Goal: Information Seeking & Learning: Learn about a topic

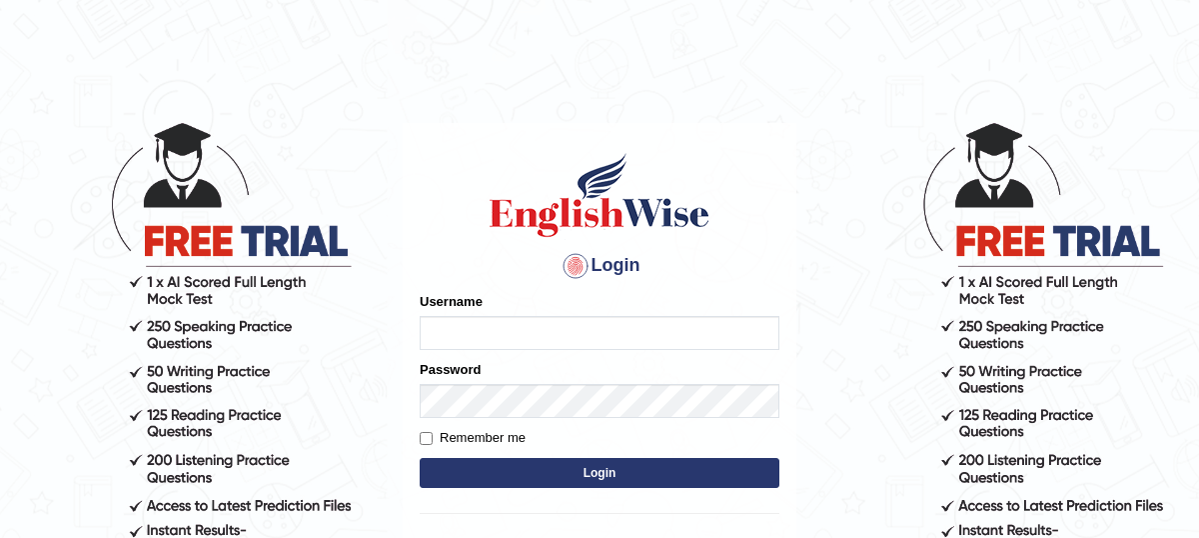
click at [639, 339] on input "Username" at bounding box center [600, 333] width 360 height 34
drag, startPoint x: 520, startPoint y: 336, endPoint x: 389, endPoint y: 328, distance: 131.2
click at [389, 328] on body "Login Please fix the following errors: Username Hassan0838 Password Remember me…" at bounding box center [599, 329] width 1199 height 538
type input "Hassan0838"
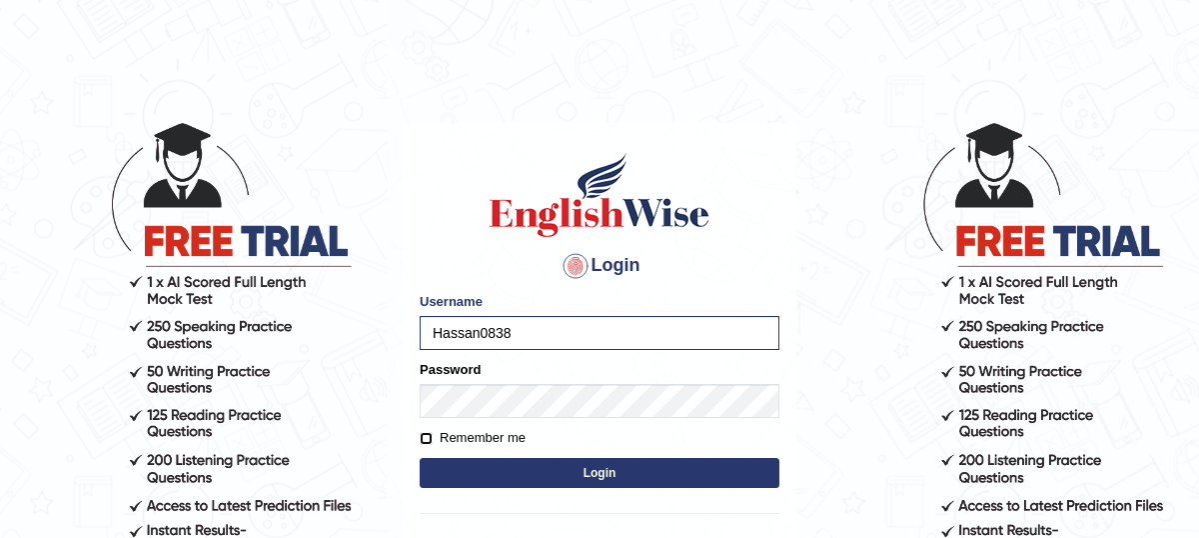
click at [424, 439] on input "Remember me" at bounding box center [426, 438] width 13 height 13
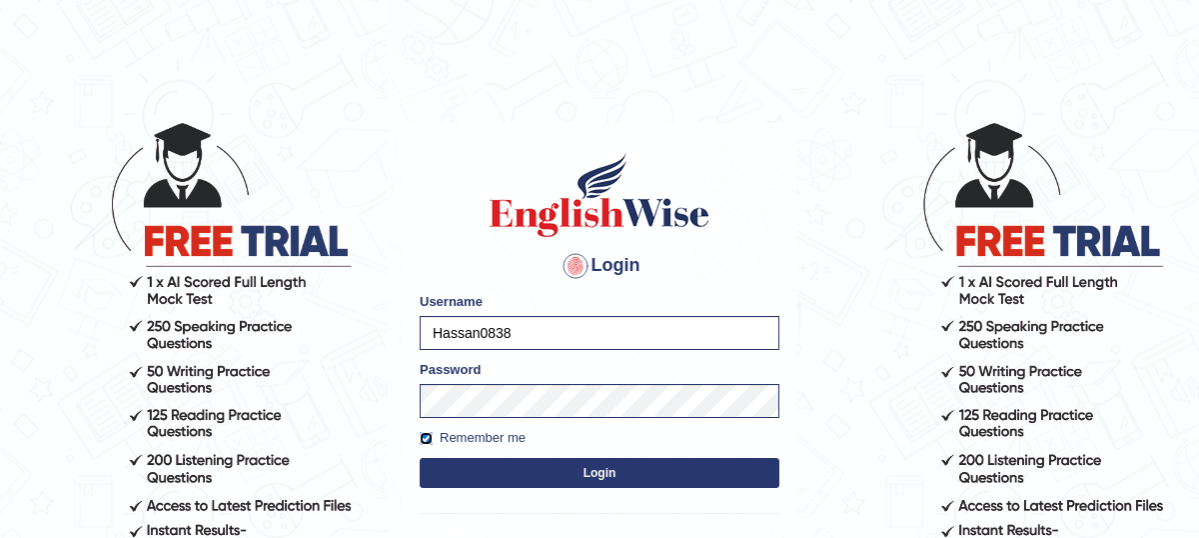
click at [425, 439] on input "Remember me" at bounding box center [426, 438] width 13 height 13
click at [429, 437] on input "Remember me" at bounding box center [426, 438] width 13 height 13
checkbox input "true"
click at [619, 474] on button "Login" at bounding box center [600, 473] width 360 height 30
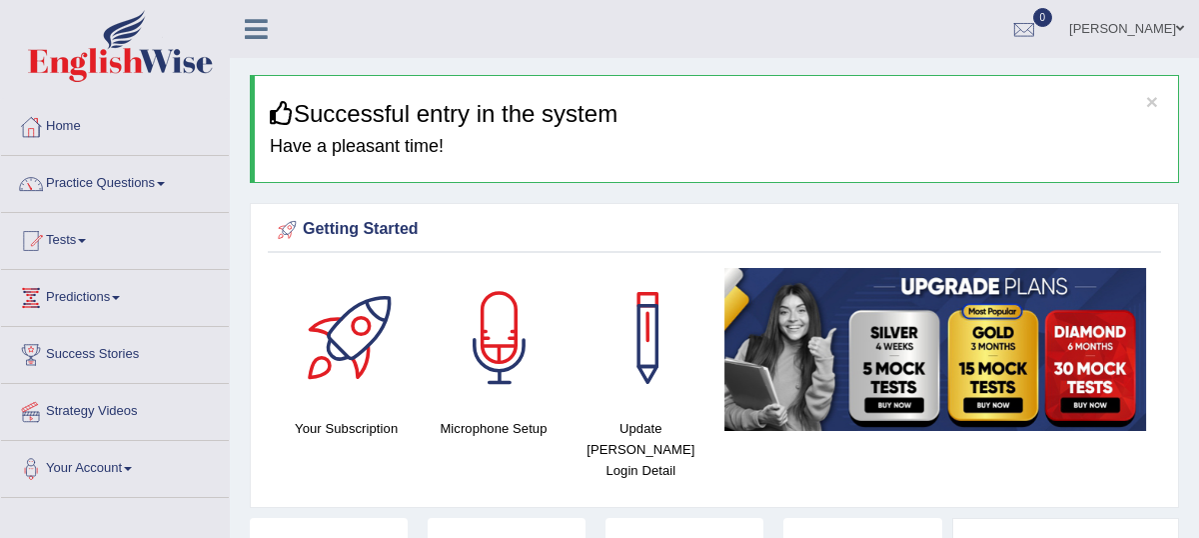
click at [507, 348] on div at bounding box center [500, 338] width 140 height 140
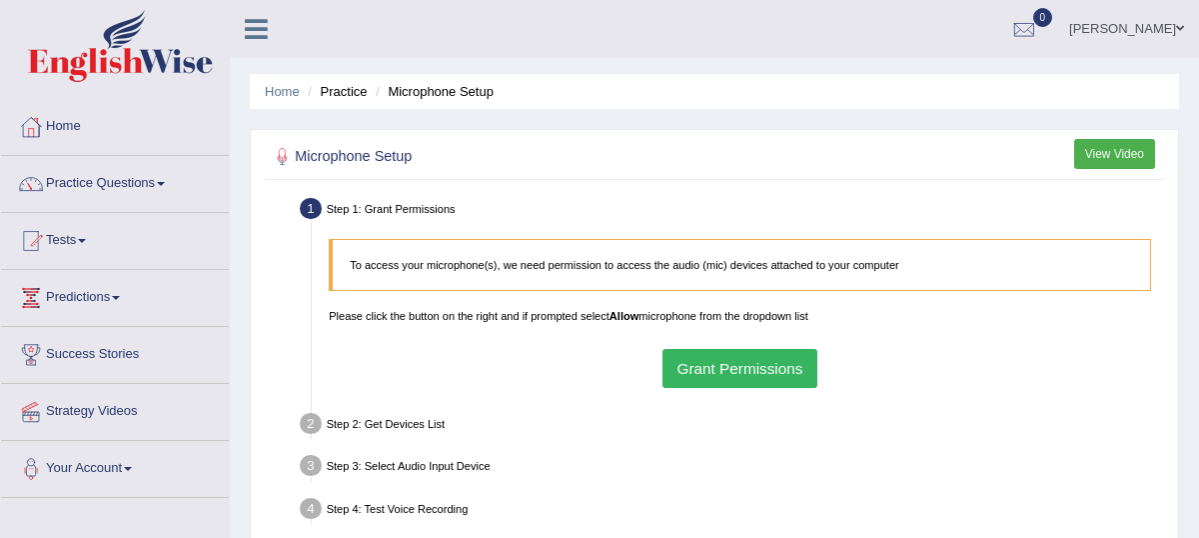
click at [731, 369] on button "Grant Permissions" at bounding box center [740, 368] width 155 height 39
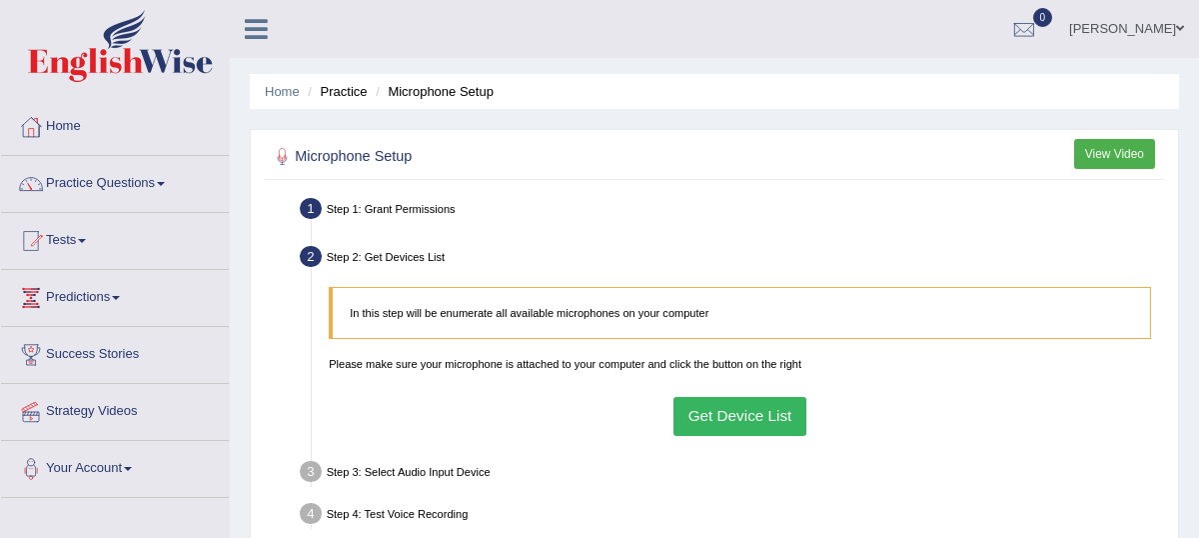
click at [737, 417] on button "Get Device List" at bounding box center [740, 416] width 133 height 39
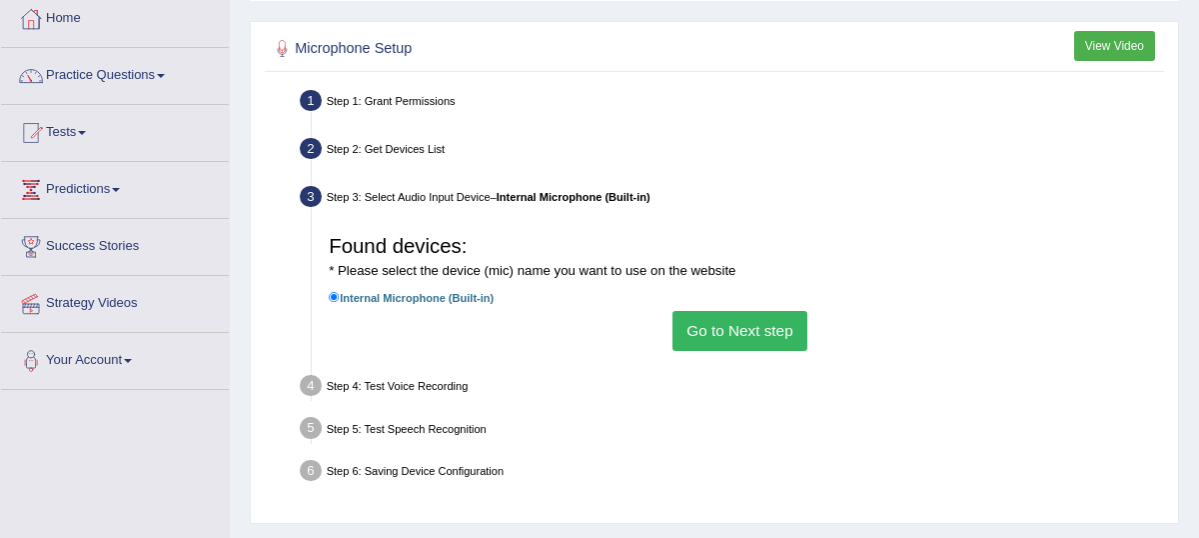
scroll to position [110, 0]
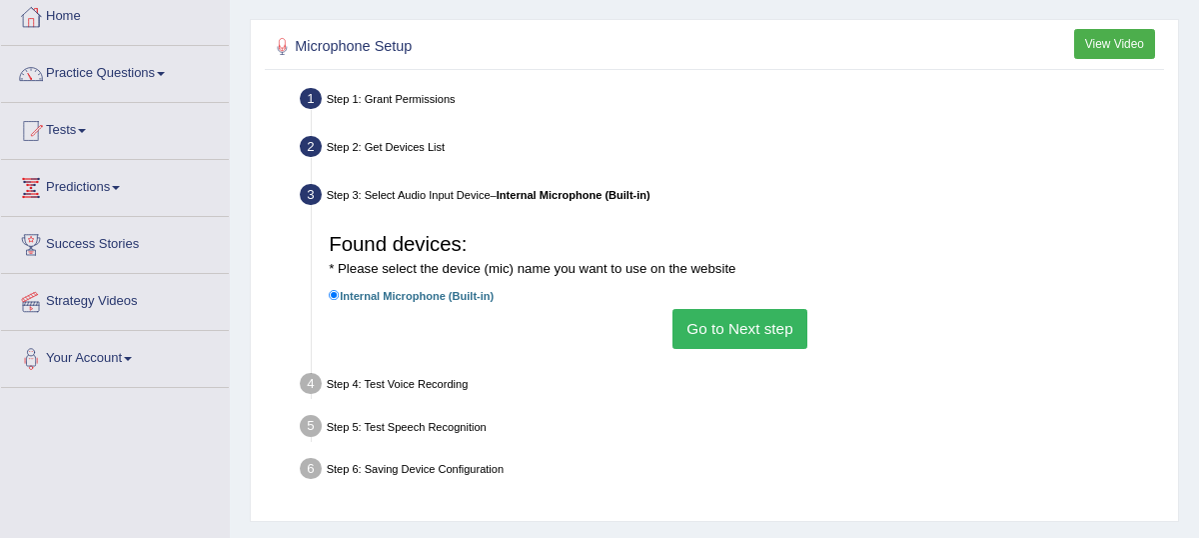
click at [399, 145] on div "Step 2: Get Devices List" at bounding box center [732, 149] width 879 height 37
click at [730, 328] on button "Go to Next step" at bounding box center [740, 328] width 135 height 39
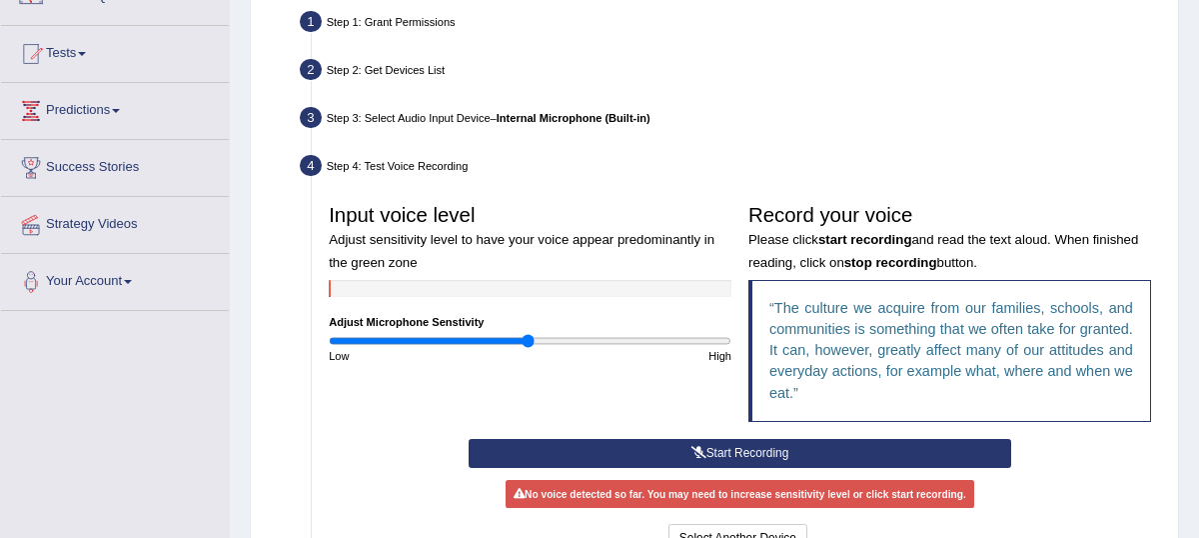
scroll to position [186, 0]
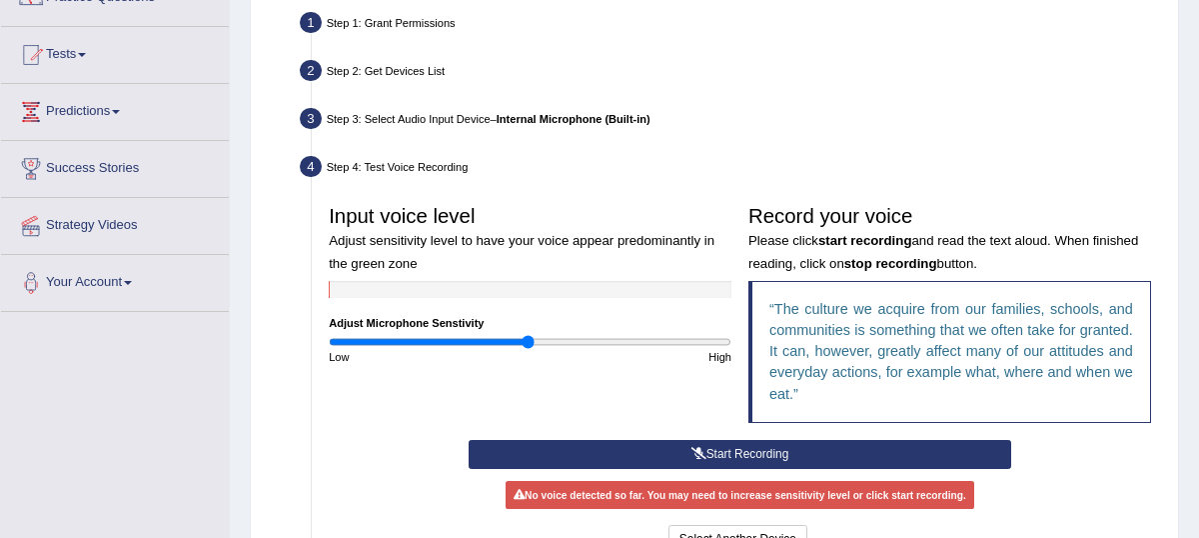
click at [757, 455] on button "Start Recording" at bounding box center [740, 454] width 543 height 29
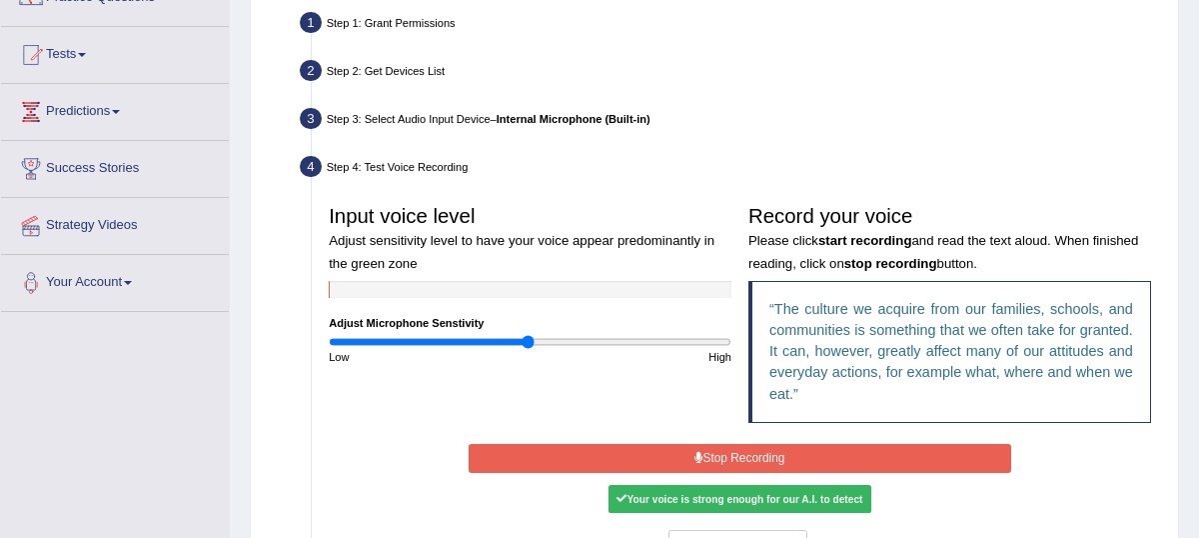
click at [770, 455] on button "Stop Recording" at bounding box center [740, 458] width 543 height 29
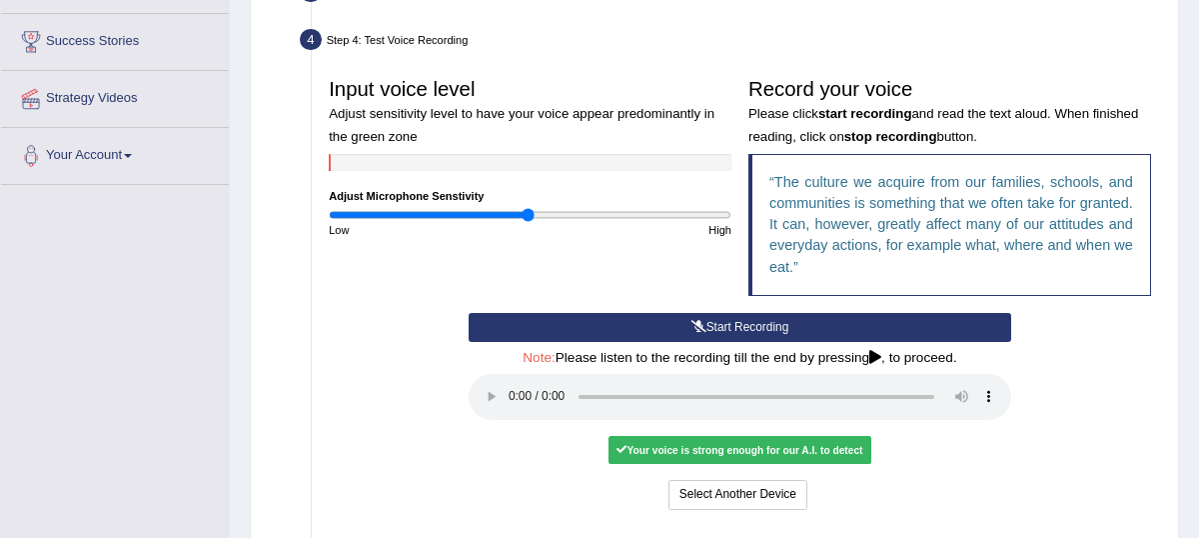
scroll to position [337, 0]
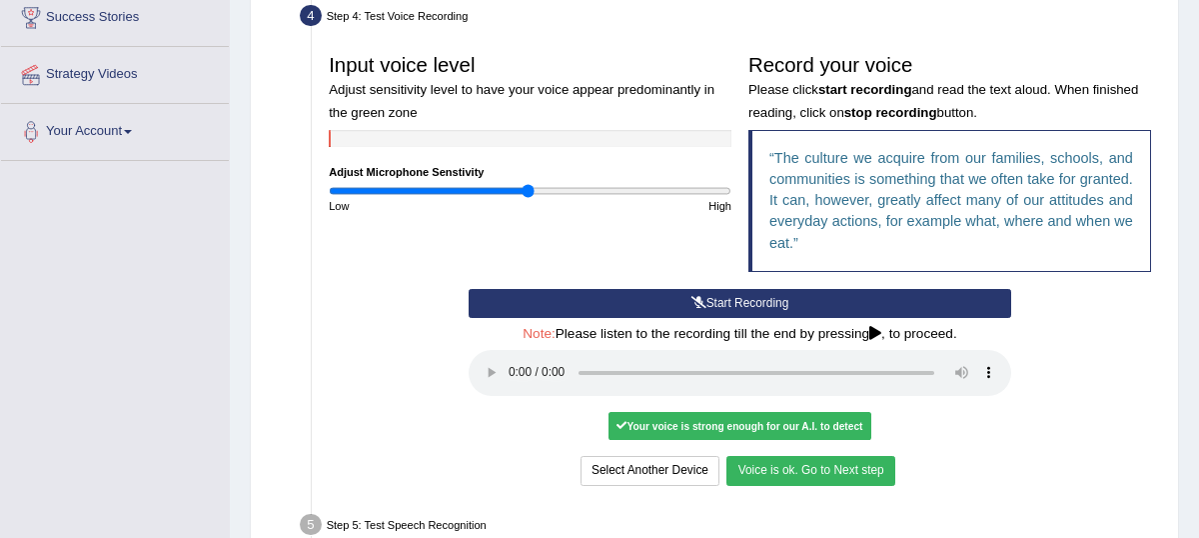
click at [780, 469] on button "Voice is ok. Go to Next step" at bounding box center [811, 470] width 168 height 29
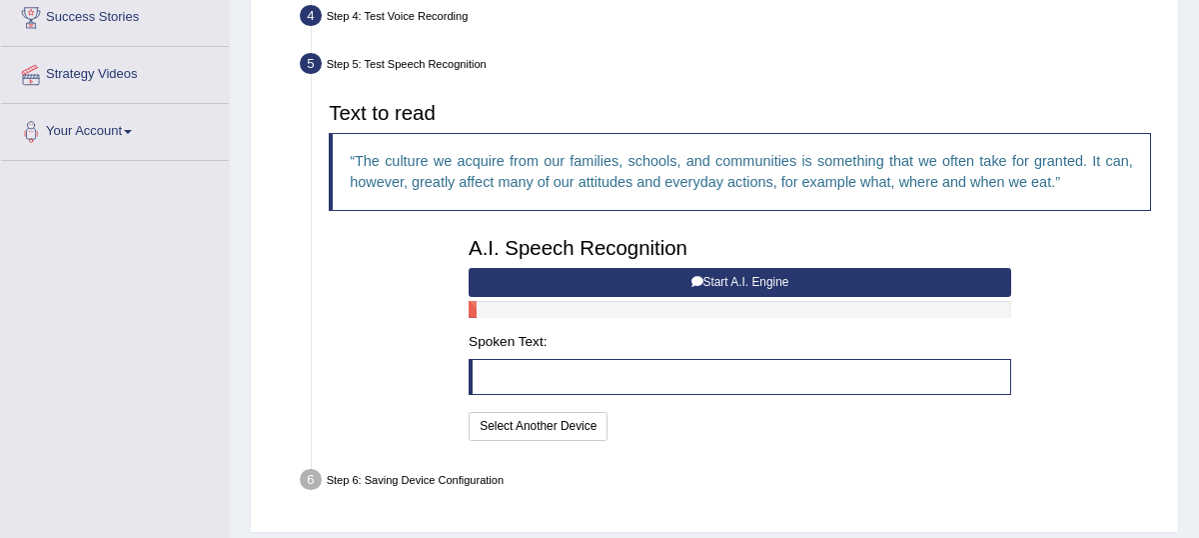
click at [675, 280] on button "Start A.I. Engine" at bounding box center [740, 282] width 543 height 29
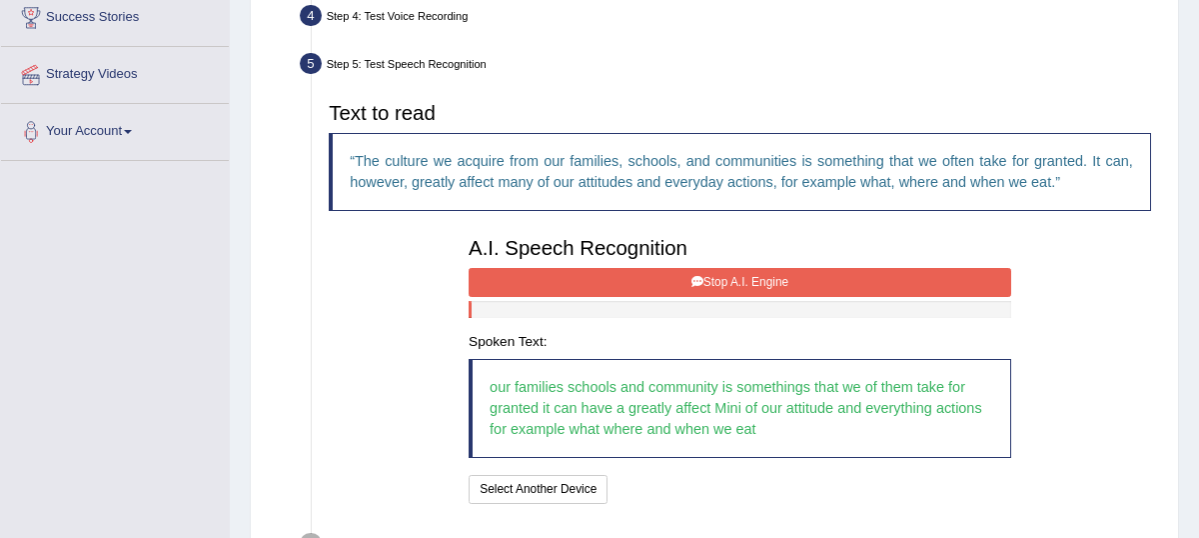
click at [730, 280] on button "Stop A.I. Engine" at bounding box center [740, 282] width 543 height 29
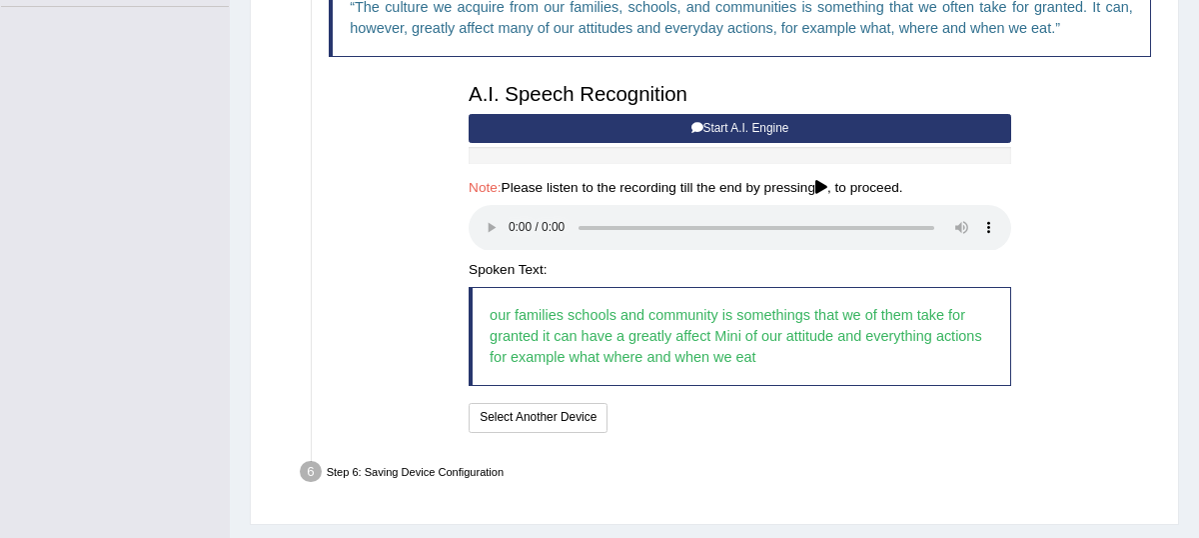
scroll to position [537, 0]
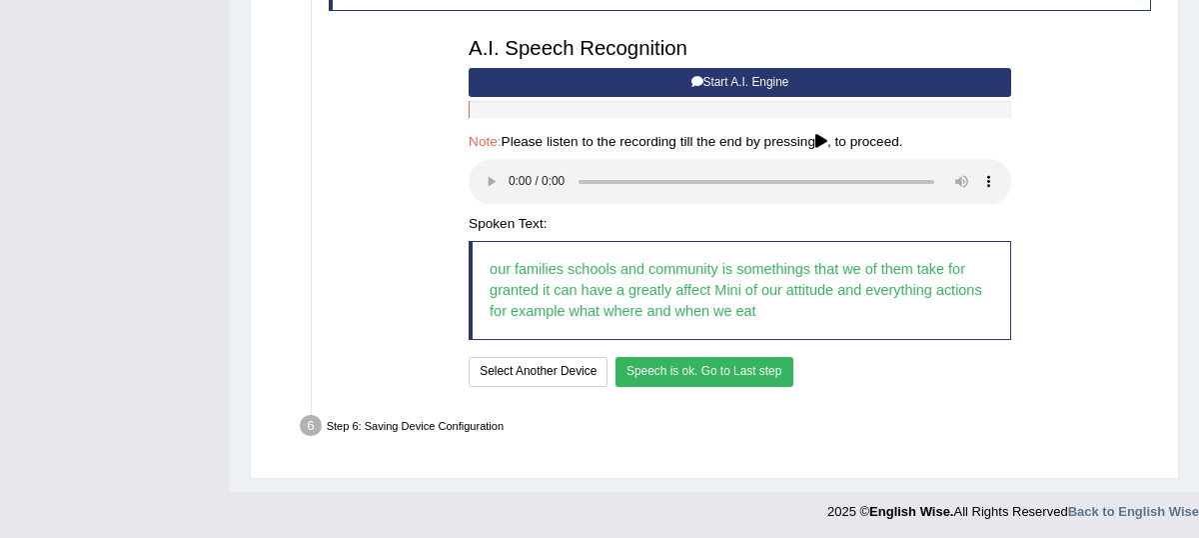
click at [727, 370] on button "Speech is ok. Go to Last step" at bounding box center [705, 371] width 178 height 29
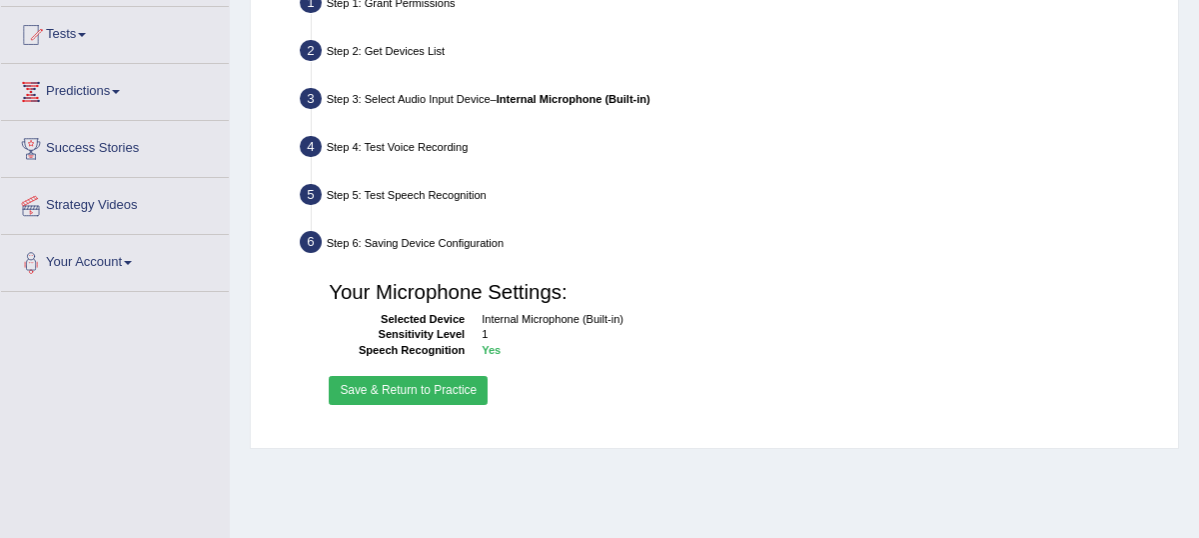
scroll to position [196, 0]
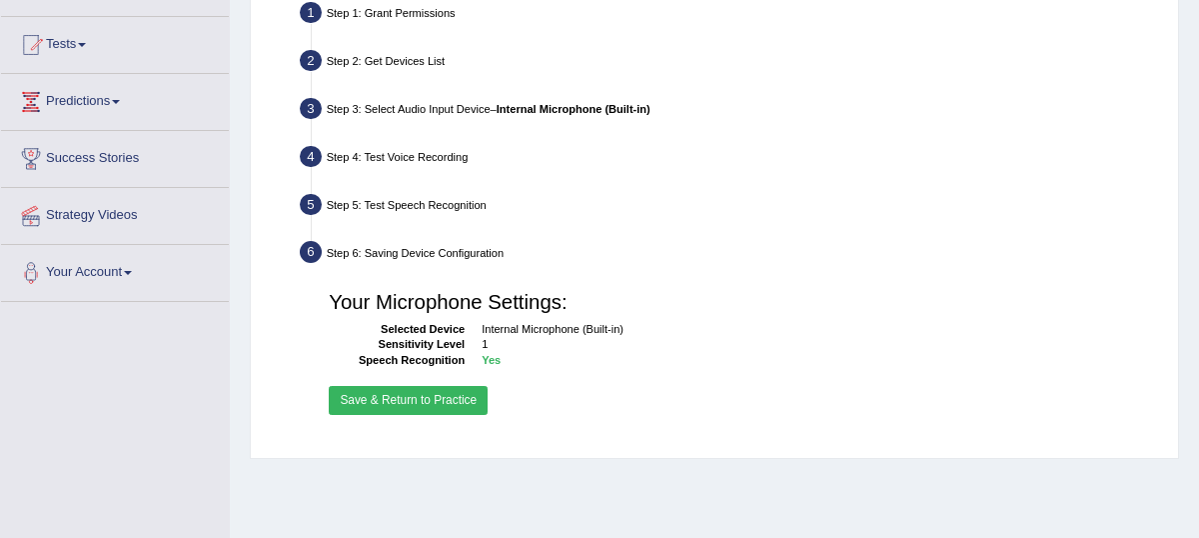
click at [401, 409] on button "Save & Return to Practice" at bounding box center [408, 400] width 159 height 29
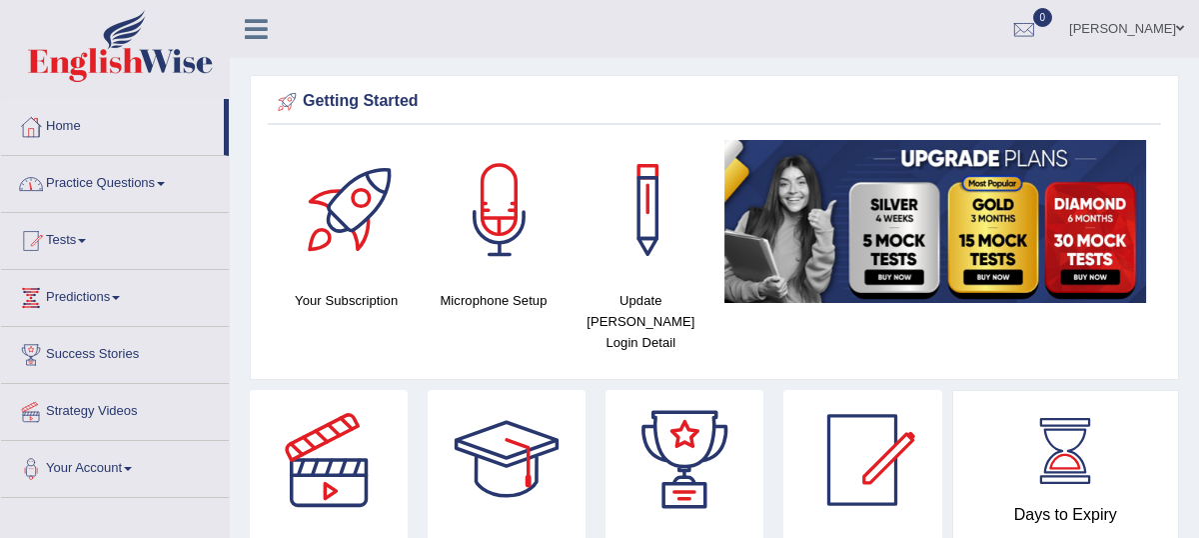
click at [164, 182] on link "Practice Questions" at bounding box center [115, 181] width 228 height 50
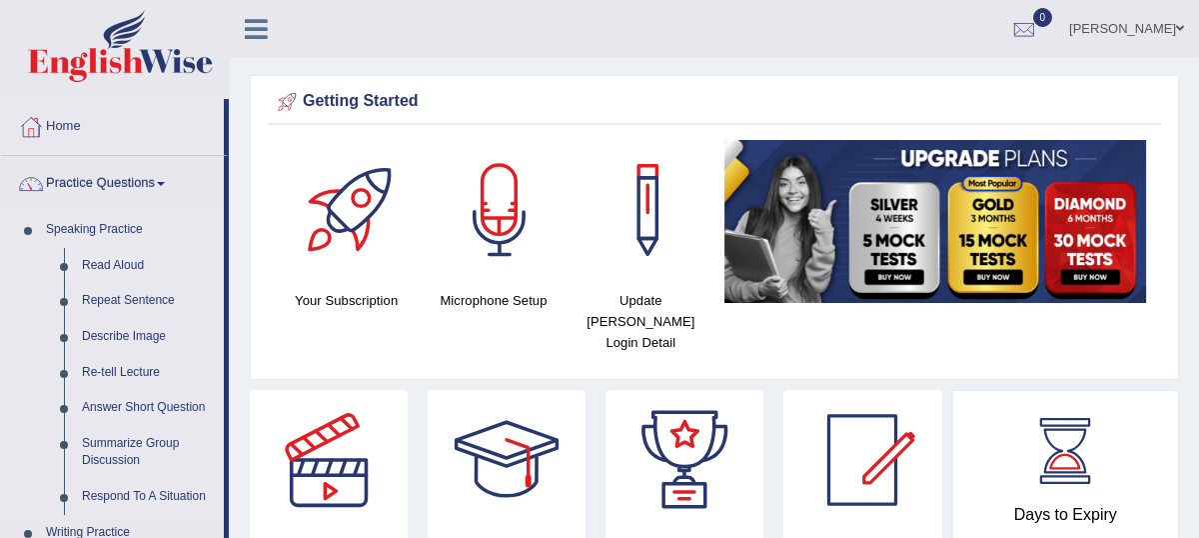
click at [129, 267] on link "Read Aloud" at bounding box center [148, 266] width 151 height 36
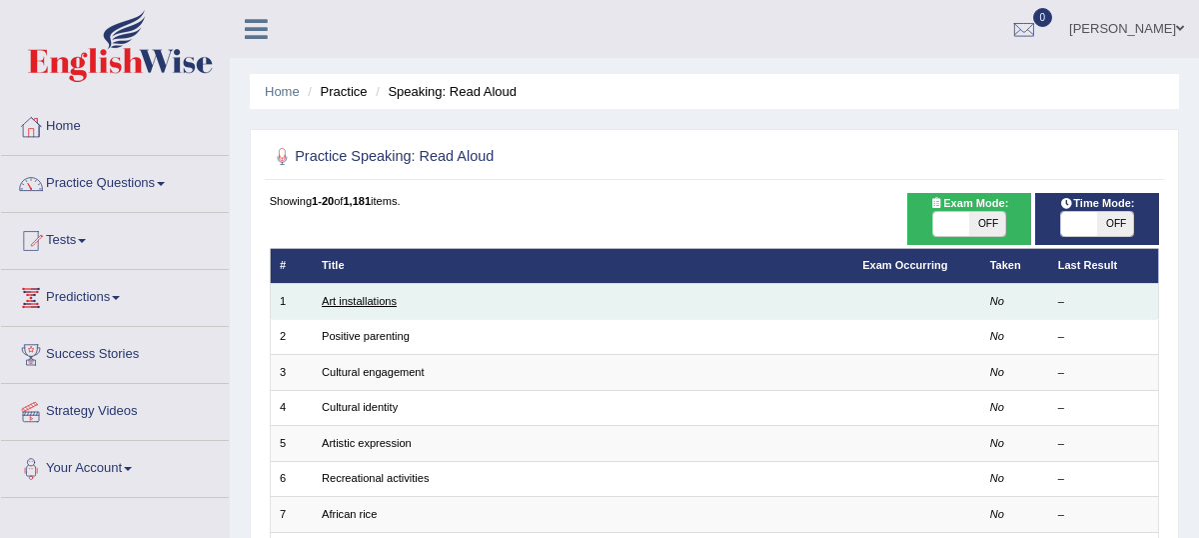
click at [366, 301] on link "Art installations" at bounding box center [359, 301] width 75 height 12
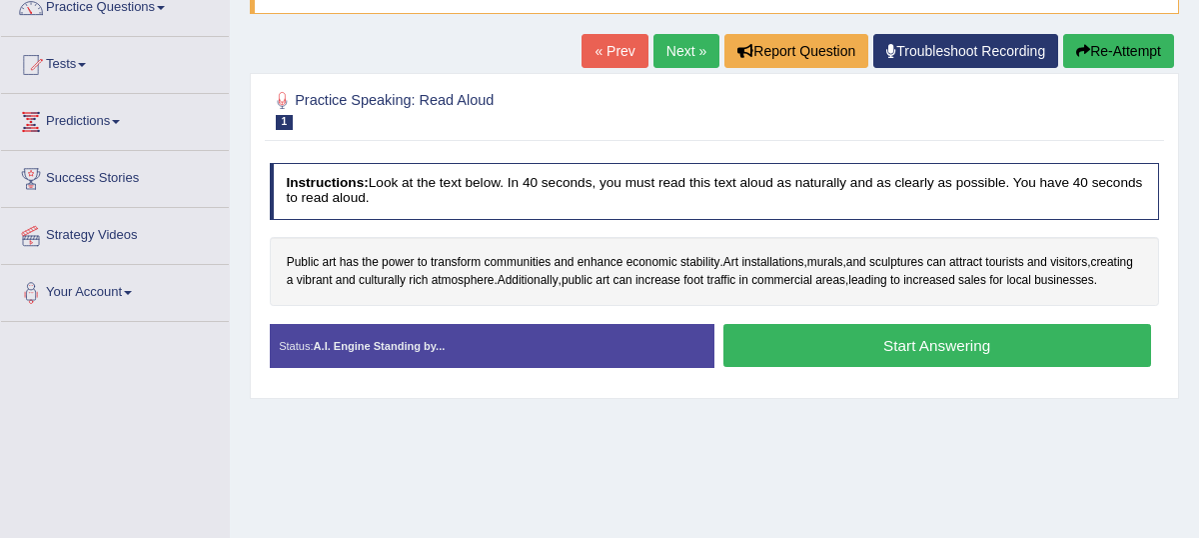
scroll to position [177, 0]
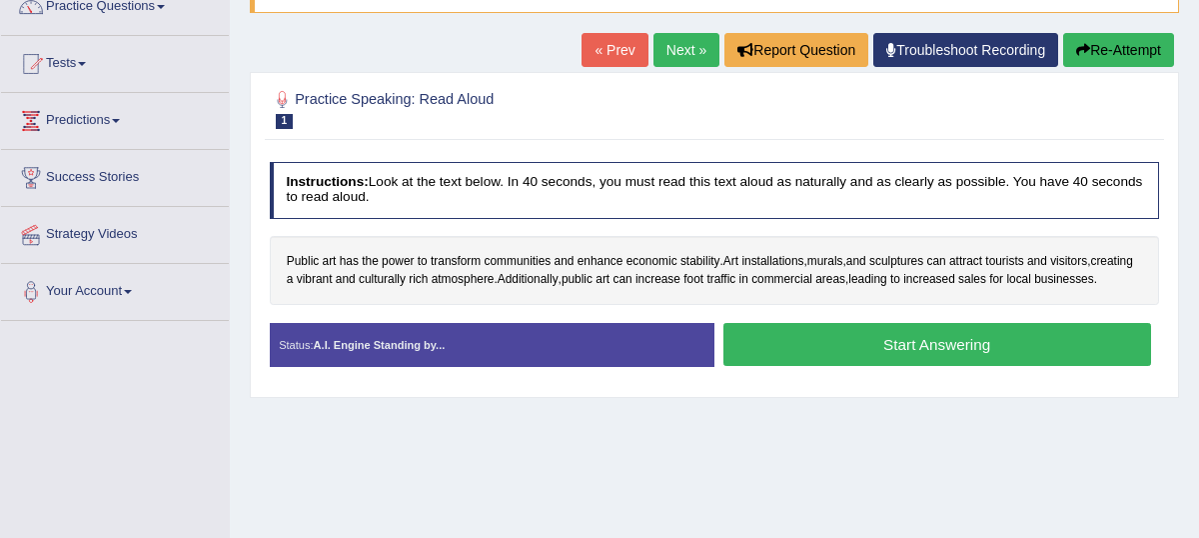
click at [906, 366] on button "Start Answering" at bounding box center [938, 344] width 428 height 43
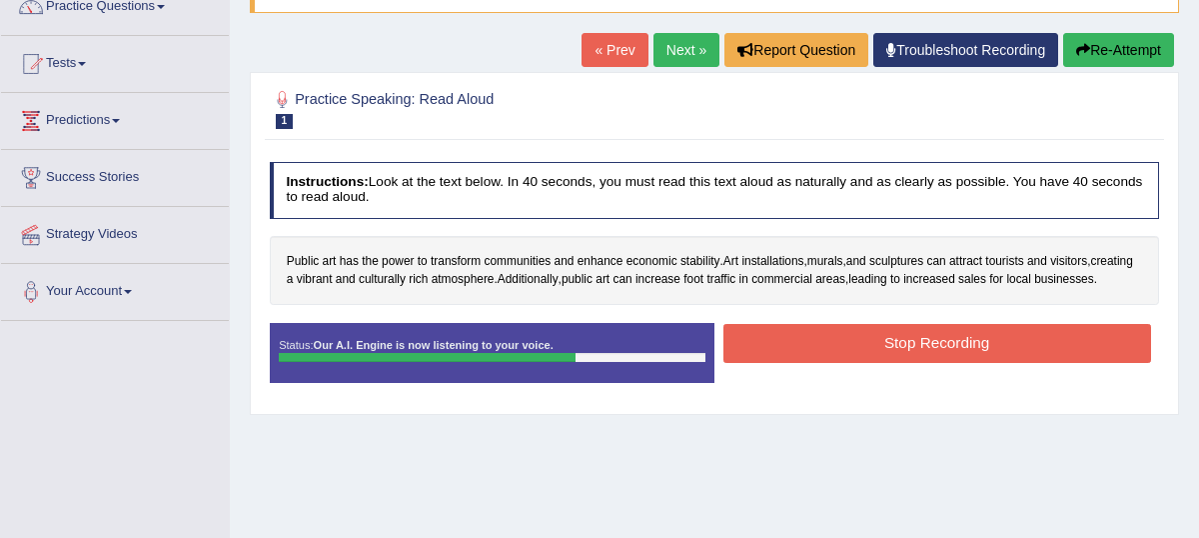
click at [906, 363] on button "Stop Recording" at bounding box center [938, 343] width 428 height 39
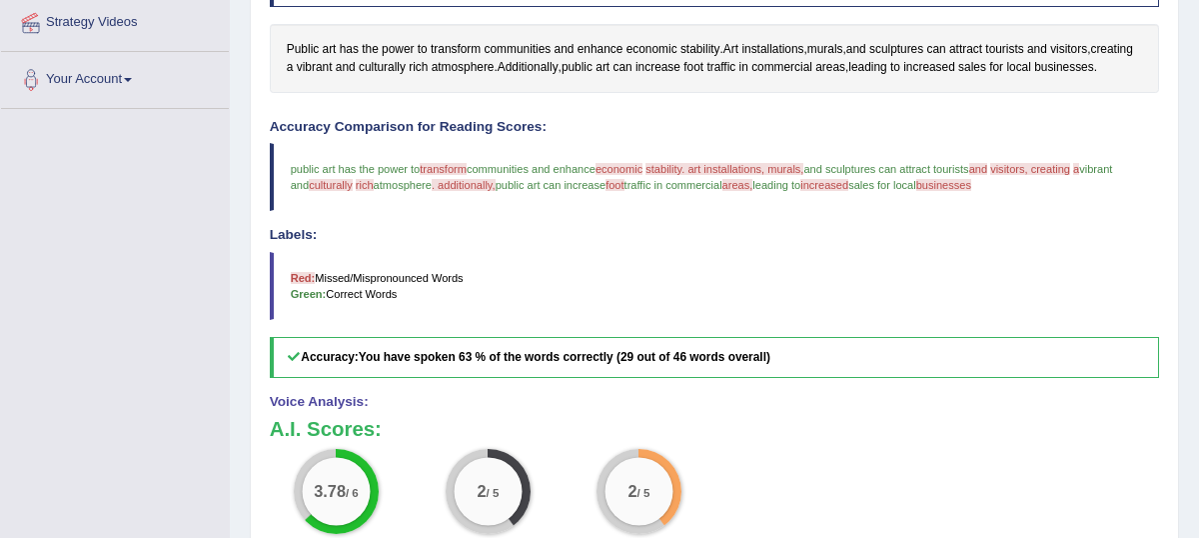
scroll to position [225, 0]
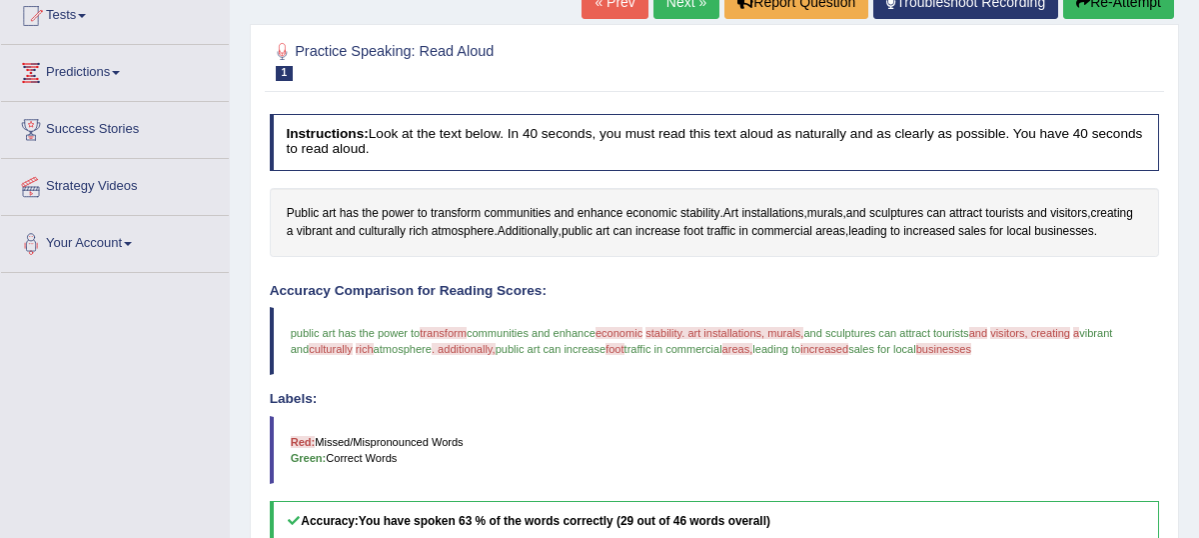
click at [447, 339] on span "transform" at bounding box center [443, 333] width 47 height 12
click at [443, 223] on span "transform" at bounding box center [456, 214] width 50 height 18
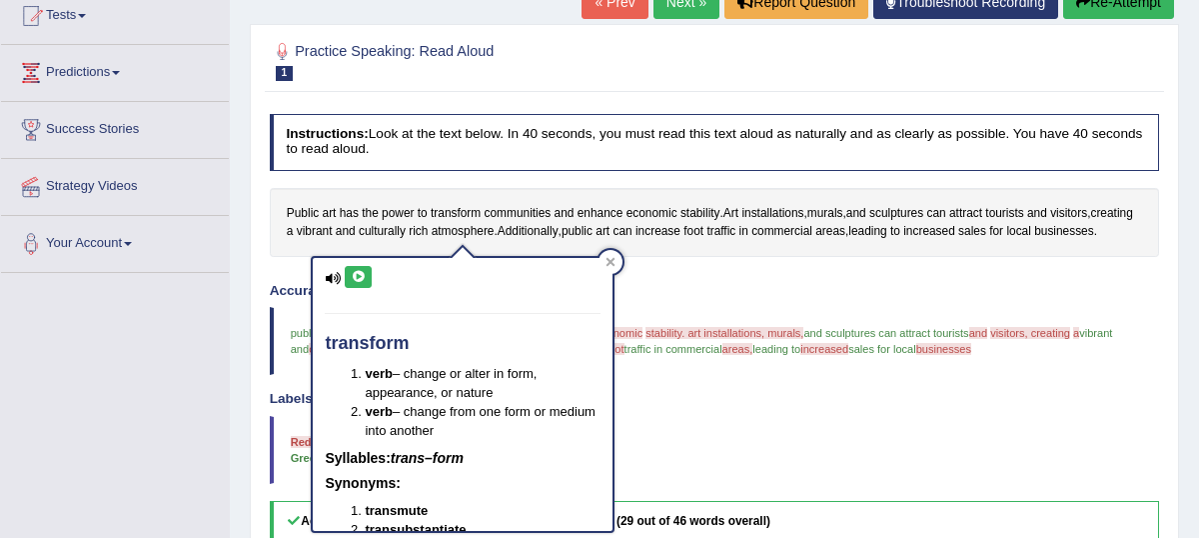
click at [355, 278] on icon at bounding box center [358, 277] width 15 height 12
click at [359, 277] on icon at bounding box center [358, 277] width 15 height 12
click at [610, 260] on icon at bounding box center [611, 262] width 9 height 9
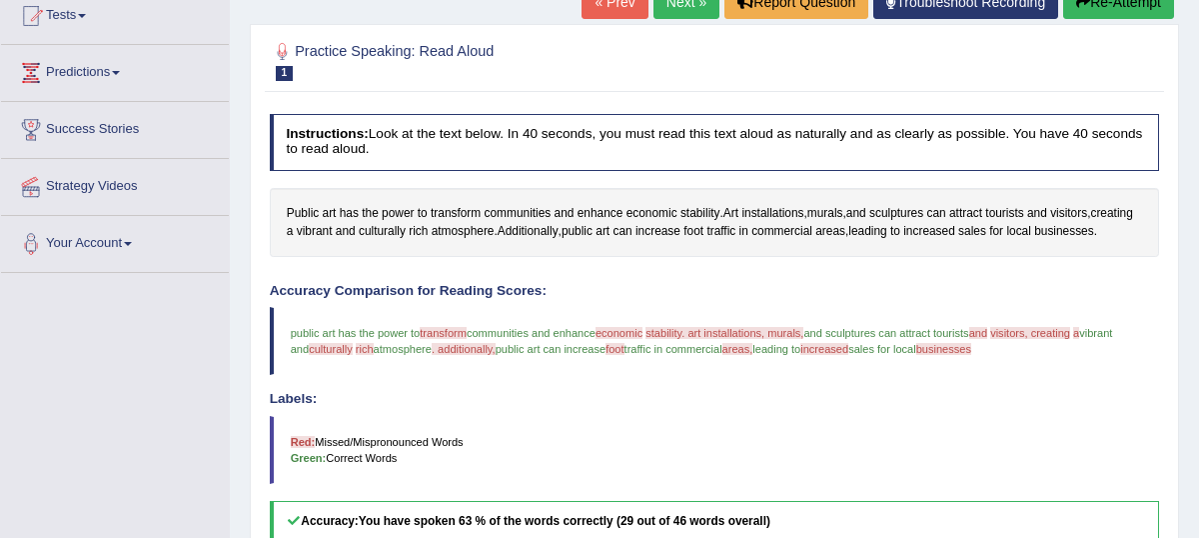
click at [633, 339] on span "economic" at bounding box center [619, 333] width 47 height 12
click at [647, 223] on span "economic" at bounding box center [652, 214] width 51 height 18
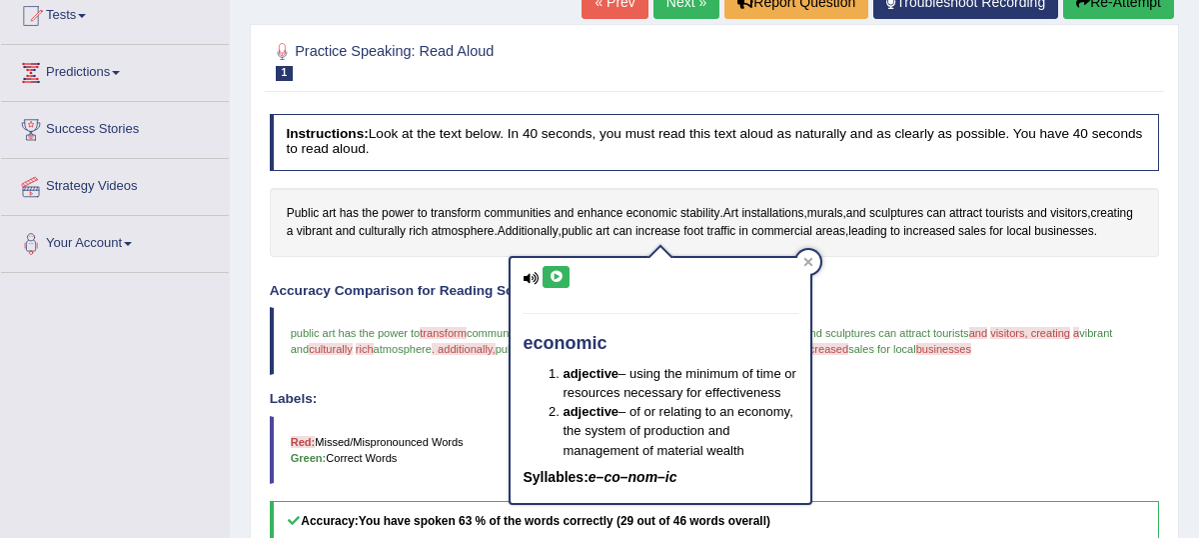
click at [556, 278] on icon at bounding box center [556, 277] width 15 height 12
click at [555, 277] on icon at bounding box center [556, 277] width 15 height 12
click at [811, 270] on div at bounding box center [809, 262] width 24 height 24
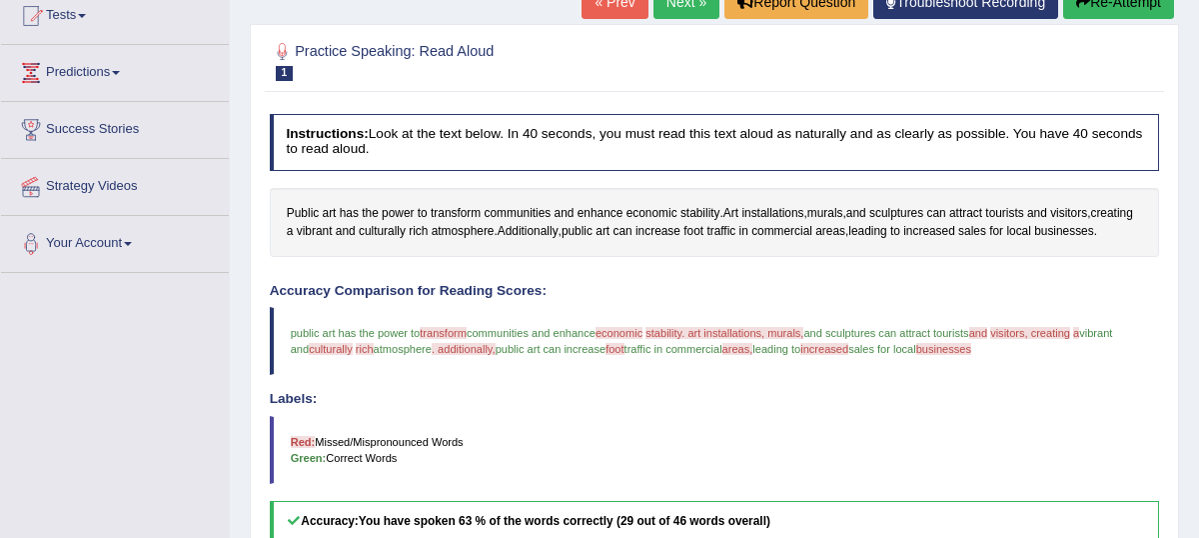
click at [677, 339] on span "stability. art installations, murals," at bounding box center [725, 333] width 158 height 12
click at [708, 223] on span "stability" at bounding box center [701, 214] width 40 height 18
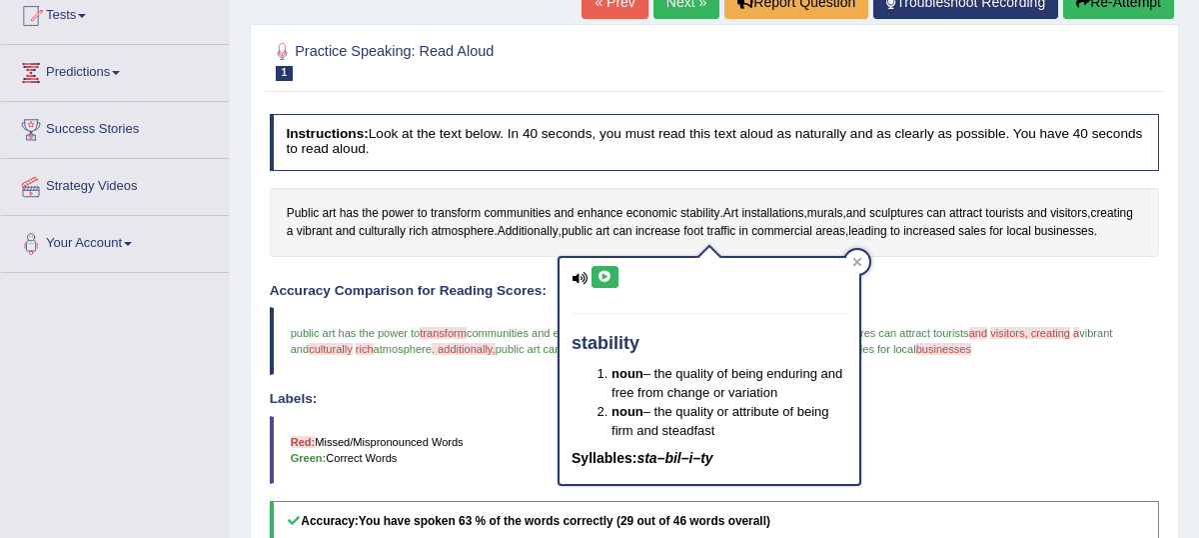
click at [608, 282] on icon at bounding box center [605, 277] width 15 height 12
click at [862, 264] on icon at bounding box center [858, 262] width 10 height 10
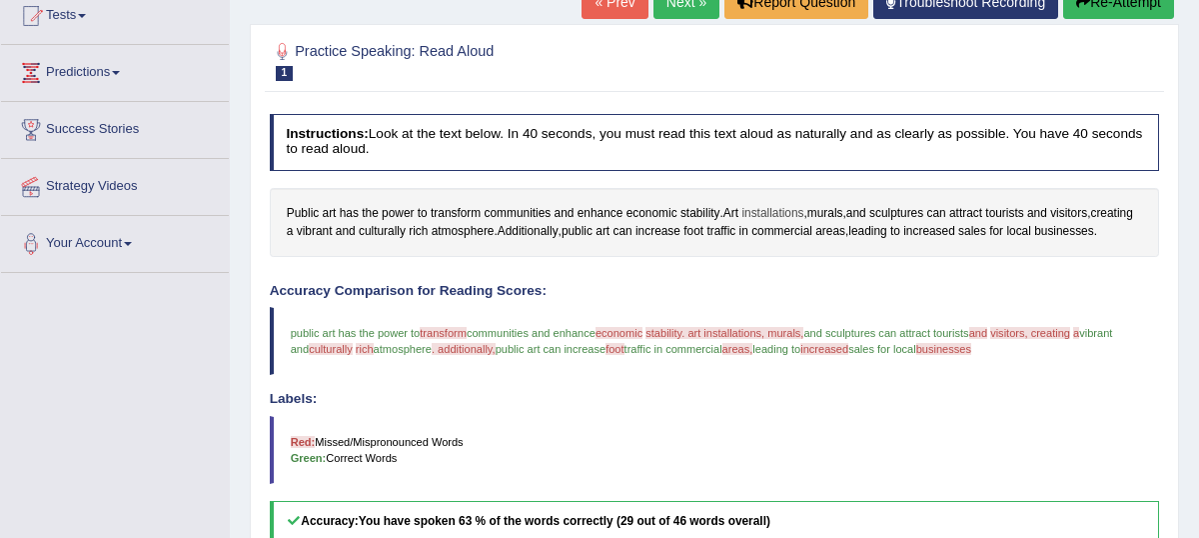
click at [785, 223] on span "installations" at bounding box center [773, 214] width 62 height 18
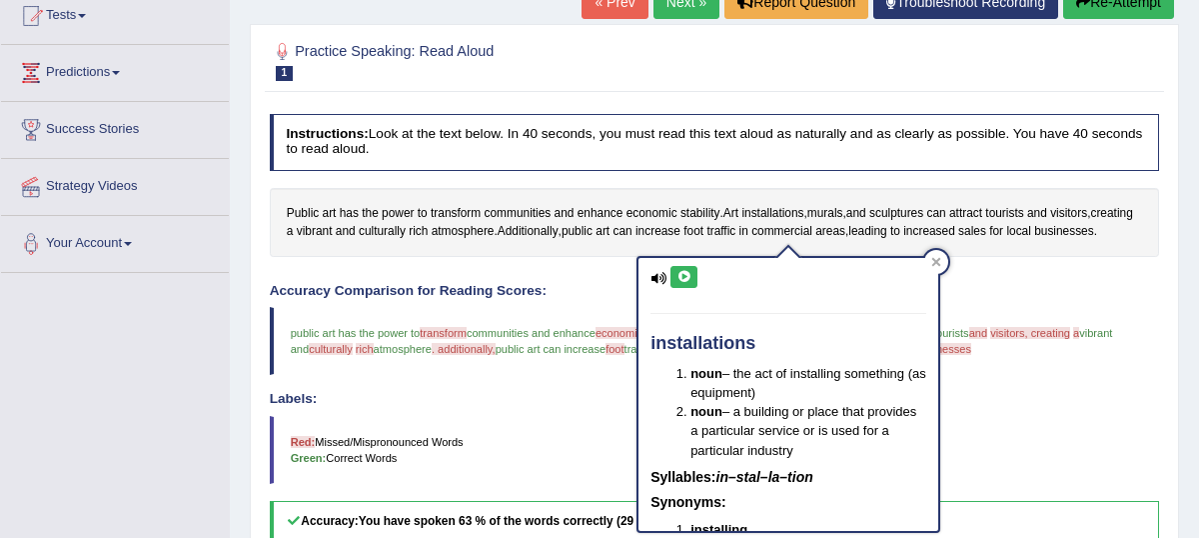
click at [686, 274] on icon at bounding box center [684, 277] width 15 height 12
click at [686, 276] on icon at bounding box center [684, 277] width 15 height 12
click at [937, 264] on icon at bounding box center [937, 262] width 10 height 10
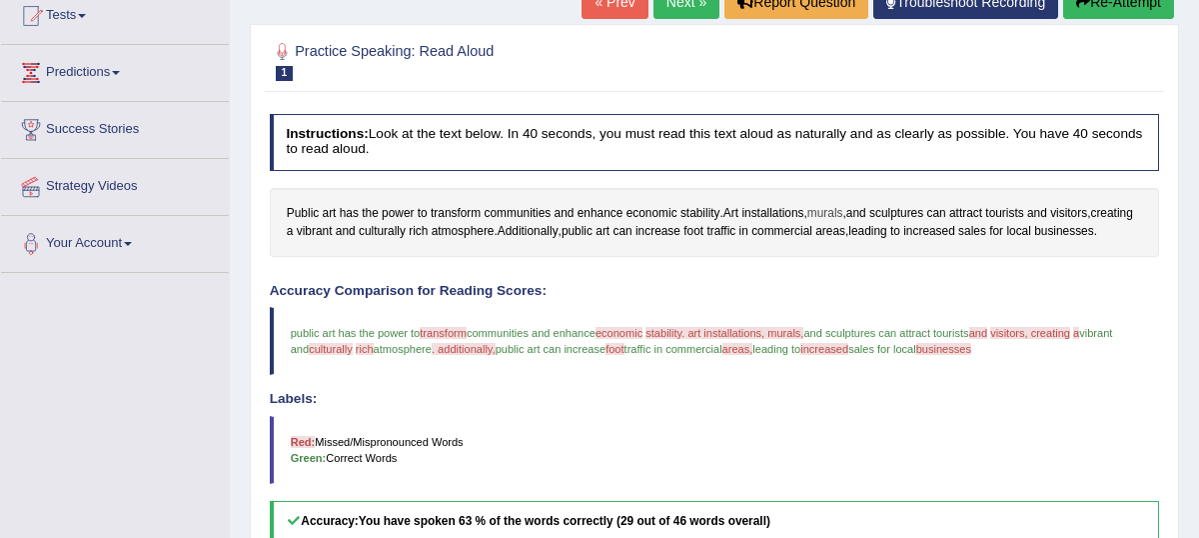
click at [834, 223] on span "murals" at bounding box center [826, 214] width 36 height 18
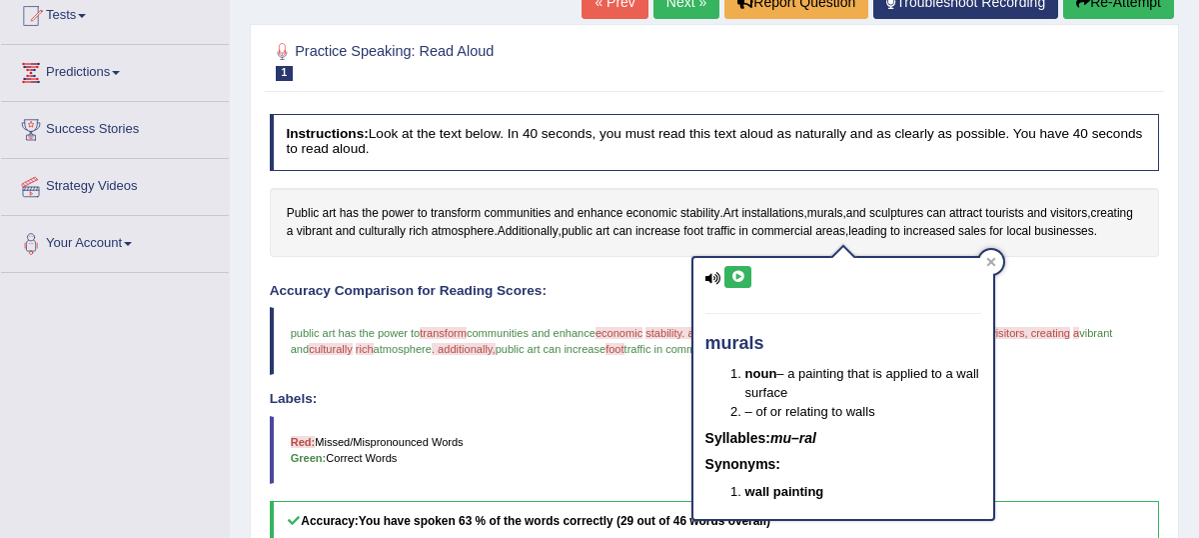
click at [739, 279] on icon at bounding box center [738, 277] width 15 height 12
click at [992, 262] on icon at bounding box center [991, 262] width 9 height 9
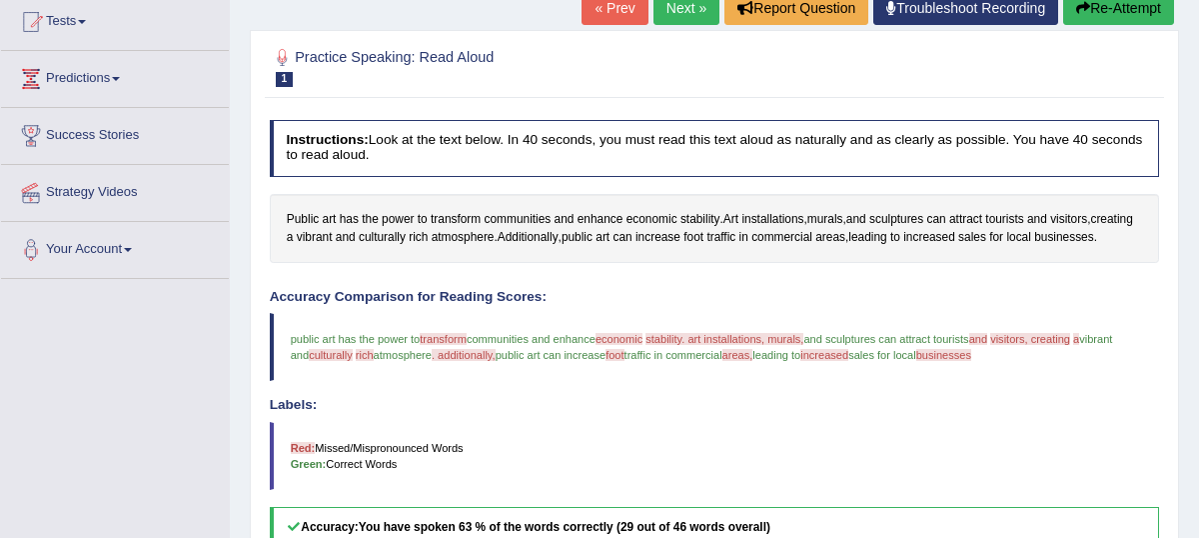
scroll to position [0, 0]
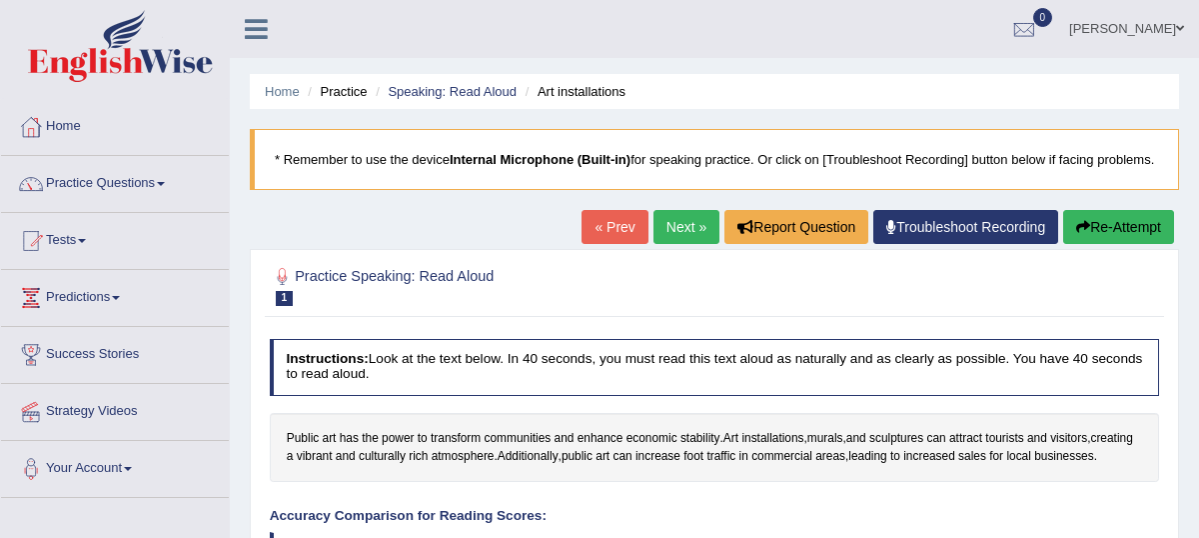
click at [668, 244] on link "Next »" at bounding box center [687, 227] width 66 height 34
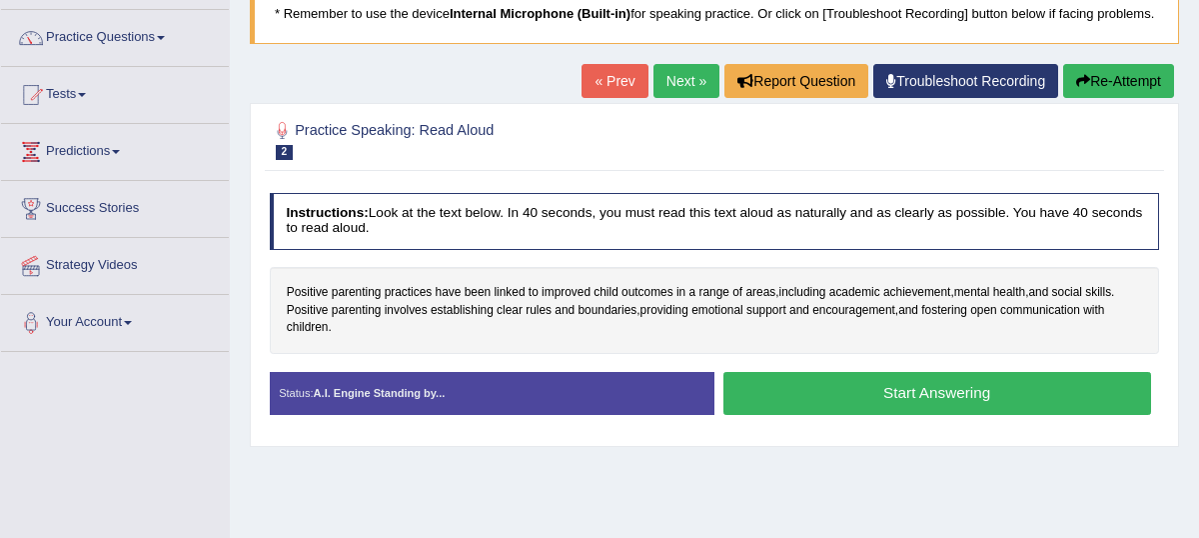
scroll to position [122, 0]
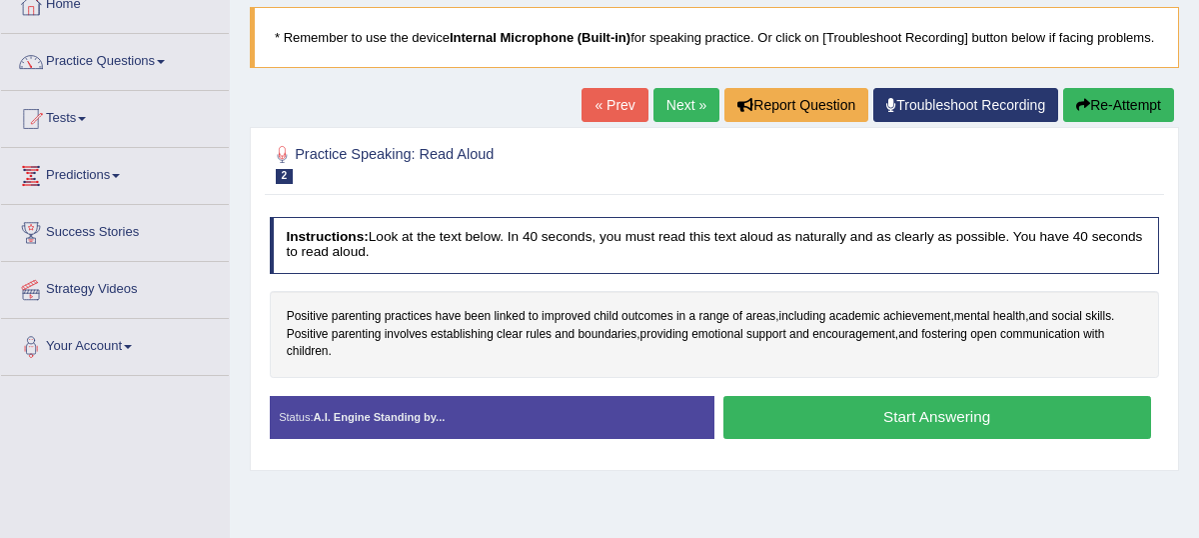
click at [920, 439] on button "Start Answering" at bounding box center [938, 417] width 428 height 43
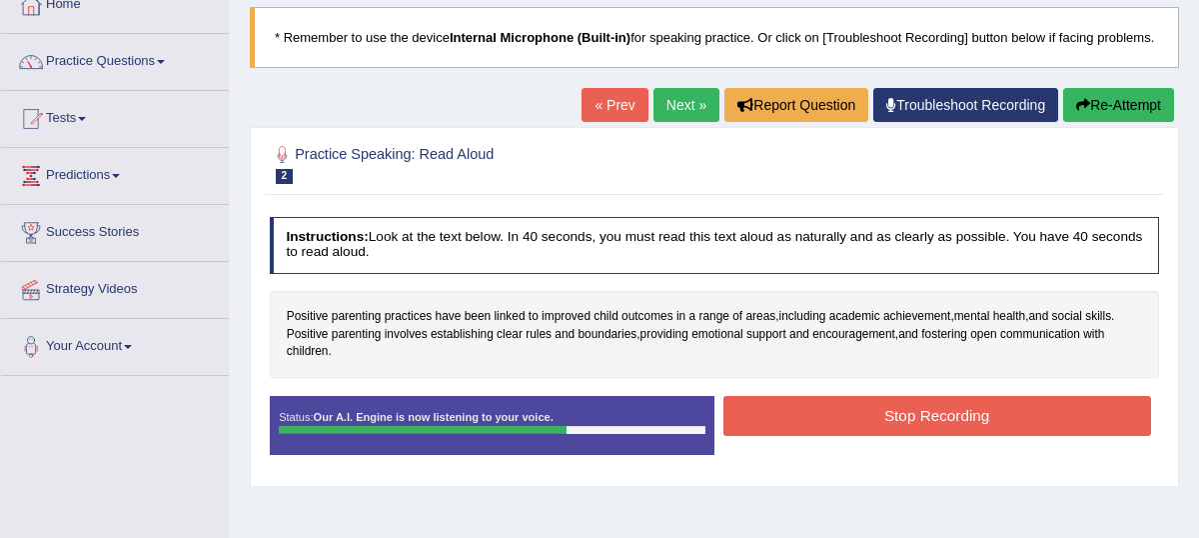
click at [920, 435] on button "Stop Recording" at bounding box center [938, 415] width 428 height 39
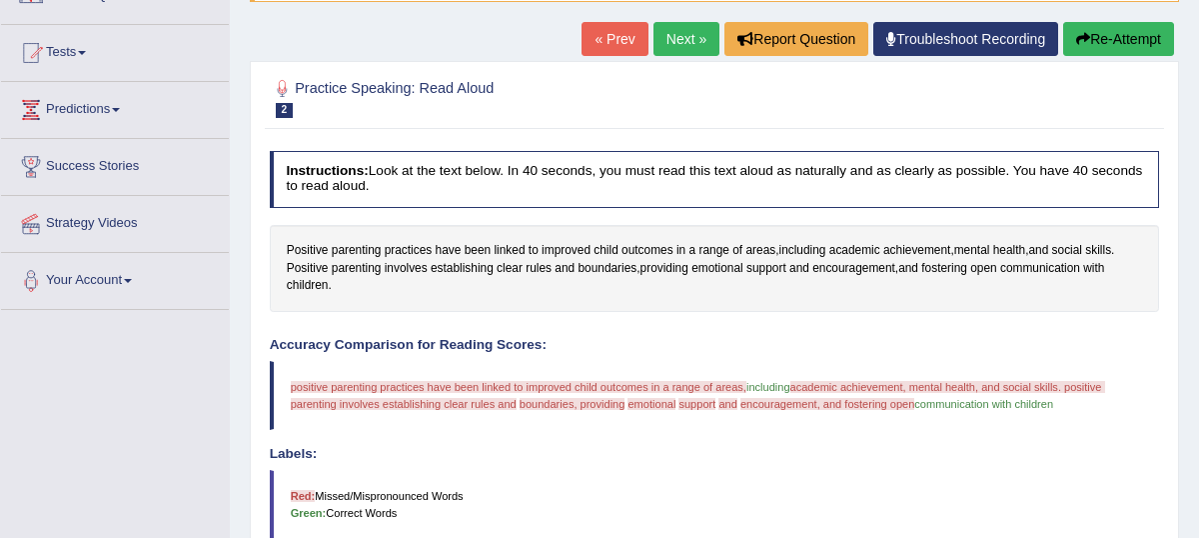
scroll to position [190, 0]
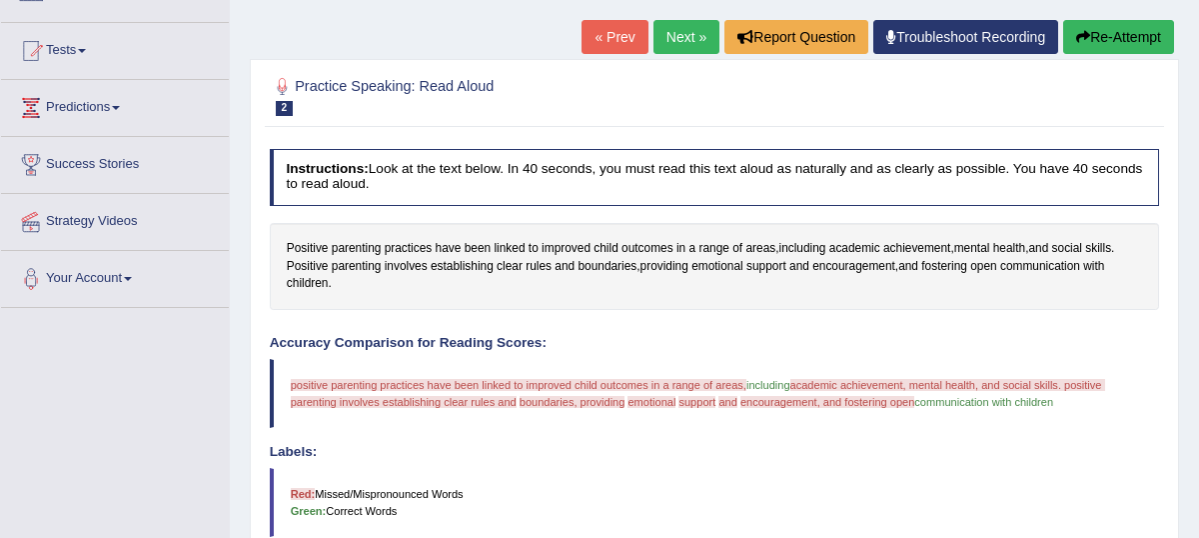
click at [1099, 54] on button "Re-Attempt" at bounding box center [1118, 37] width 111 height 34
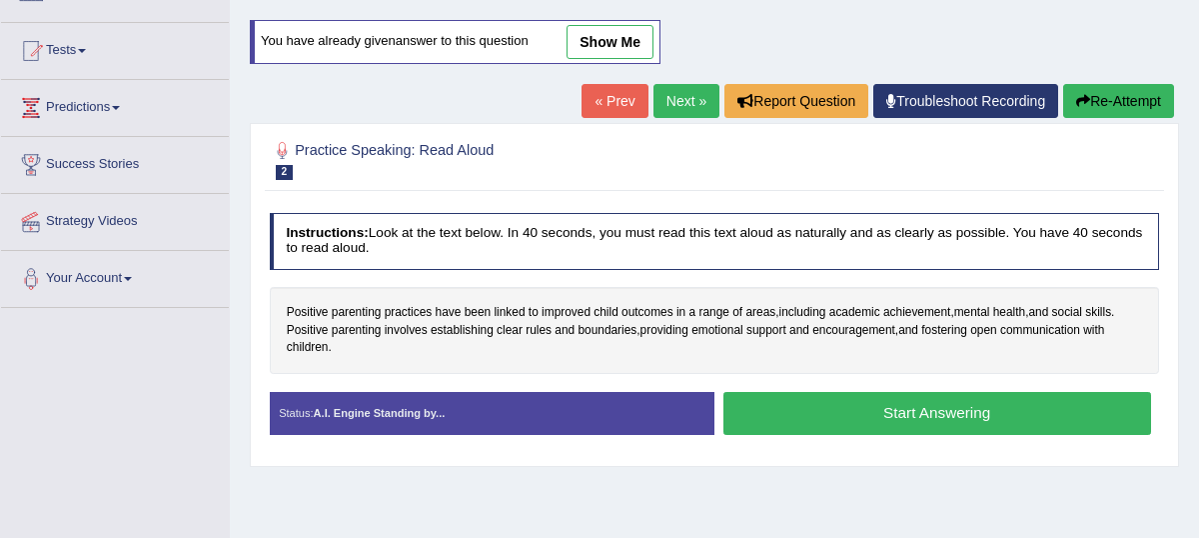
click at [859, 435] on button "Start Answering" at bounding box center [938, 413] width 428 height 43
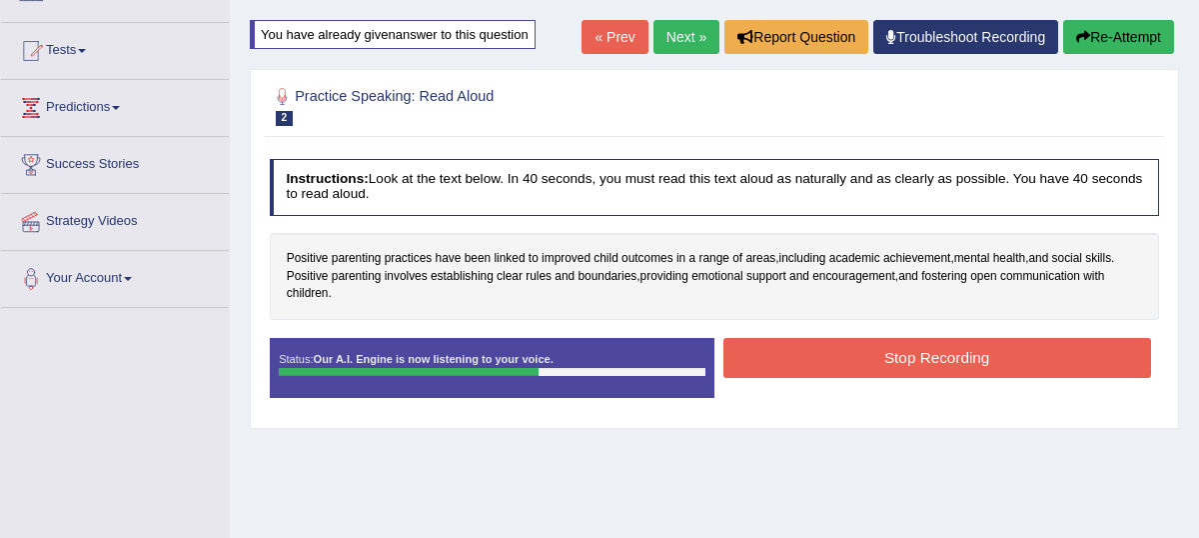
click at [881, 371] on button "Stop Recording" at bounding box center [938, 357] width 428 height 39
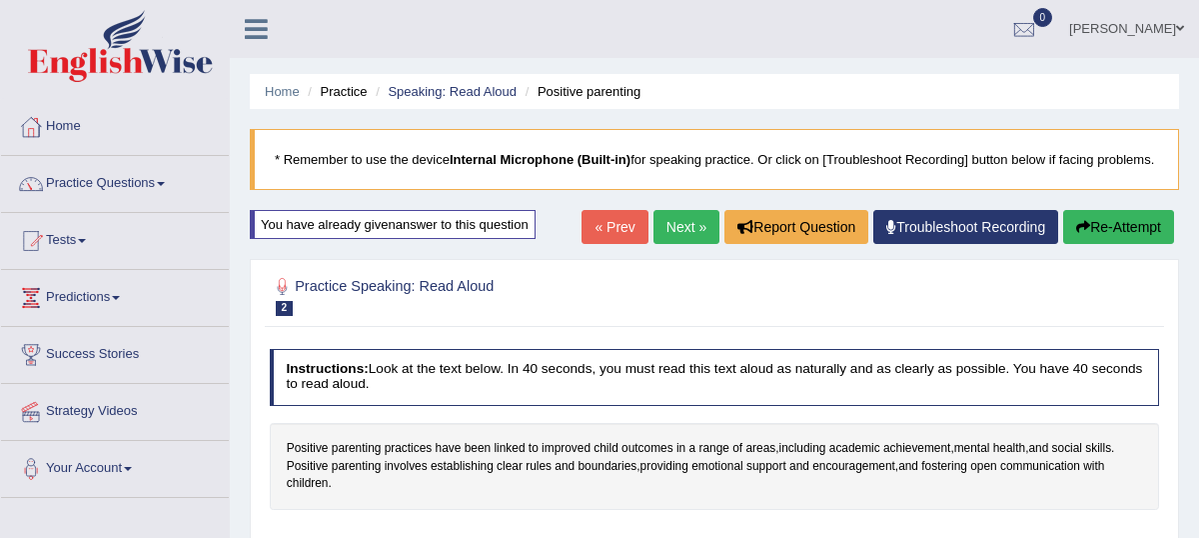
click at [675, 244] on link "Next »" at bounding box center [687, 227] width 66 height 34
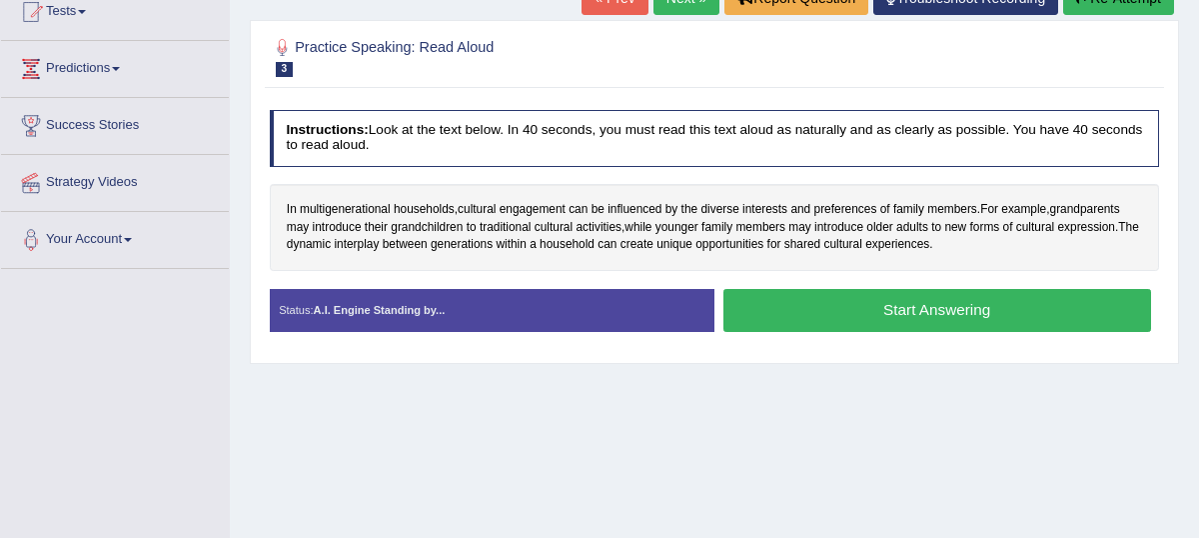
click at [894, 327] on button "Start Answering" at bounding box center [938, 310] width 428 height 43
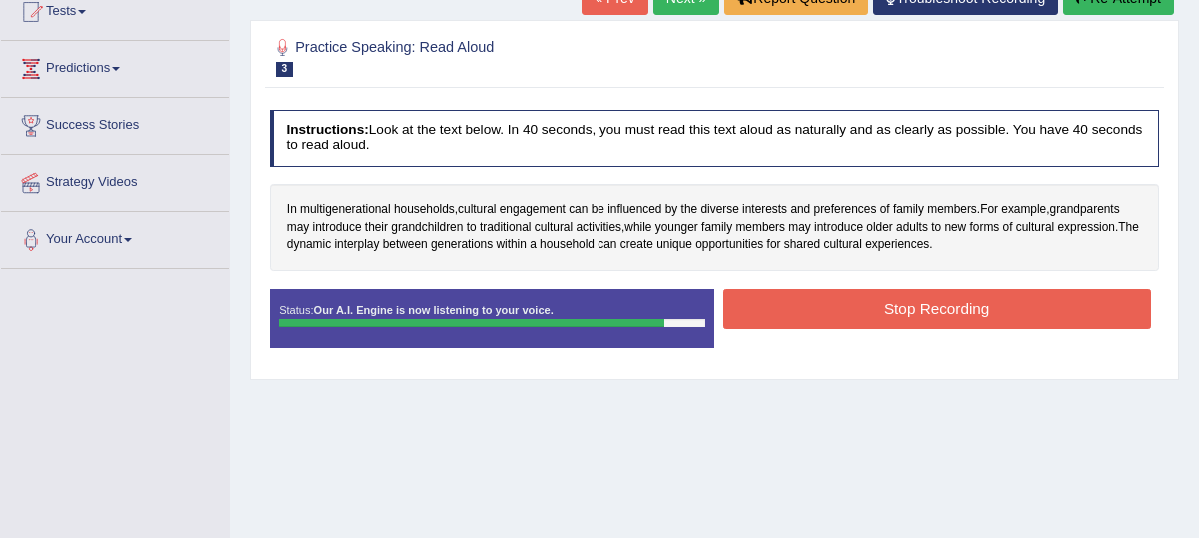
click at [928, 317] on button "Stop Recording" at bounding box center [938, 308] width 428 height 39
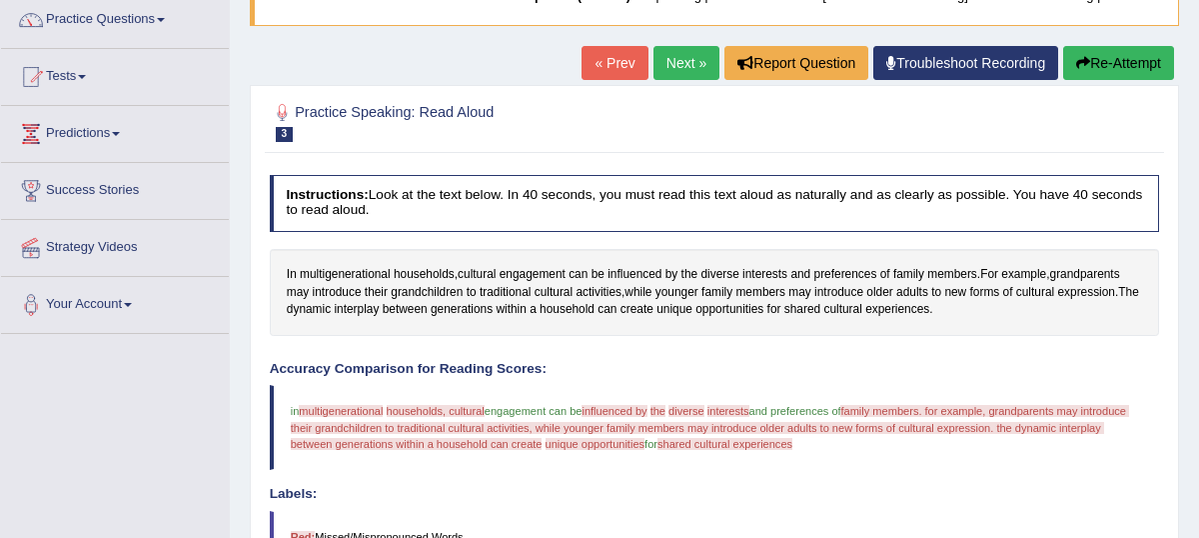
scroll to position [167, 0]
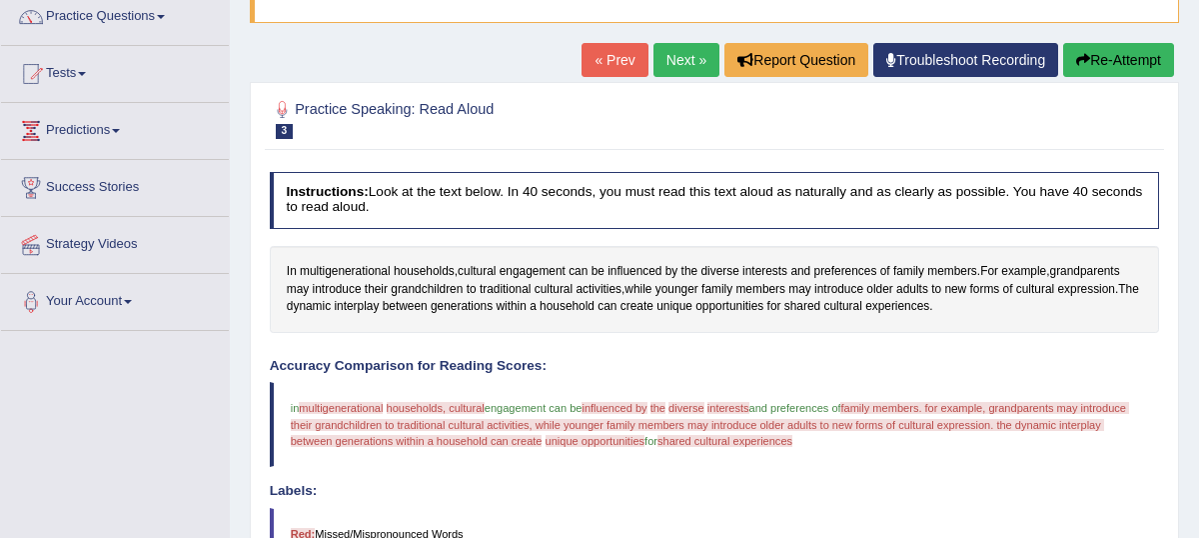
click at [1111, 77] on button "Re-Attempt" at bounding box center [1118, 60] width 111 height 34
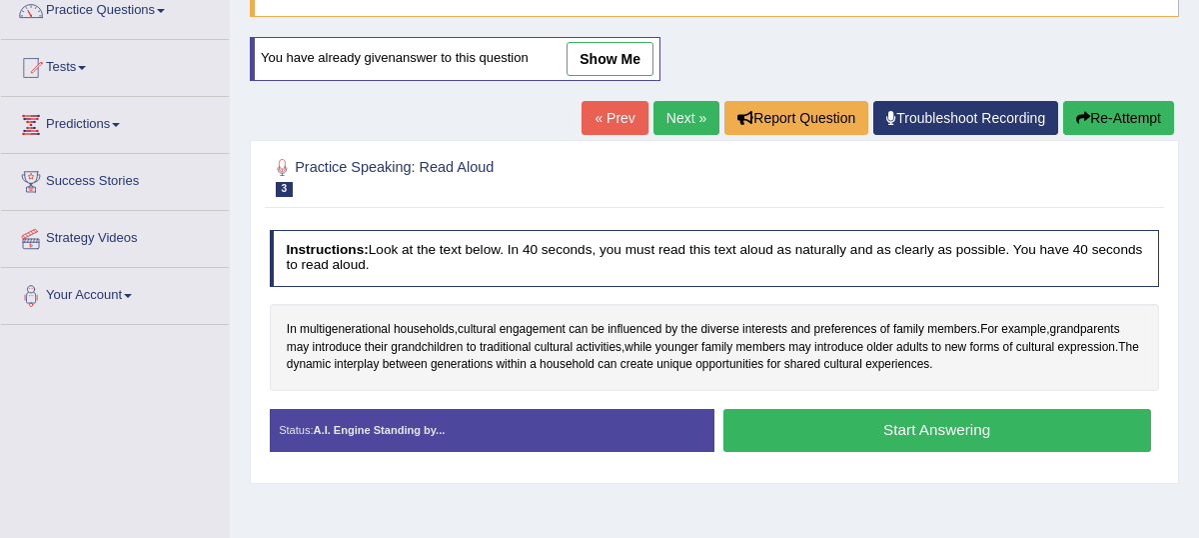
scroll to position [173, 0]
click at [875, 452] on button "Start Answering" at bounding box center [938, 430] width 428 height 43
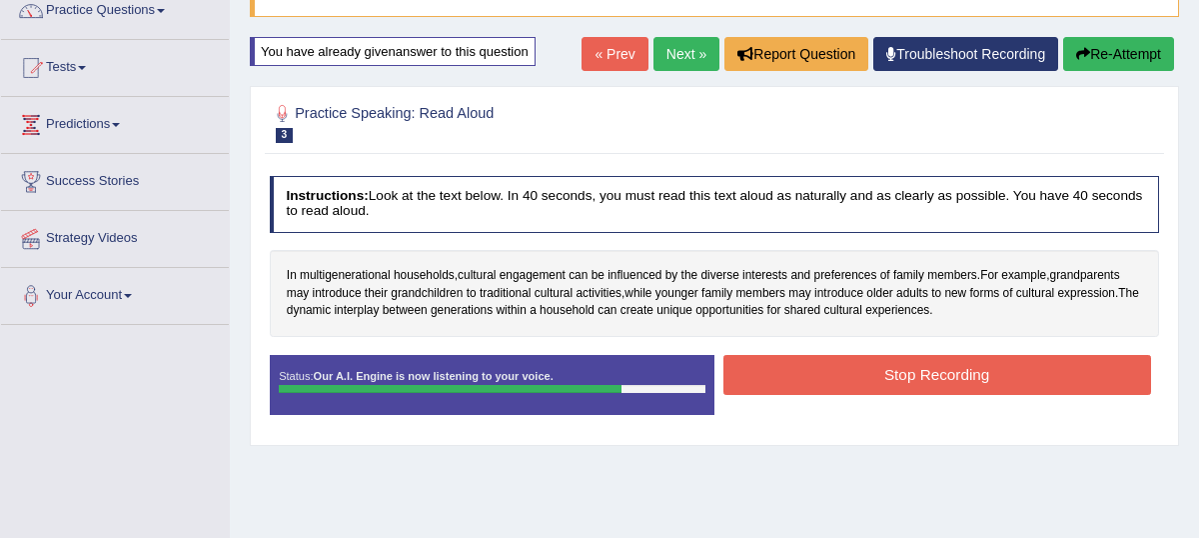
click at [914, 386] on button "Stop Recording" at bounding box center [938, 374] width 428 height 39
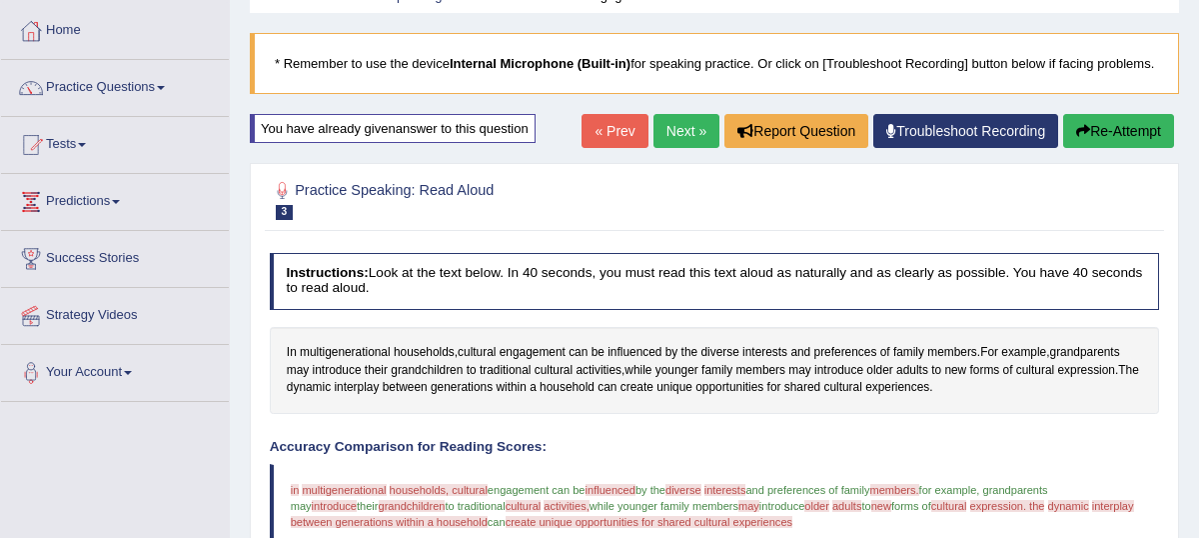
scroll to position [91, 0]
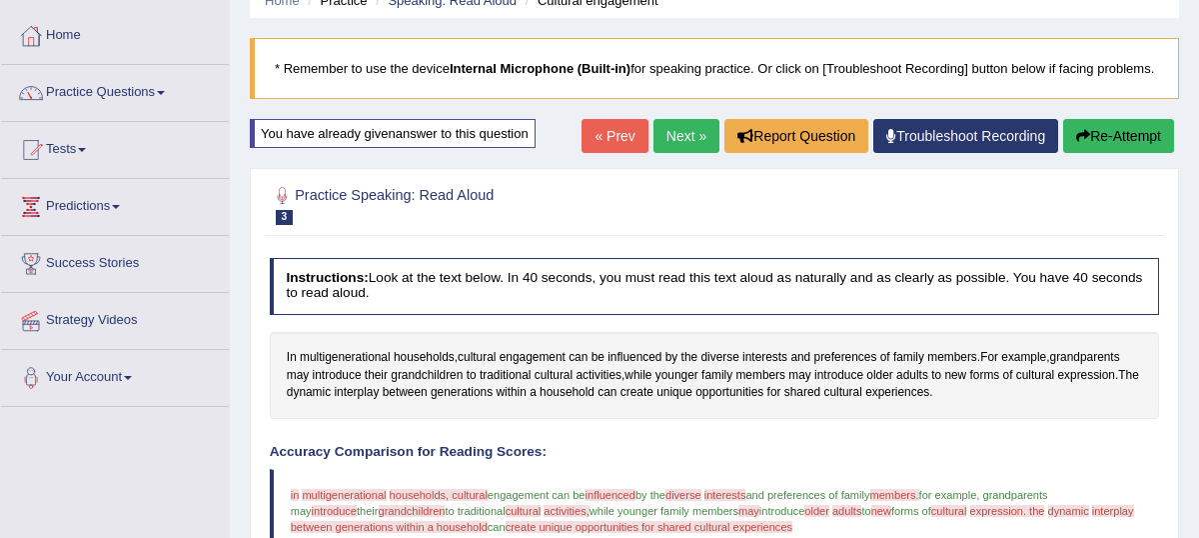
click at [675, 153] on link "Next »" at bounding box center [687, 136] width 66 height 34
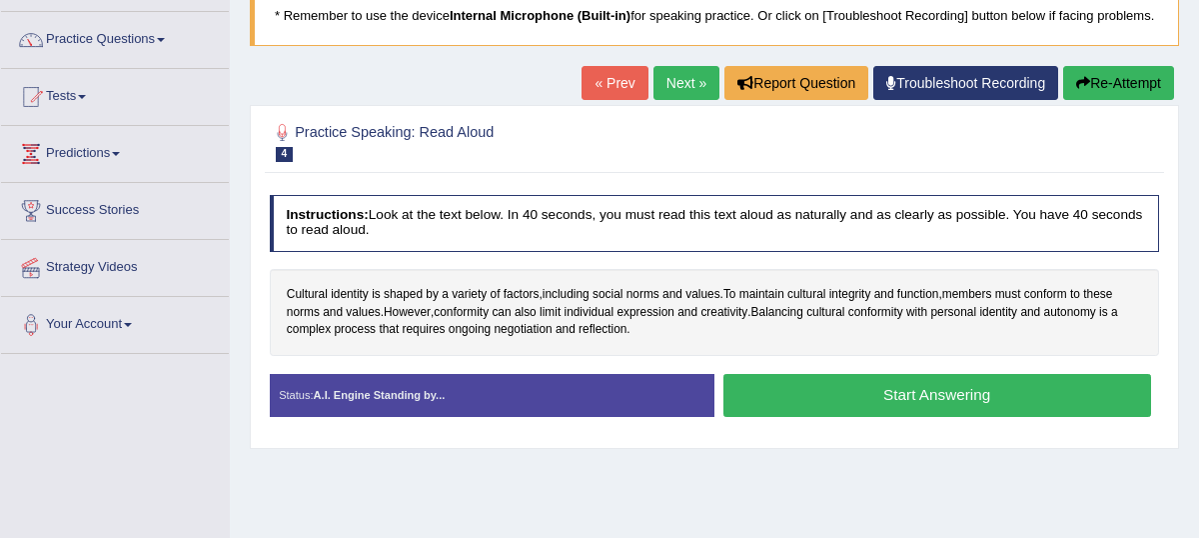
scroll to position [151, 0]
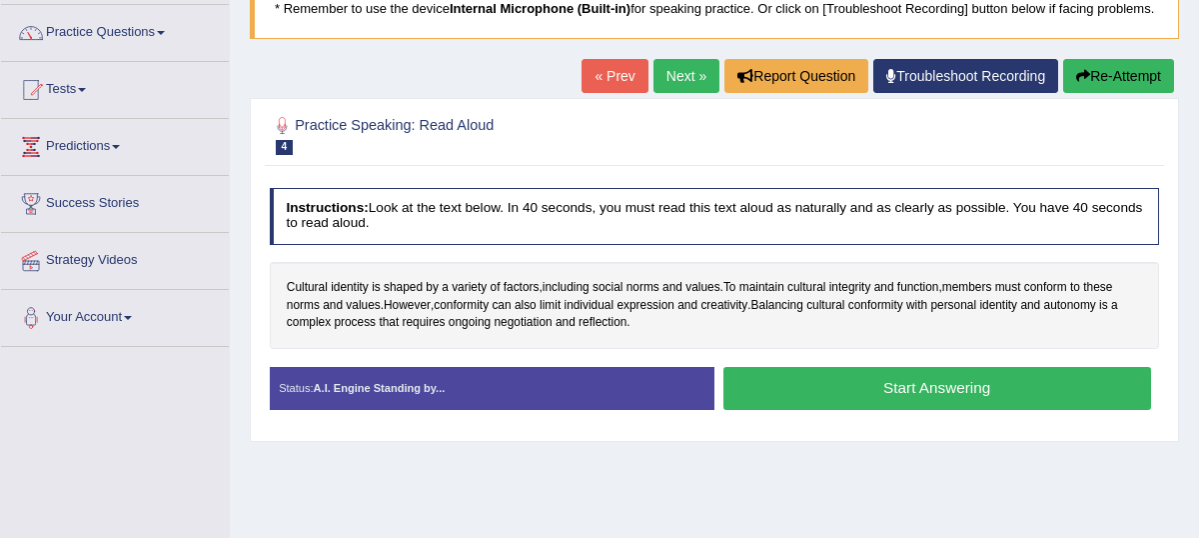
click at [883, 410] on button "Start Answering" at bounding box center [938, 388] width 428 height 43
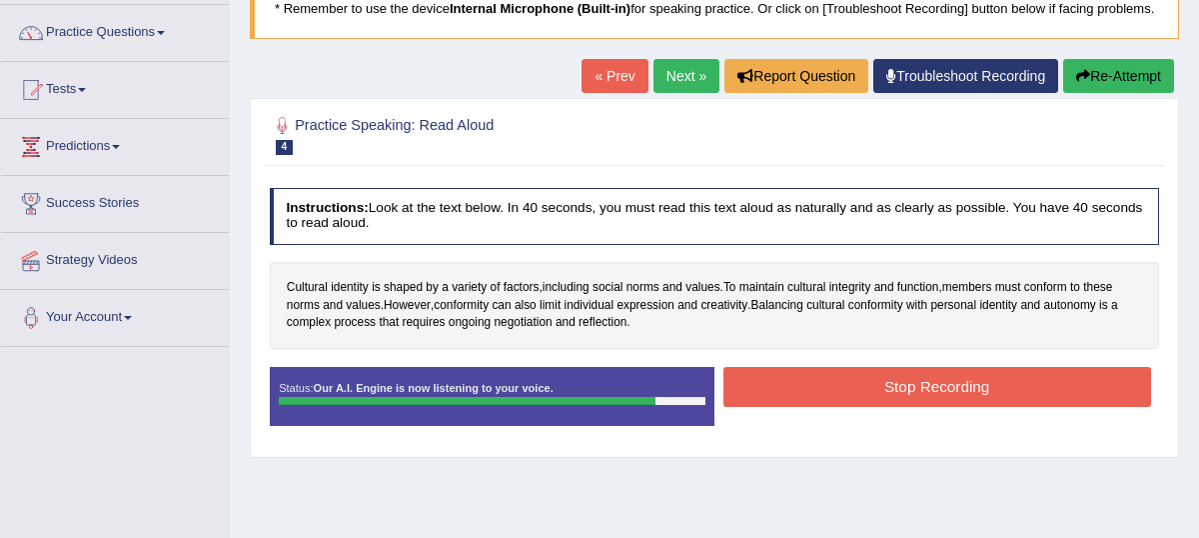
click at [883, 406] on button "Stop Recording" at bounding box center [938, 386] width 428 height 39
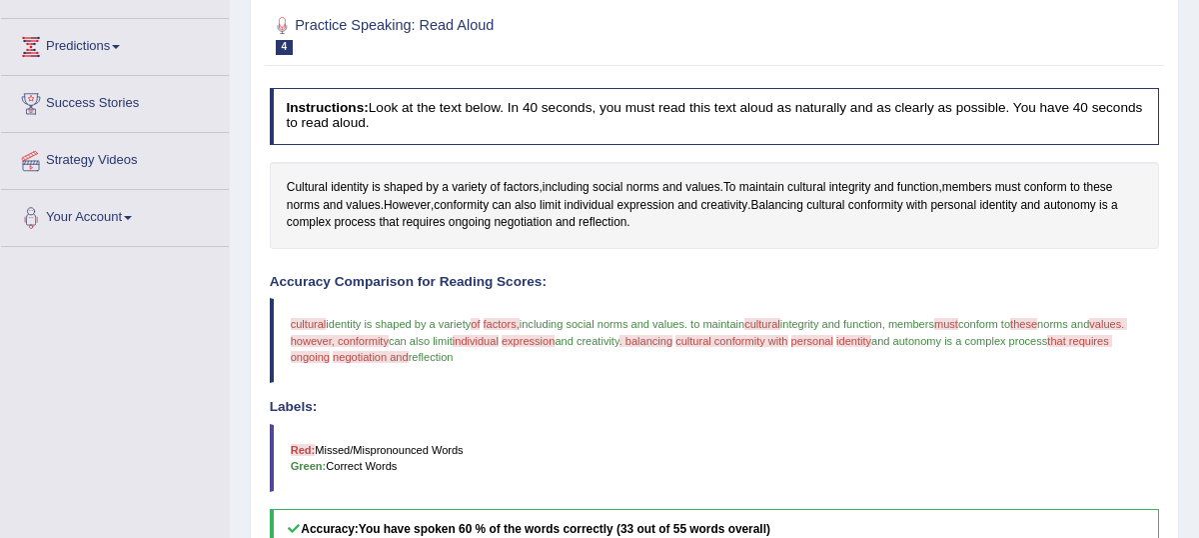
scroll to position [0, 0]
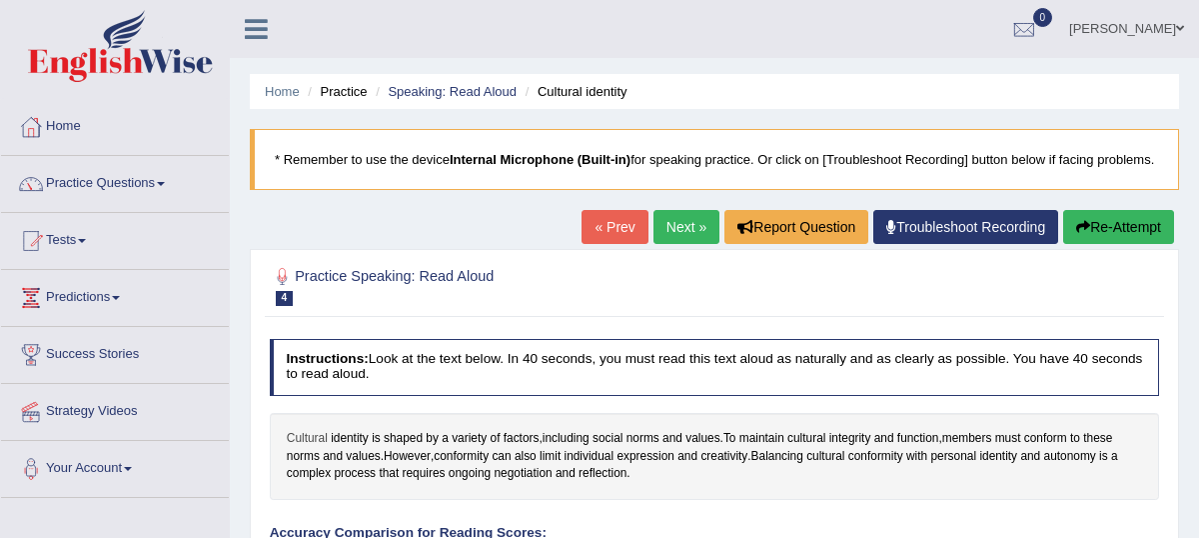
click at [292, 448] on span "Cultural" at bounding box center [307, 439] width 41 height 18
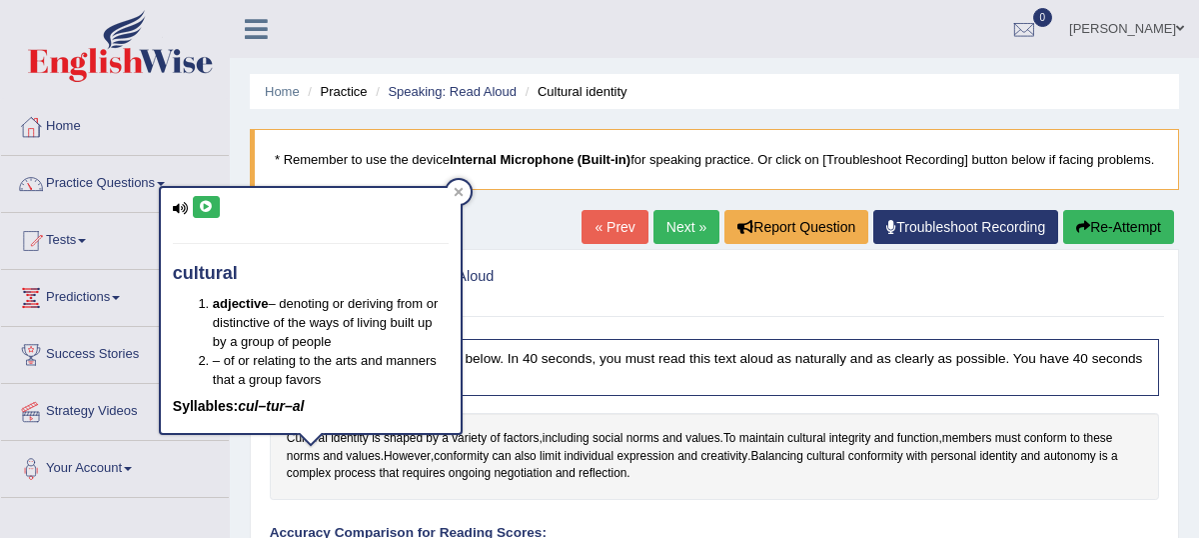
click at [206, 205] on icon at bounding box center [206, 207] width 15 height 12
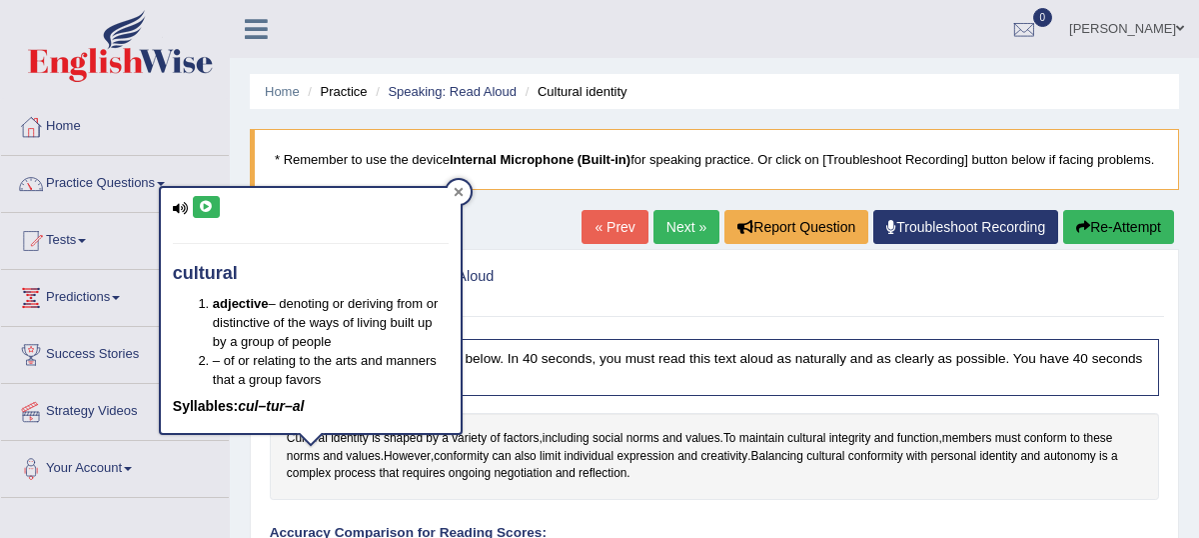
click at [463, 191] on icon at bounding box center [459, 192] width 10 height 10
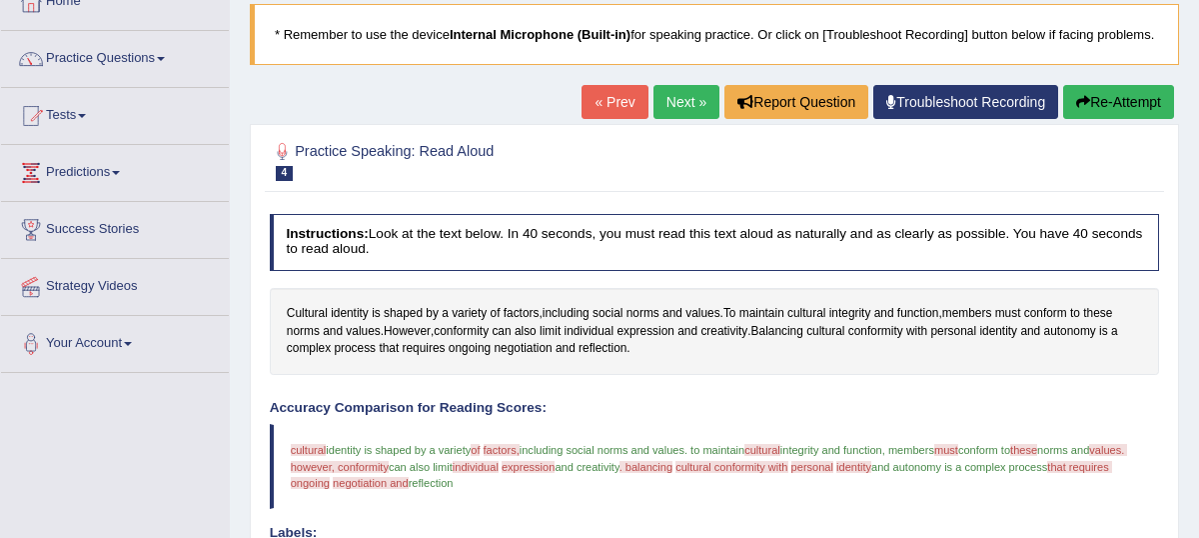
scroll to position [126, 0]
click at [499, 322] on span "of" at bounding box center [496, 313] width 10 height 18
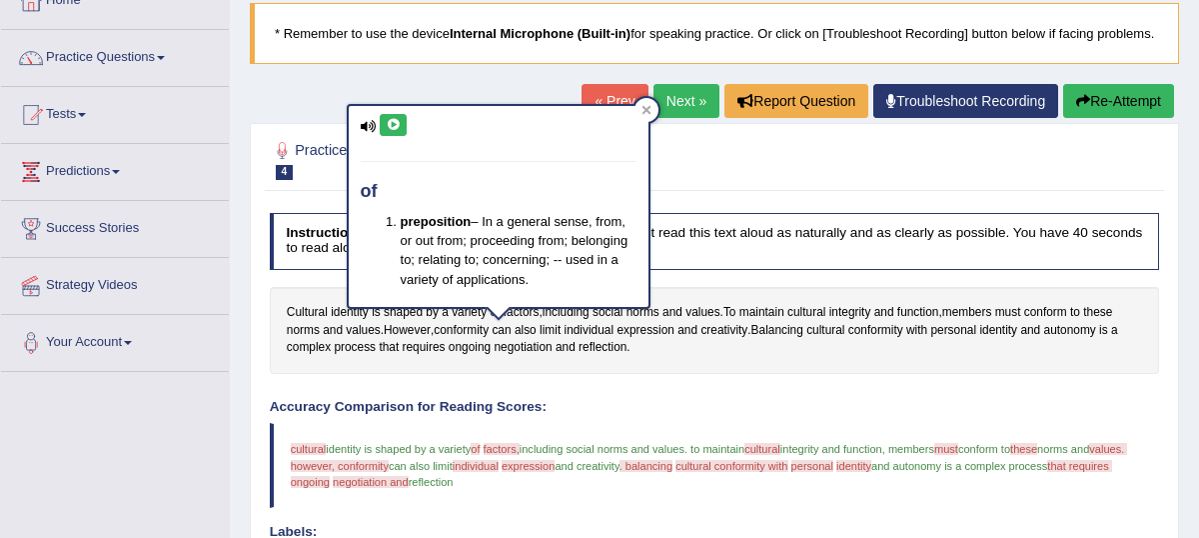
click at [399, 122] on icon at bounding box center [393, 125] width 15 height 12
click at [393, 128] on icon at bounding box center [393, 125] width 15 height 12
click at [642, 113] on icon at bounding box center [646, 110] width 9 height 9
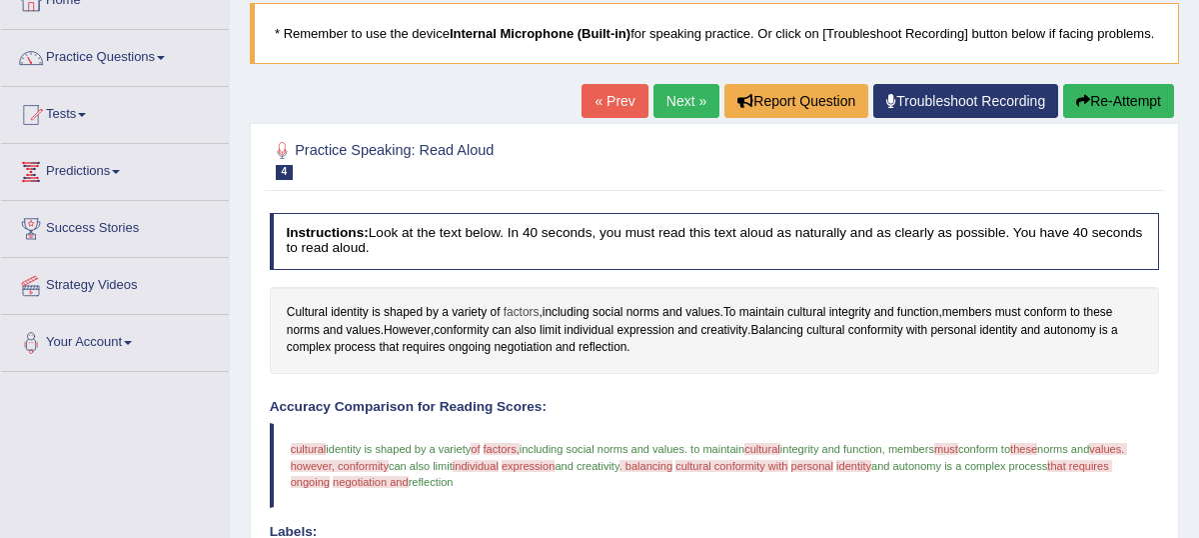
click at [520, 322] on span "factors" at bounding box center [522, 313] width 36 height 18
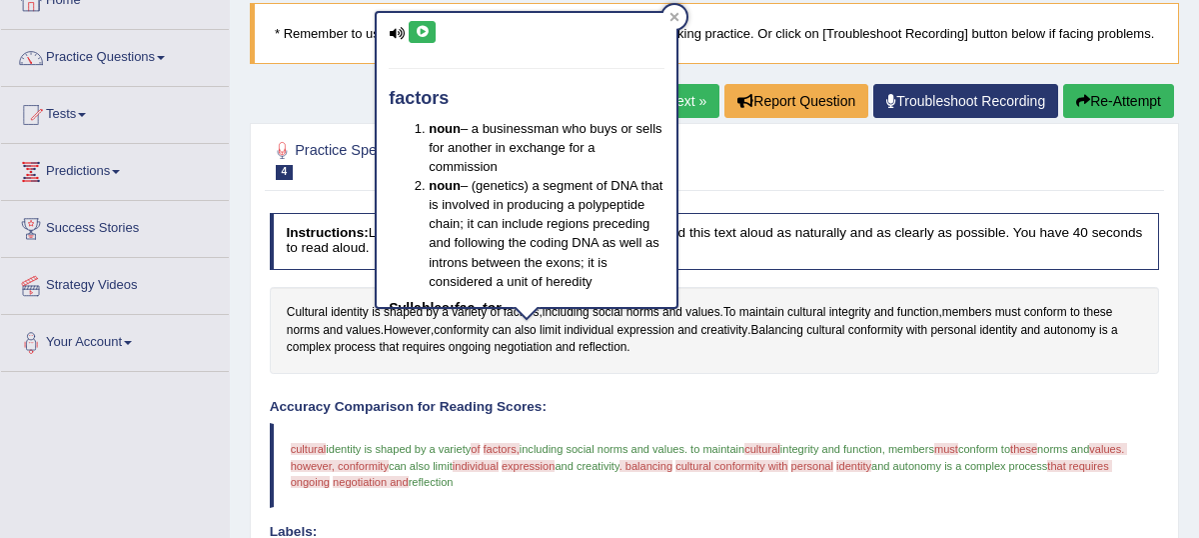
click at [424, 28] on icon at bounding box center [422, 32] width 15 height 12
click at [420, 32] on icon at bounding box center [422, 32] width 15 height 12
click at [675, 15] on icon at bounding box center [675, 17] width 9 height 9
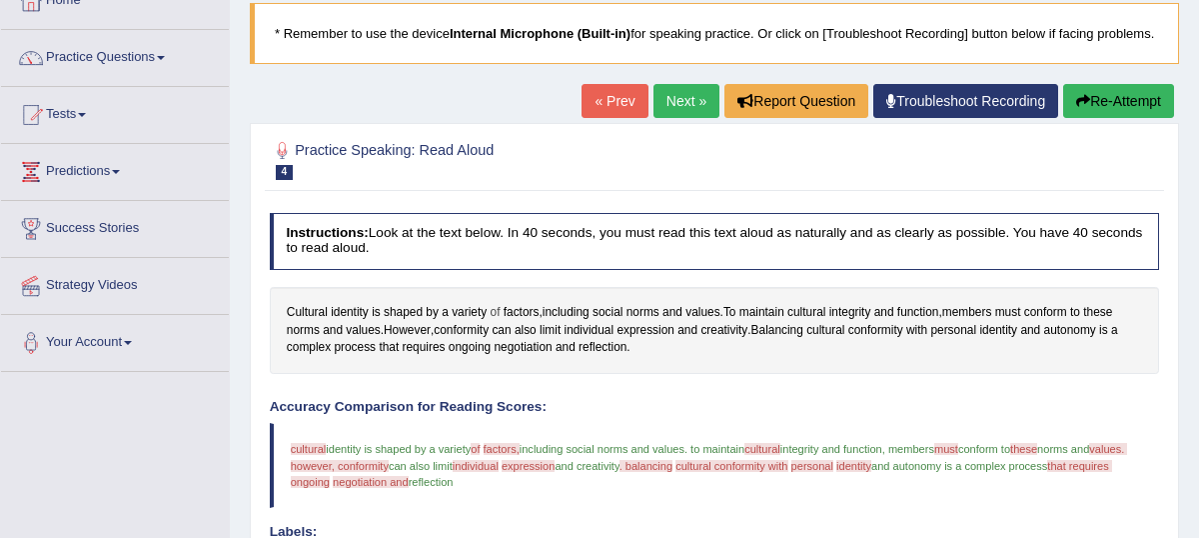
click at [496, 322] on span "of" at bounding box center [496, 313] width 10 height 18
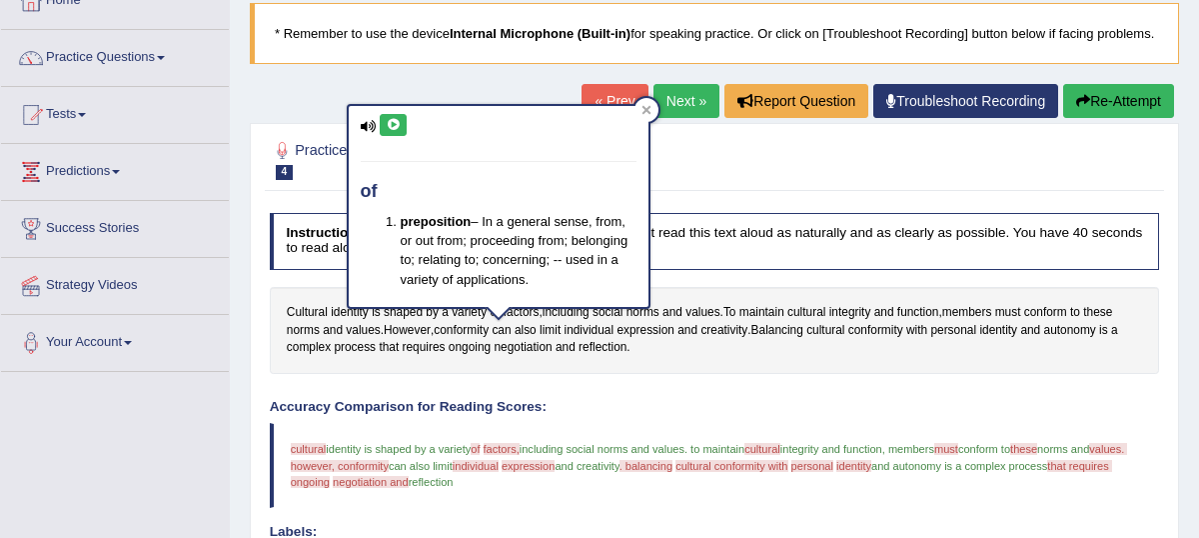
click at [388, 127] on icon at bounding box center [393, 125] width 15 height 12
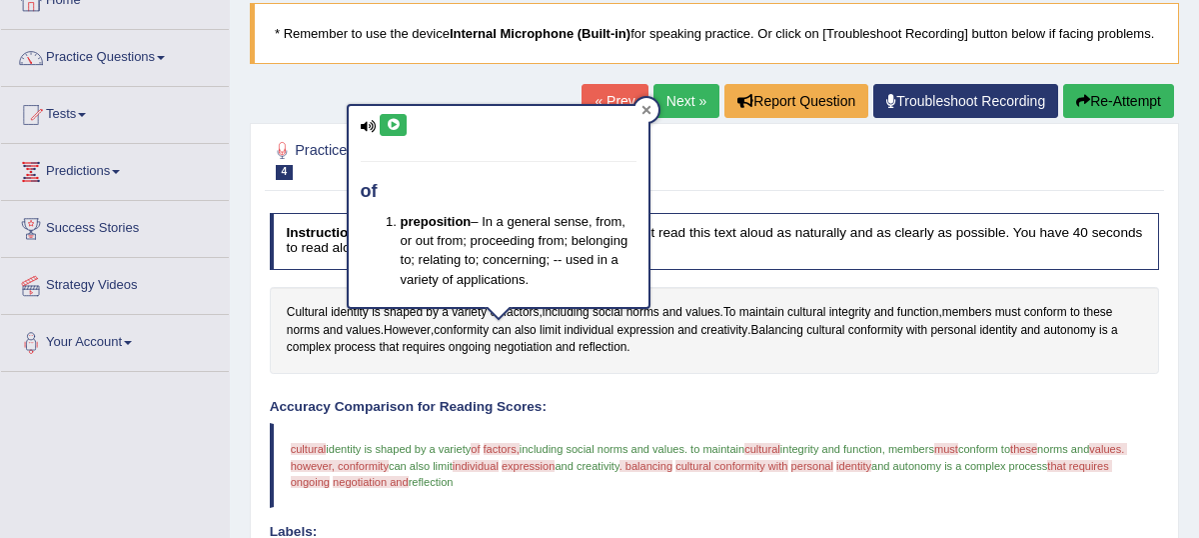
click at [646, 111] on icon at bounding box center [646, 110] width 9 height 9
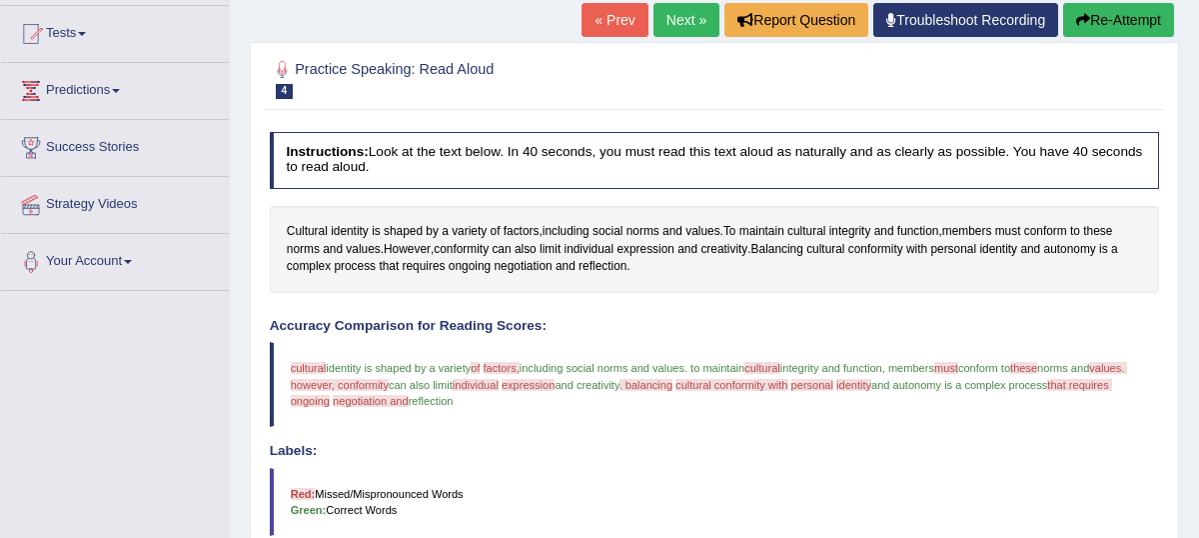
scroll to position [211, 0]
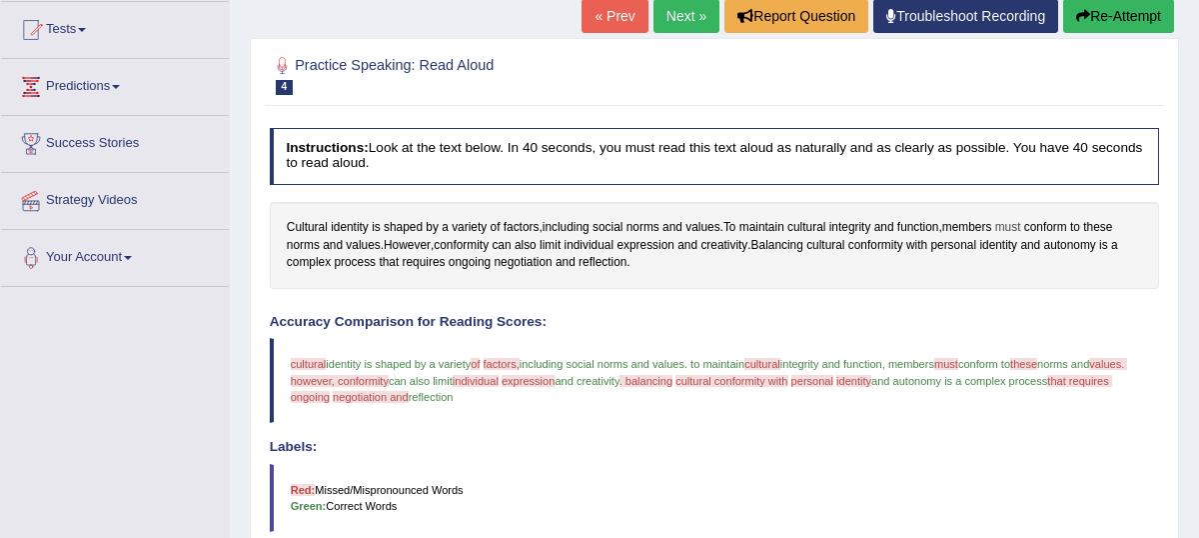
click at [1021, 237] on span "must" at bounding box center [1009, 228] width 26 height 18
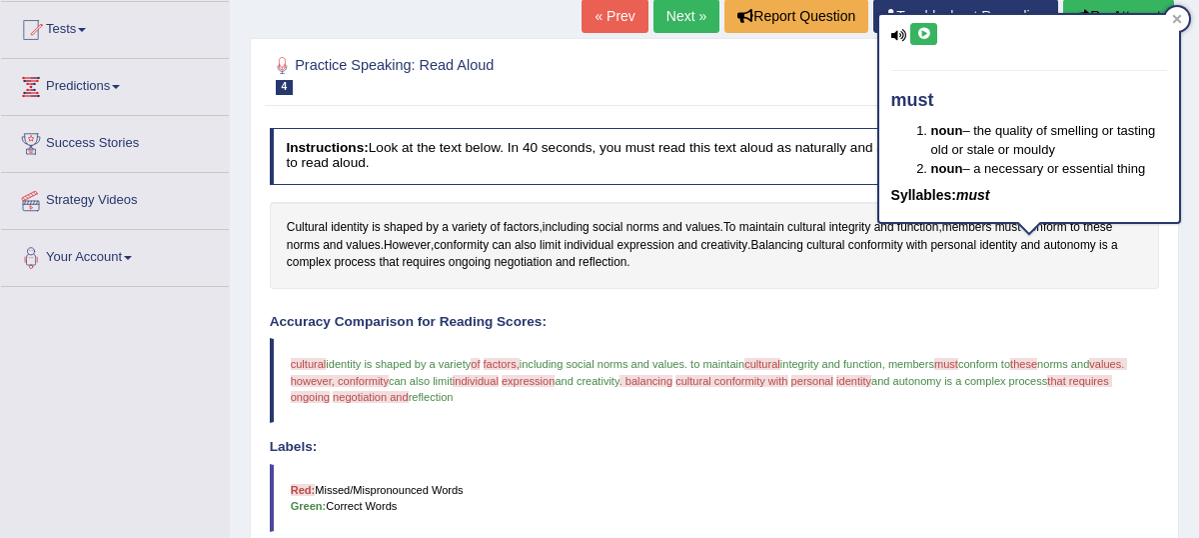
click at [924, 35] on icon at bounding box center [924, 34] width 15 height 12
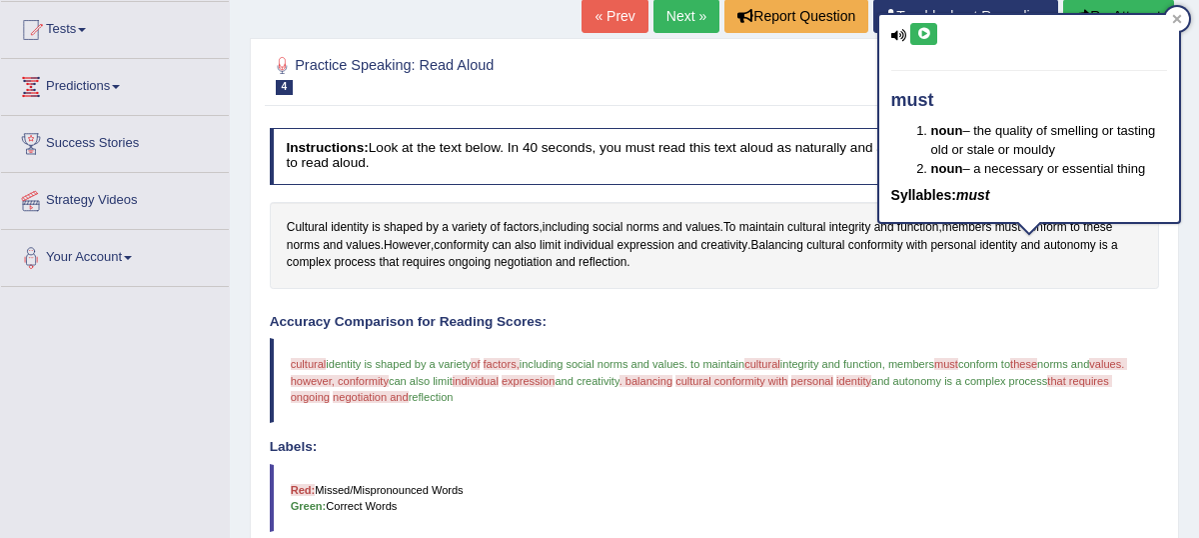
click at [925, 35] on icon at bounding box center [924, 34] width 15 height 12
click at [929, 36] on icon at bounding box center [924, 34] width 15 height 12
click at [1179, 17] on icon at bounding box center [1176, 19] width 9 height 9
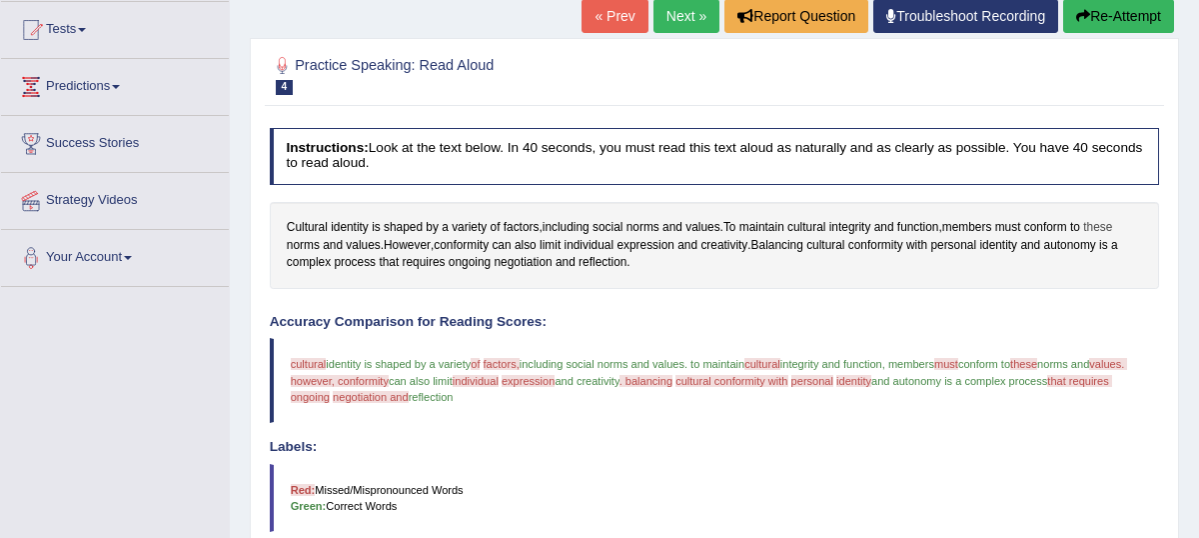
click at [1112, 237] on span "these" at bounding box center [1097, 228] width 29 height 18
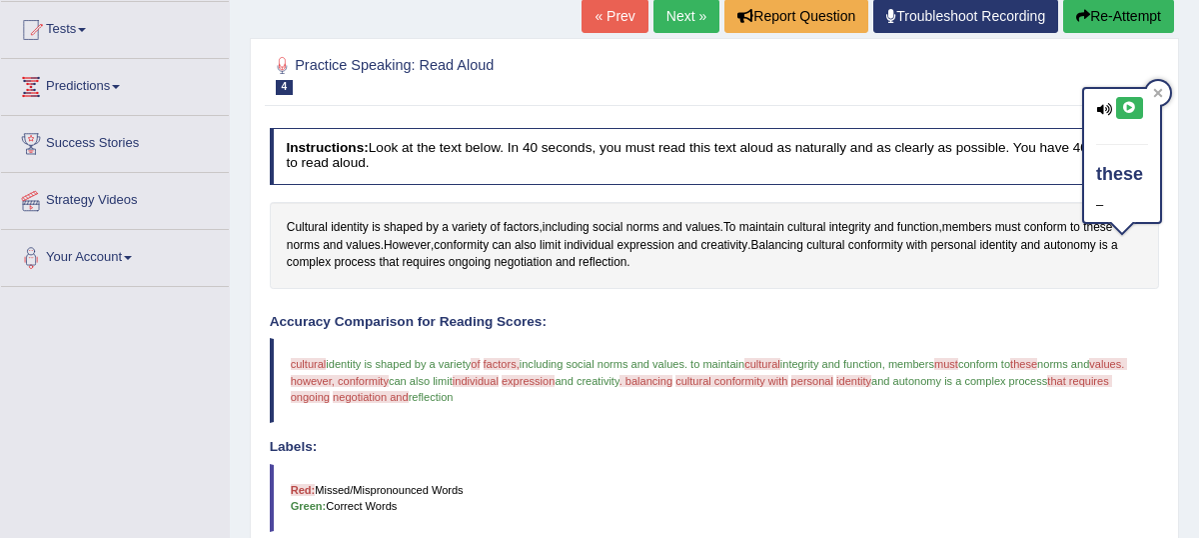
click at [1131, 104] on icon at bounding box center [1129, 108] width 15 height 12
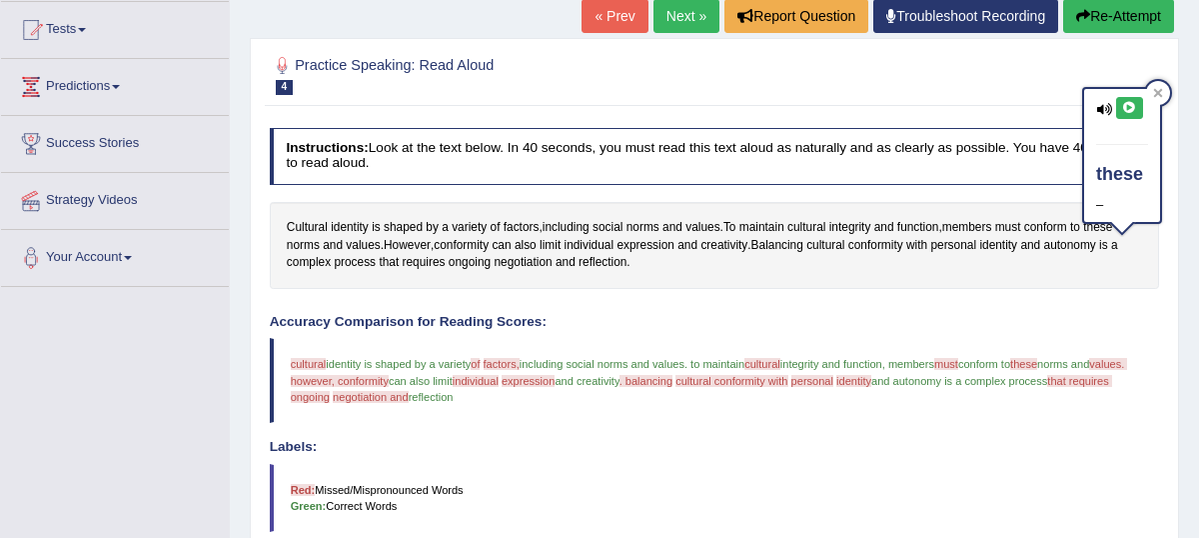
click at [1124, 114] on button at bounding box center [1129, 108] width 27 height 22
click at [1160, 96] on icon at bounding box center [1157, 92] width 9 height 9
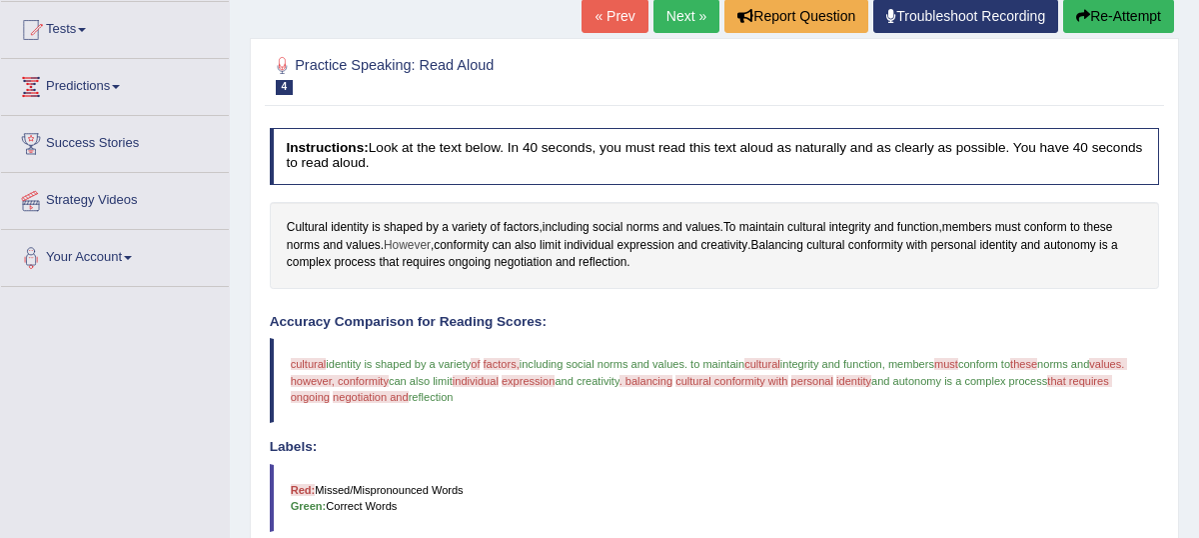
click at [413, 255] on span "However" at bounding box center [407, 246] width 47 height 18
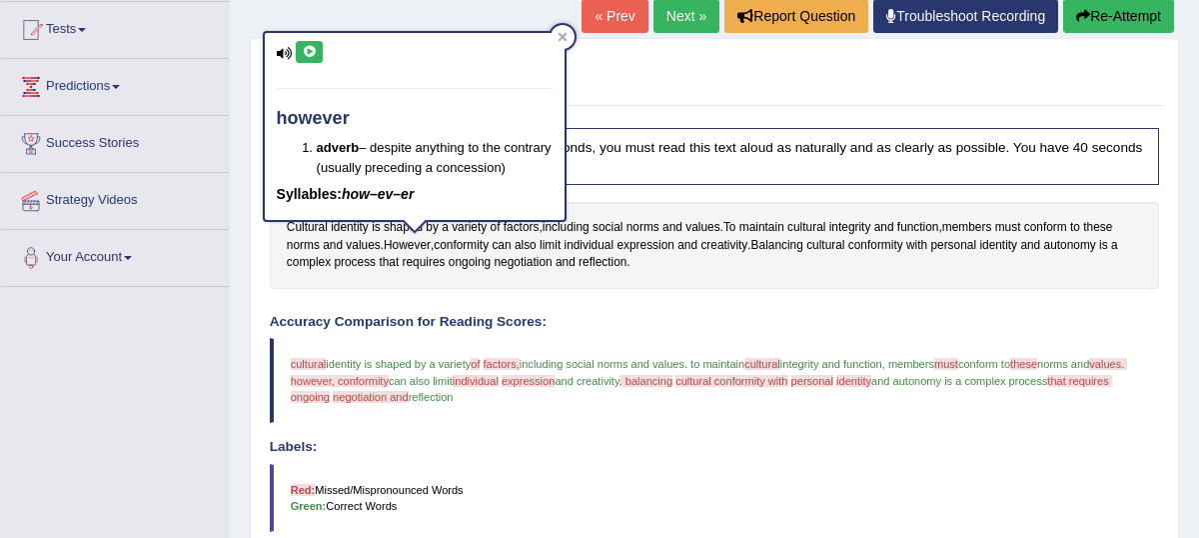
click at [306, 49] on icon at bounding box center [309, 52] width 15 height 12
click at [564, 33] on icon at bounding box center [562, 36] width 9 height 9
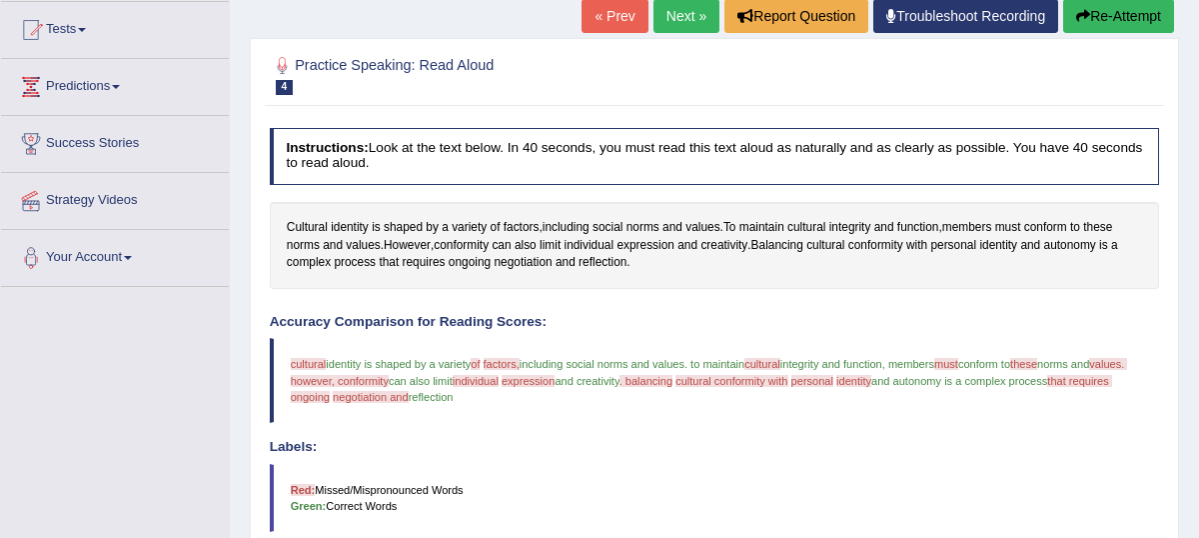
click at [405, 386] on span "values. however, conformity" at bounding box center [710, 372] width 838 height 28
click at [489, 255] on span "conformity" at bounding box center [461, 246] width 55 height 18
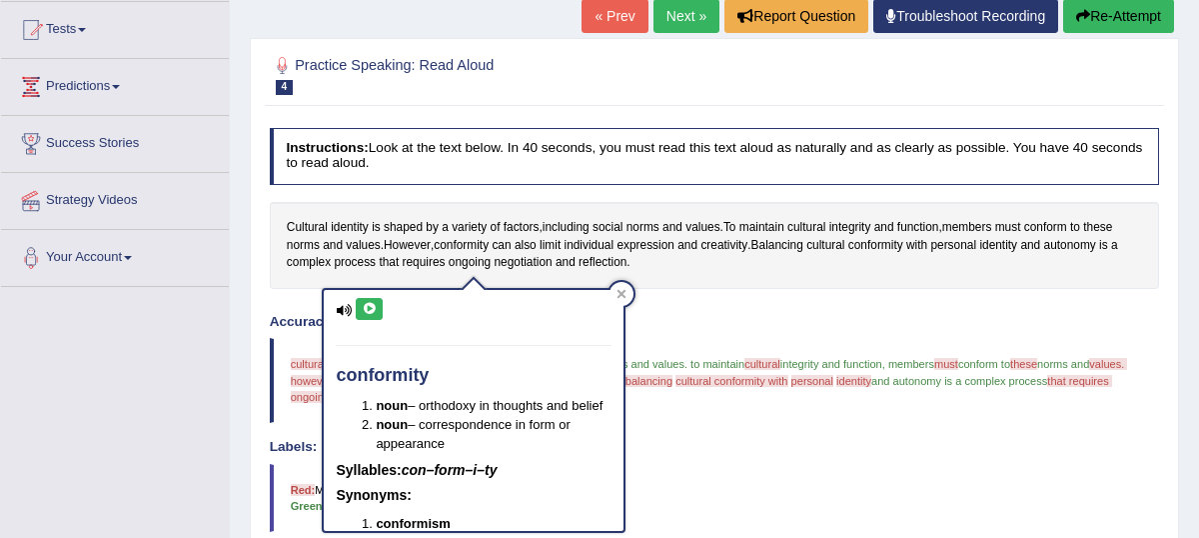
click at [373, 310] on icon at bounding box center [369, 309] width 15 height 12
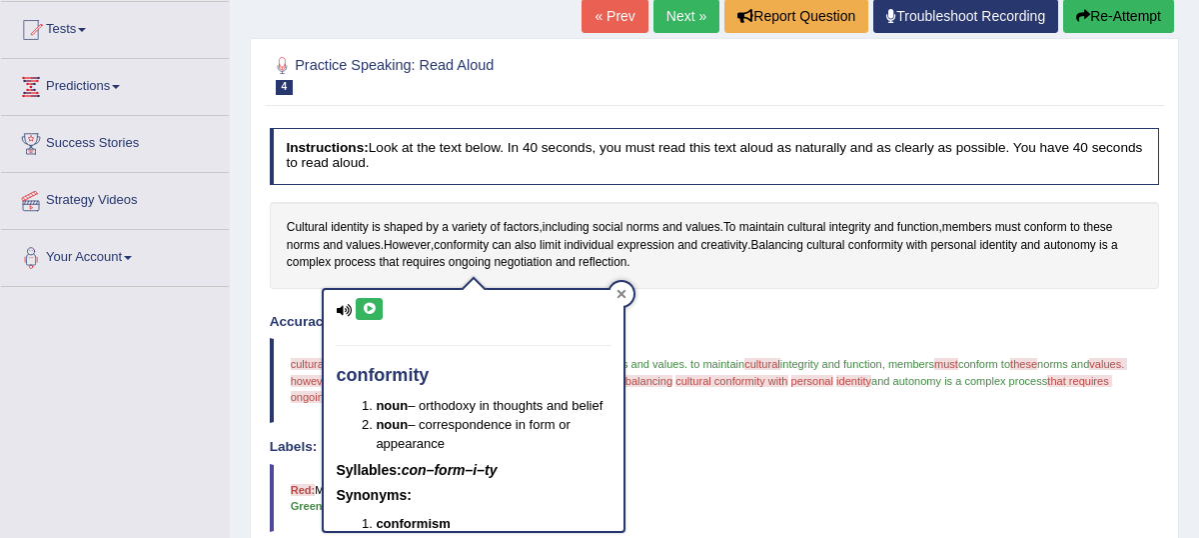
click at [627, 293] on div at bounding box center [622, 294] width 24 height 24
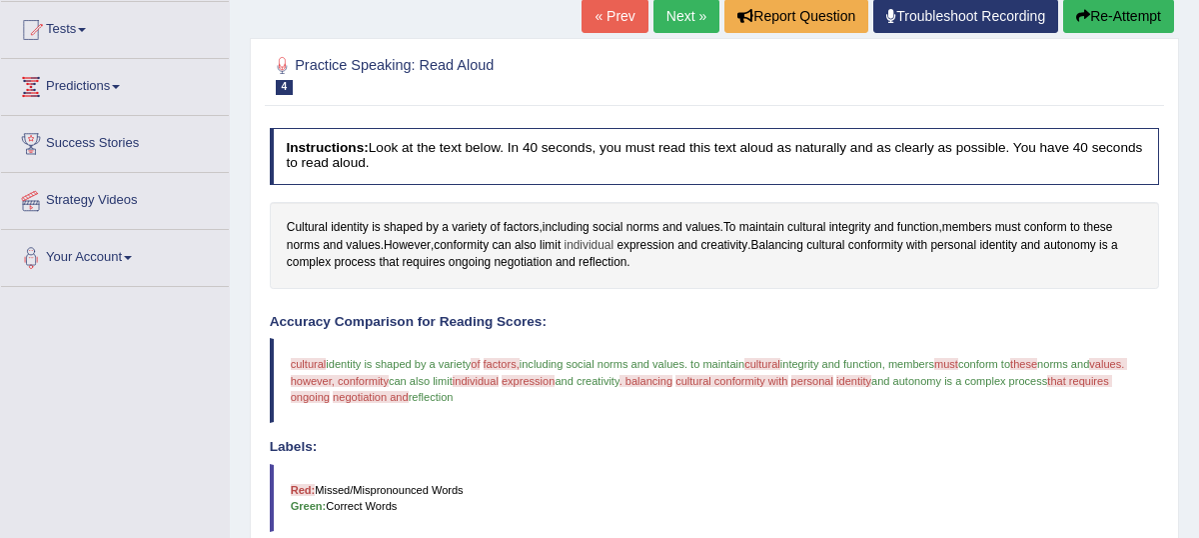
click at [599, 255] on span "individual" at bounding box center [590, 246] width 50 height 18
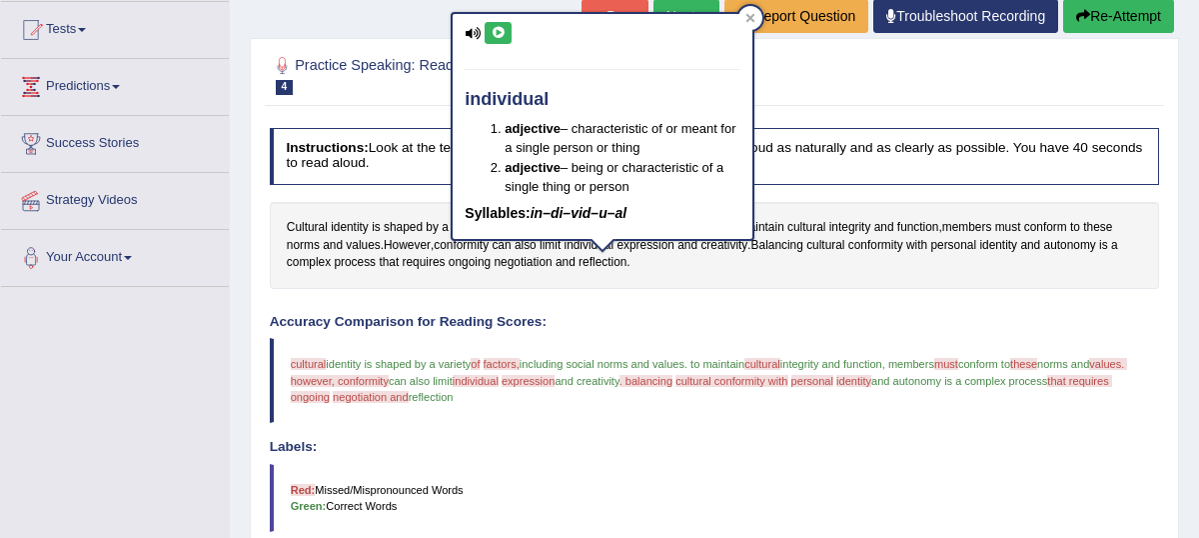
click at [501, 35] on icon at bounding box center [498, 33] width 15 height 12
click at [754, 18] on icon at bounding box center [751, 18] width 10 height 10
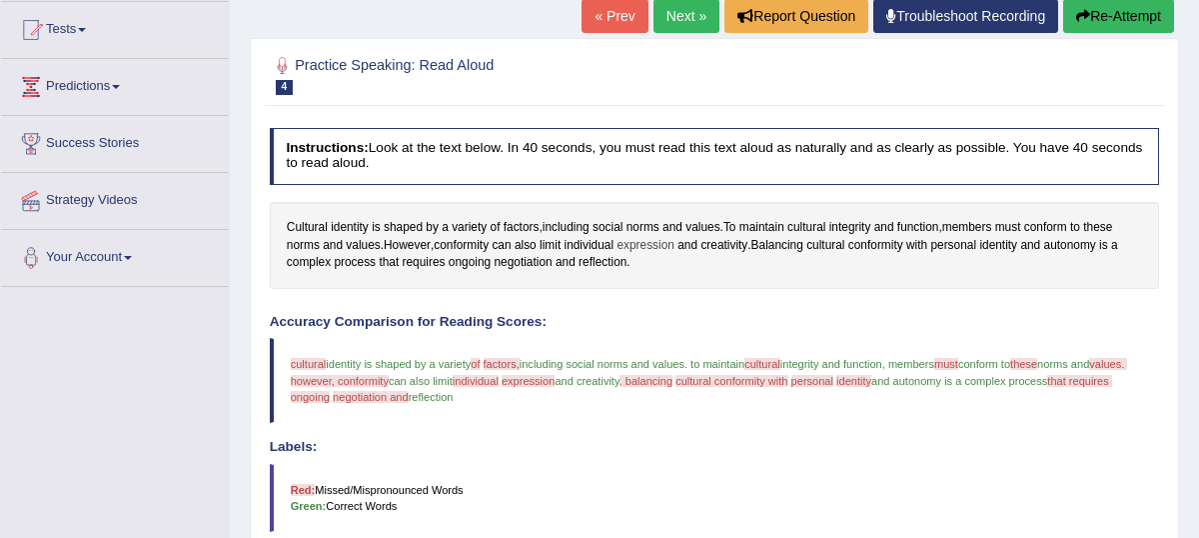
click at [650, 255] on span "expression" at bounding box center [646, 246] width 58 height 18
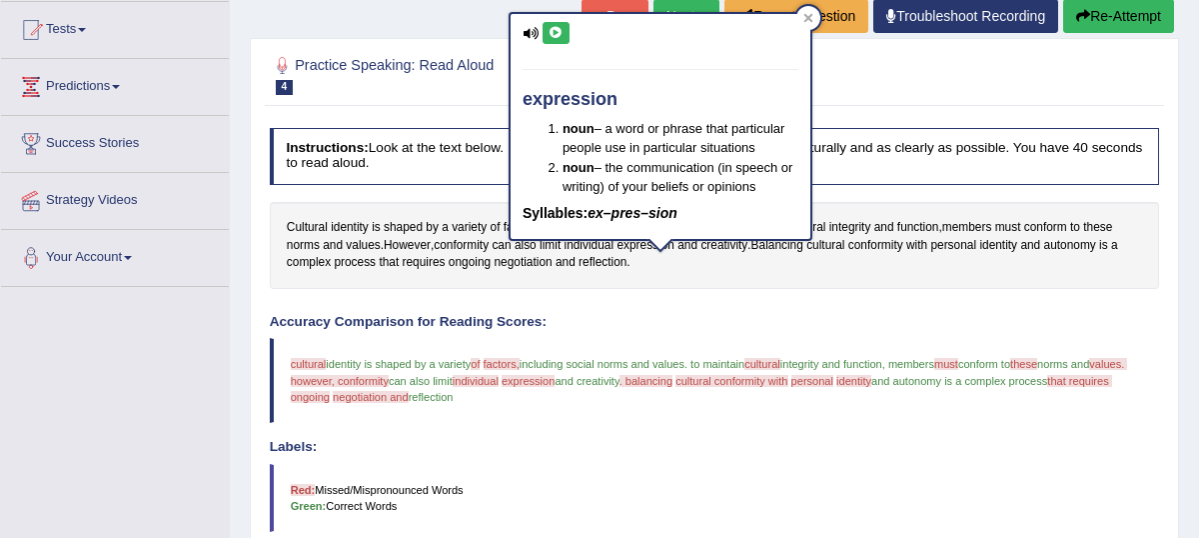
click at [552, 27] on icon at bounding box center [556, 33] width 15 height 12
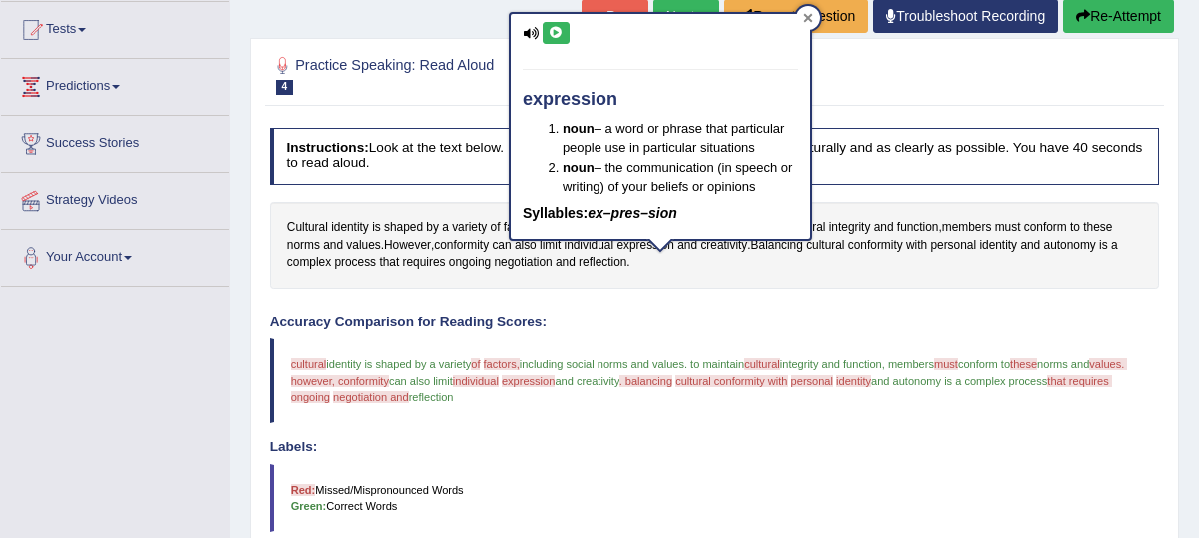
click at [810, 23] on div at bounding box center [809, 18] width 24 height 24
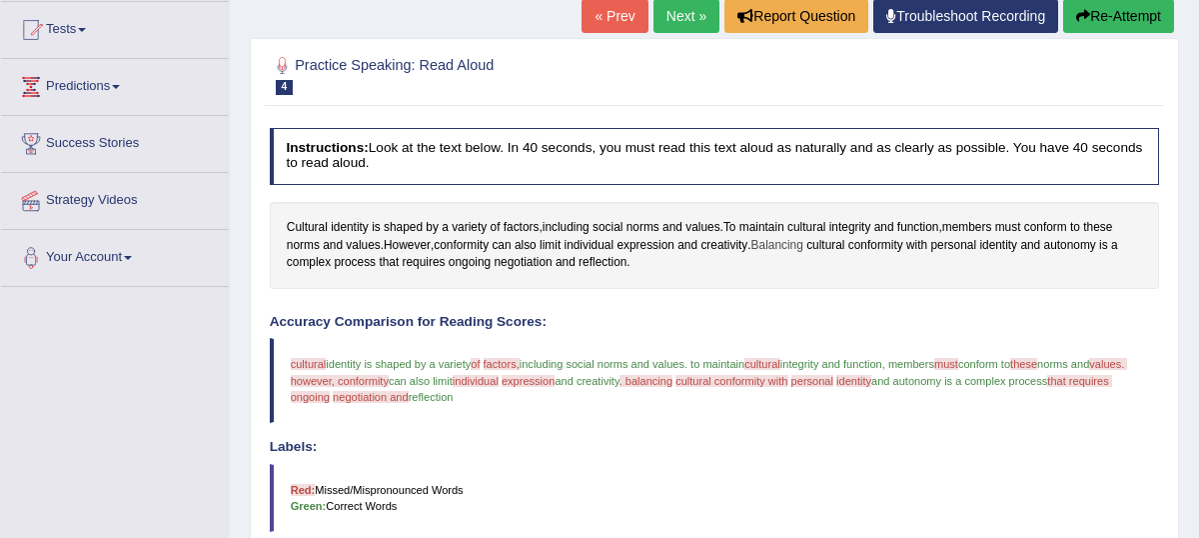
click at [787, 255] on span "Balancing" at bounding box center [778, 246] width 52 height 18
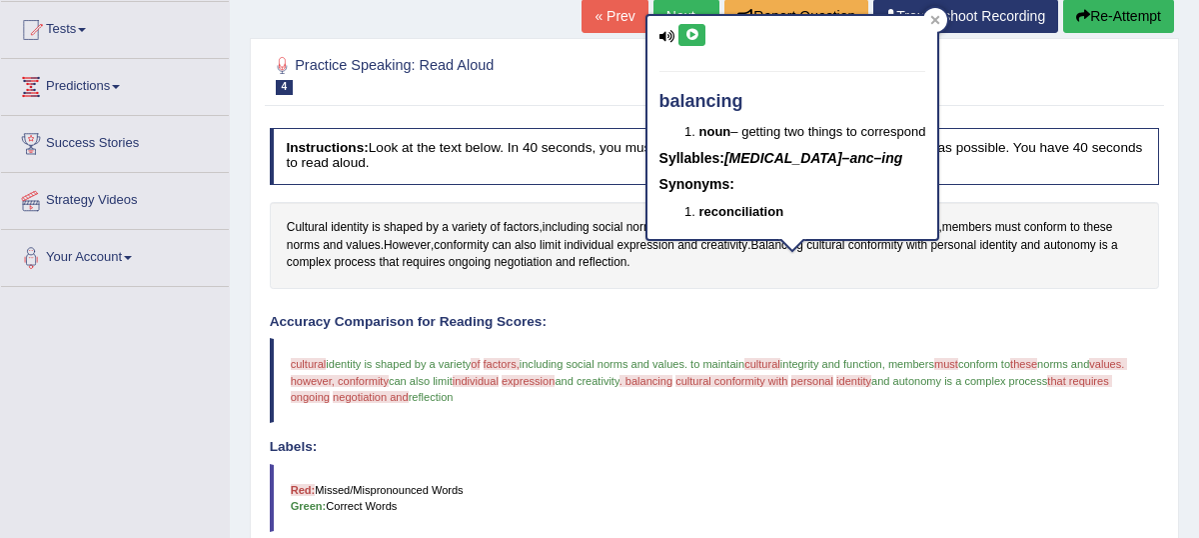
click at [693, 36] on icon at bounding box center [692, 35] width 15 height 12
click at [944, 26] on div at bounding box center [936, 20] width 24 height 24
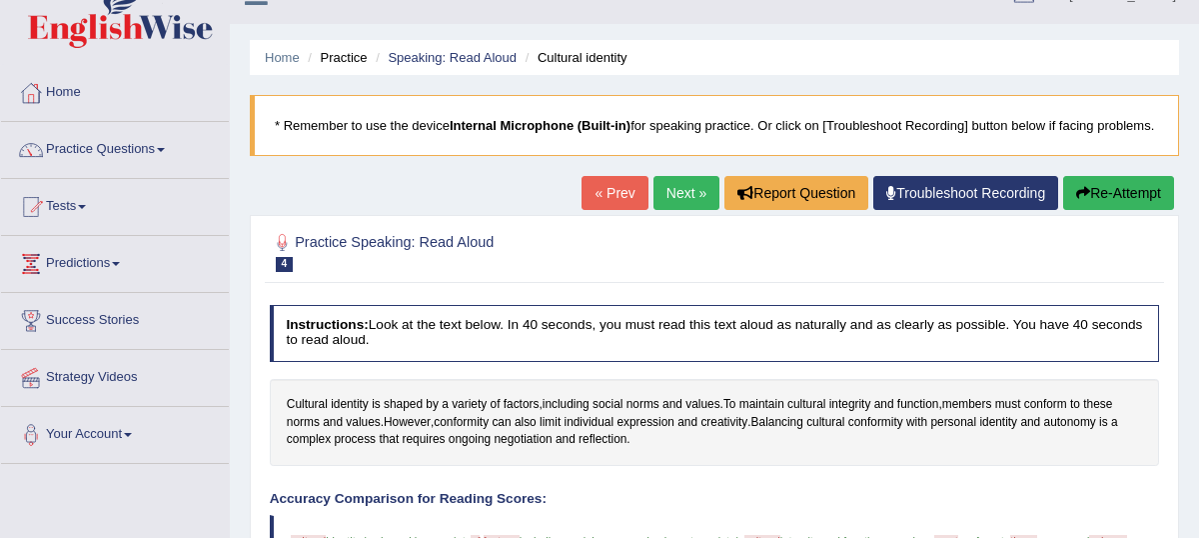
scroll to position [0, 0]
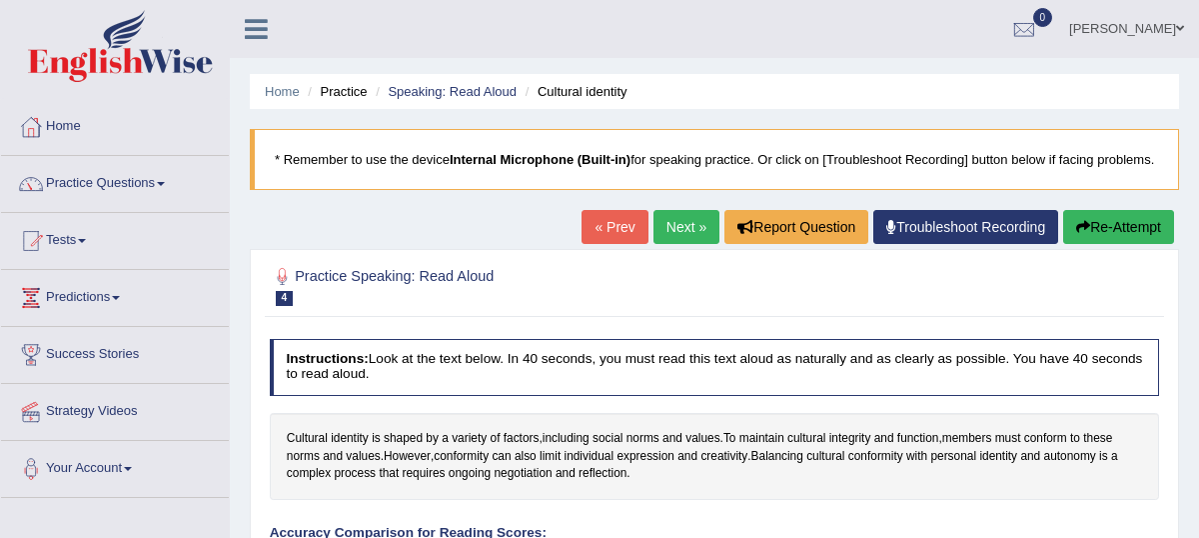
click at [663, 244] on link "Next »" at bounding box center [687, 227] width 66 height 34
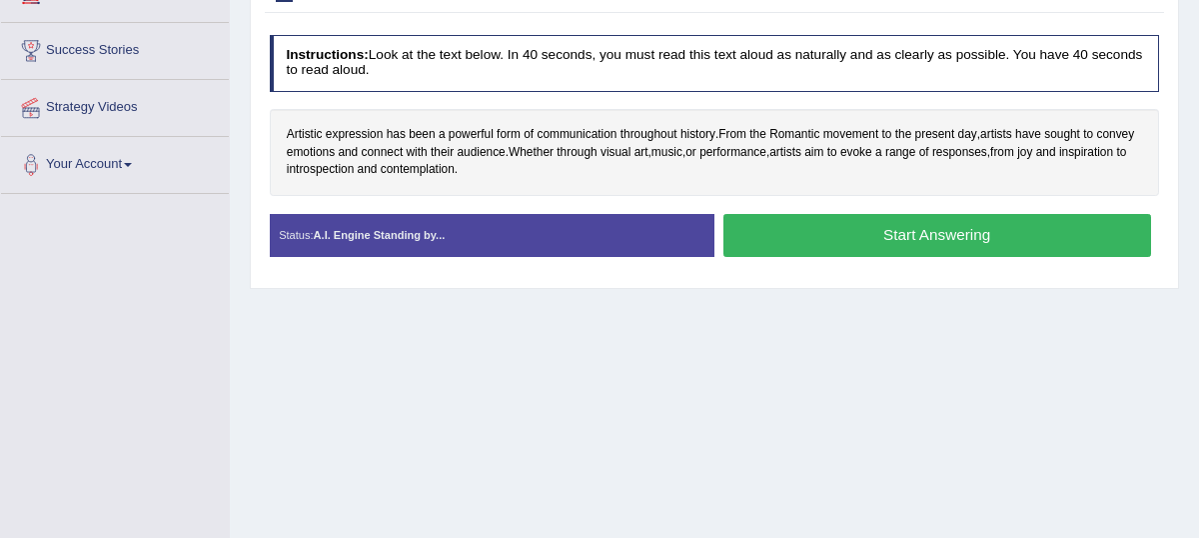
click at [842, 257] on button "Start Answering" at bounding box center [938, 235] width 428 height 43
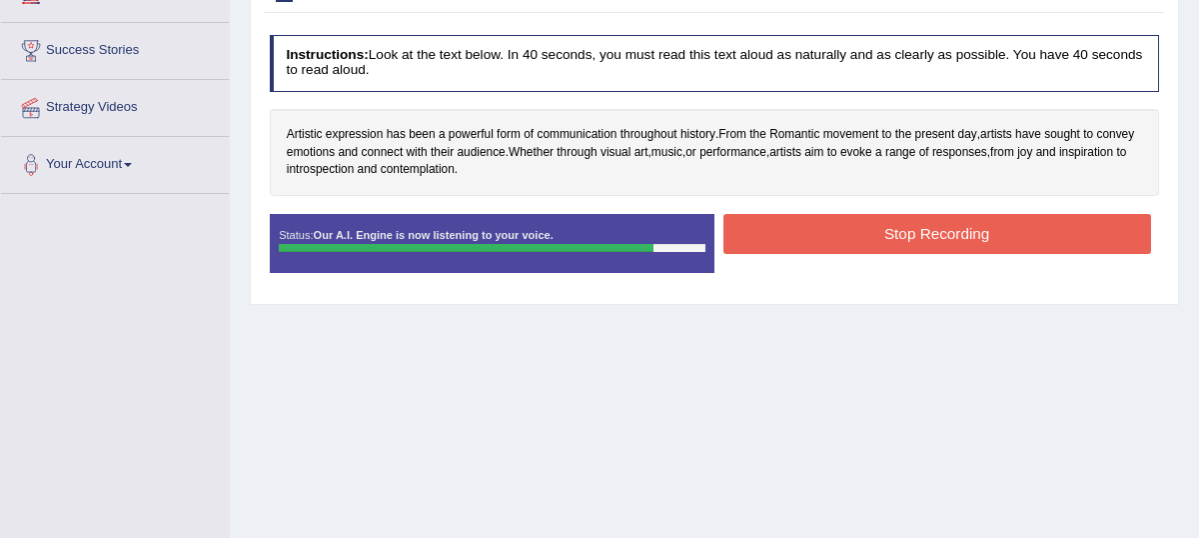
click at [862, 253] on button "Stop Recording" at bounding box center [938, 233] width 428 height 39
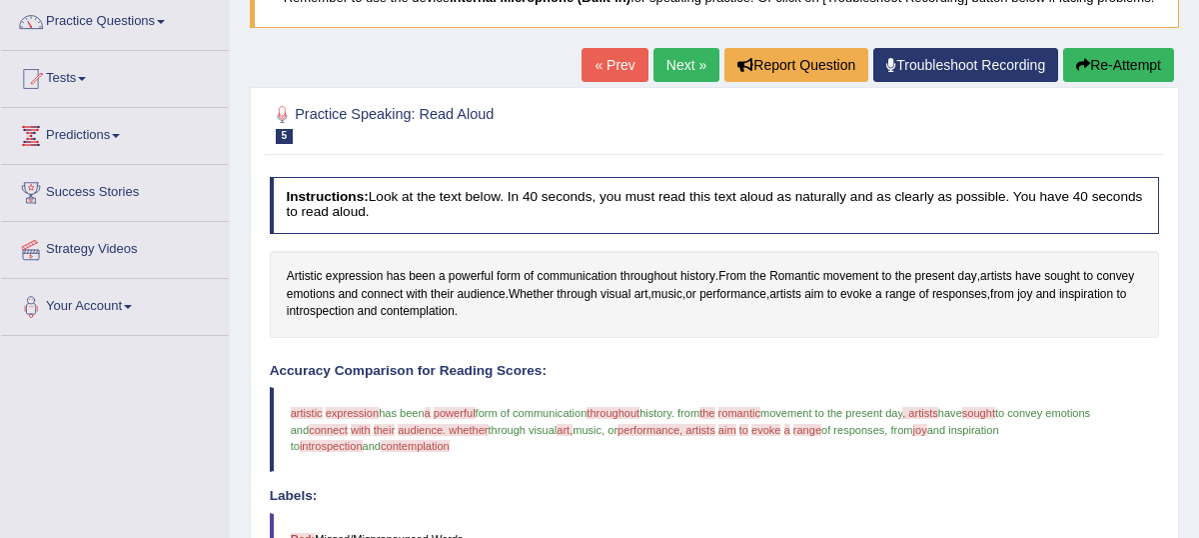
scroll to position [209, 0]
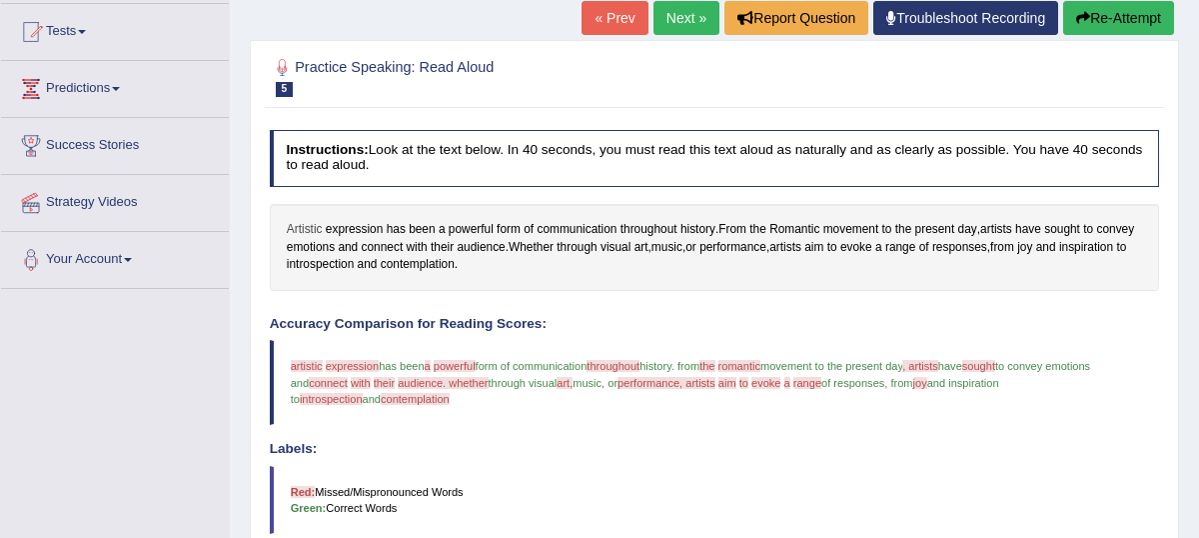
click at [302, 239] on span "Artistic" at bounding box center [305, 230] width 36 height 18
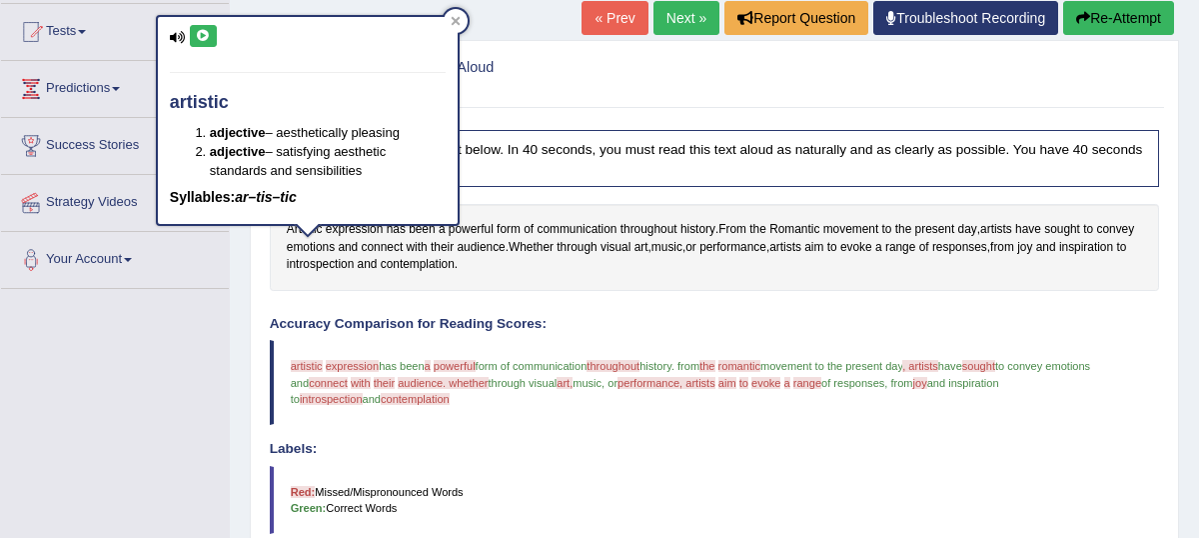
click at [208, 37] on icon at bounding box center [203, 36] width 15 height 12
click at [452, 22] on icon at bounding box center [456, 21] width 10 height 10
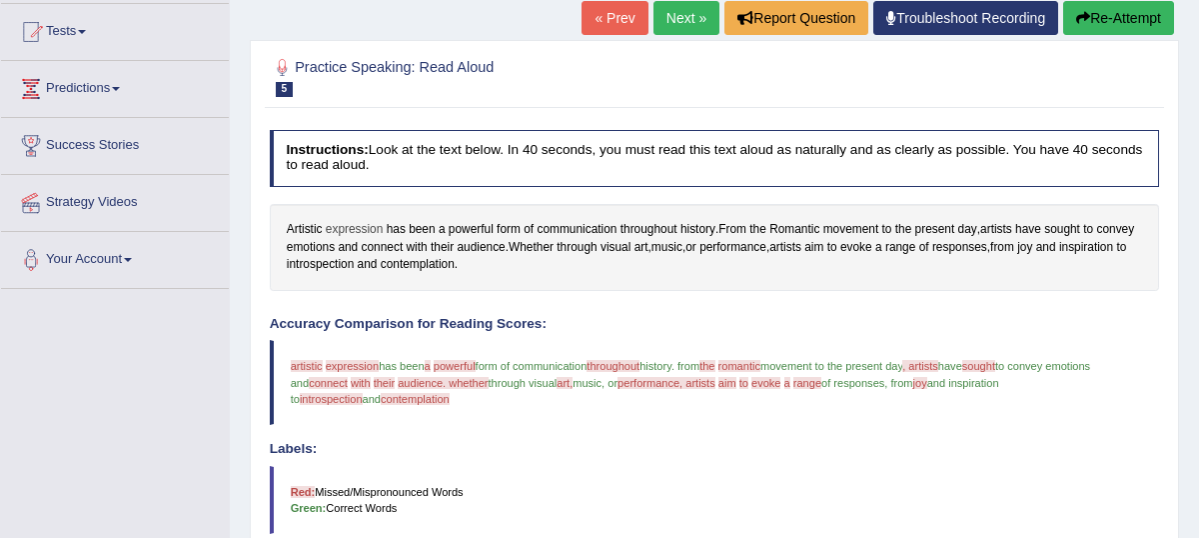
click at [357, 239] on span "expression" at bounding box center [355, 230] width 58 height 18
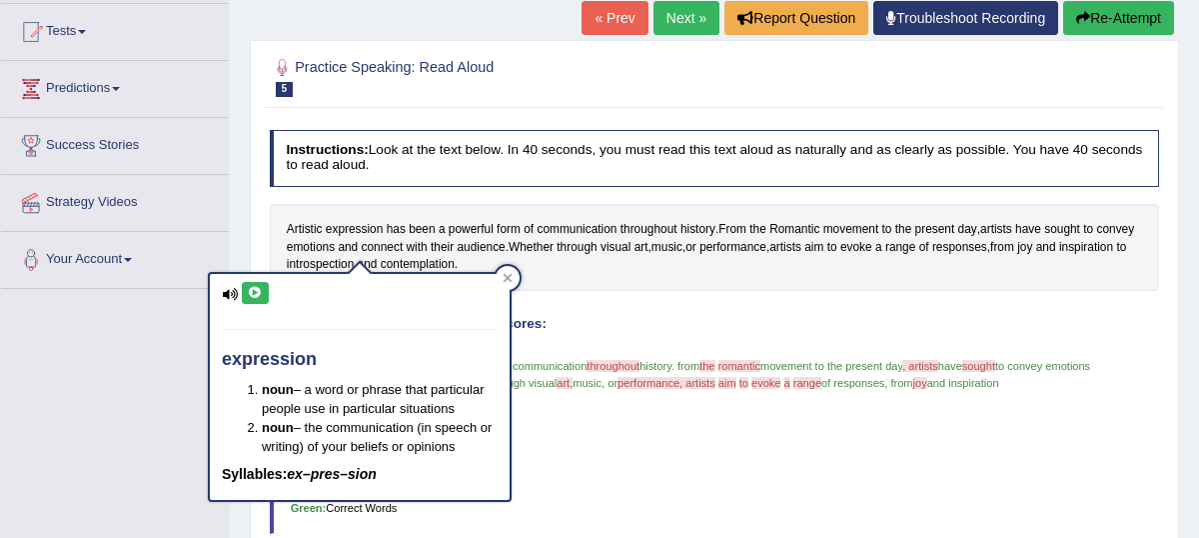
click at [256, 293] on icon at bounding box center [255, 293] width 15 height 12
click at [508, 276] on icon at bounding box center [508, 278] width 9 height 9
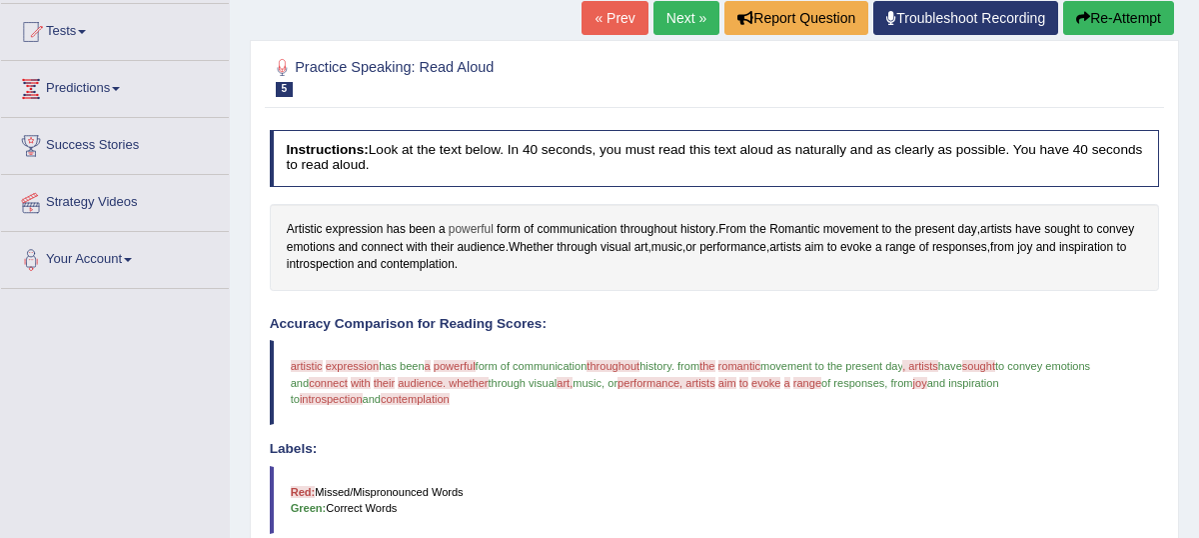
click at [472, 239] on span "powerful" at bounding box center [471, 230] width 45 height 18
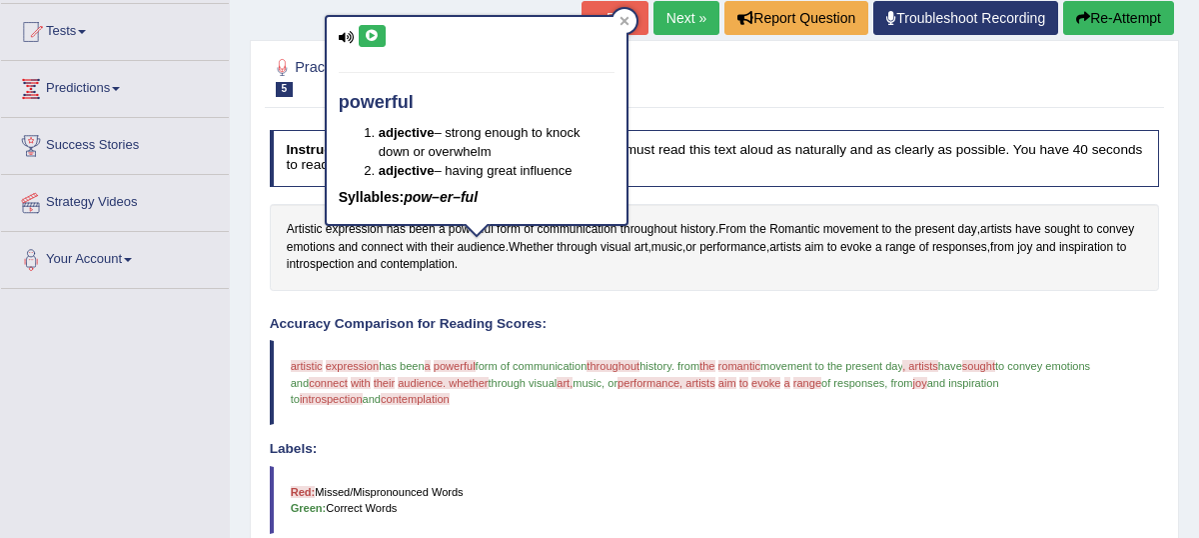
click at [371, 37] on icon at bounding box center [372, 36] width 15 height 12
click at [622, 22] on icon at bounding box center [624, 21] width 9 height 9
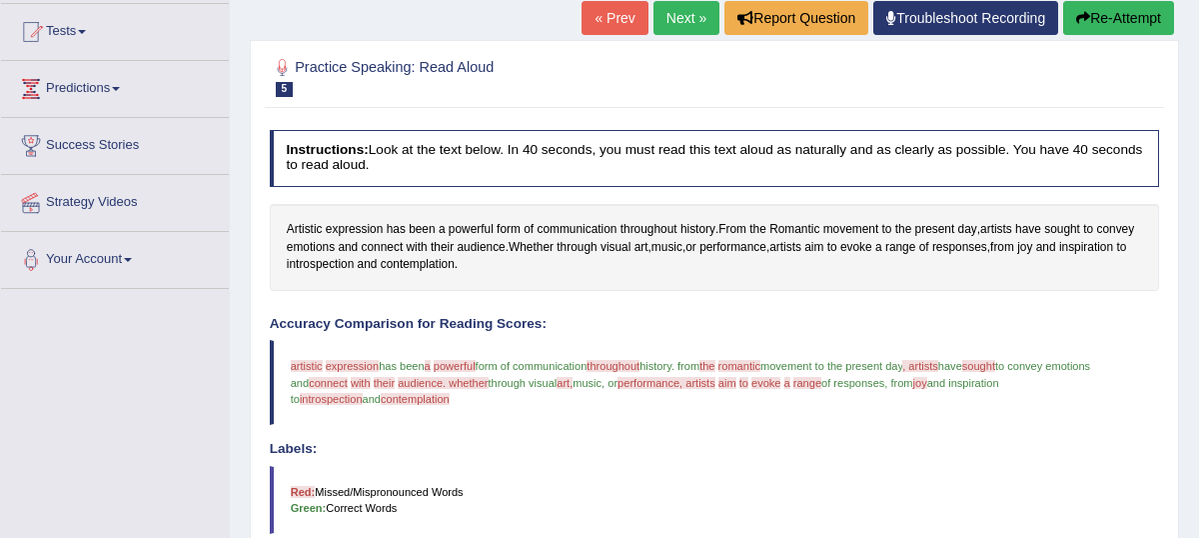
click at [630, 372] on span "throughout" at bounding box center [613, 366] width 53 height 12
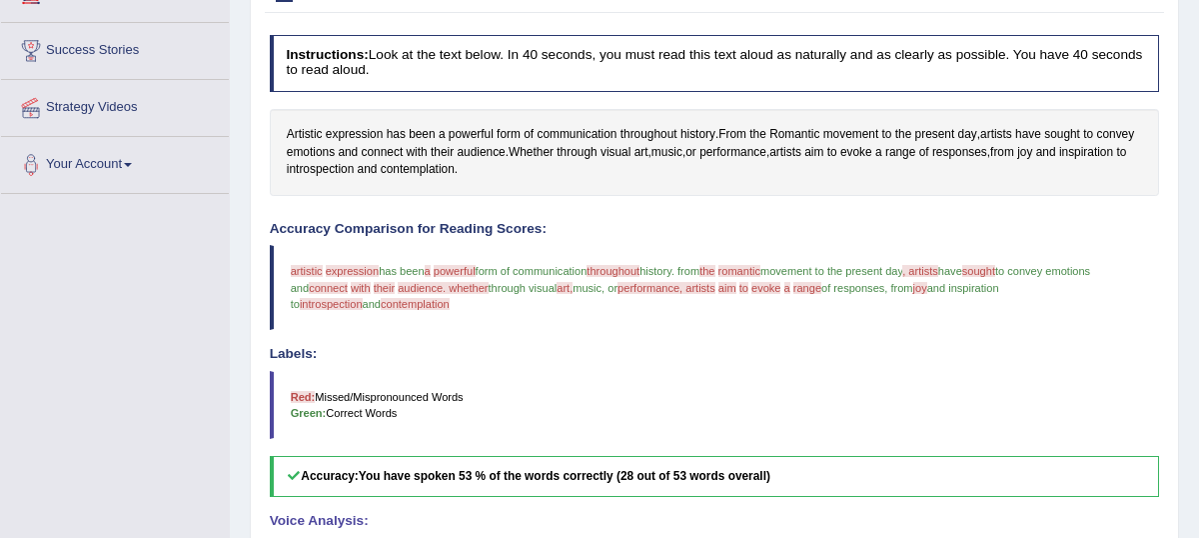
scroll to position [306, 0]
click at [482, 142] on span "powerful" at bounding box center [471, 133] width 45 height 18
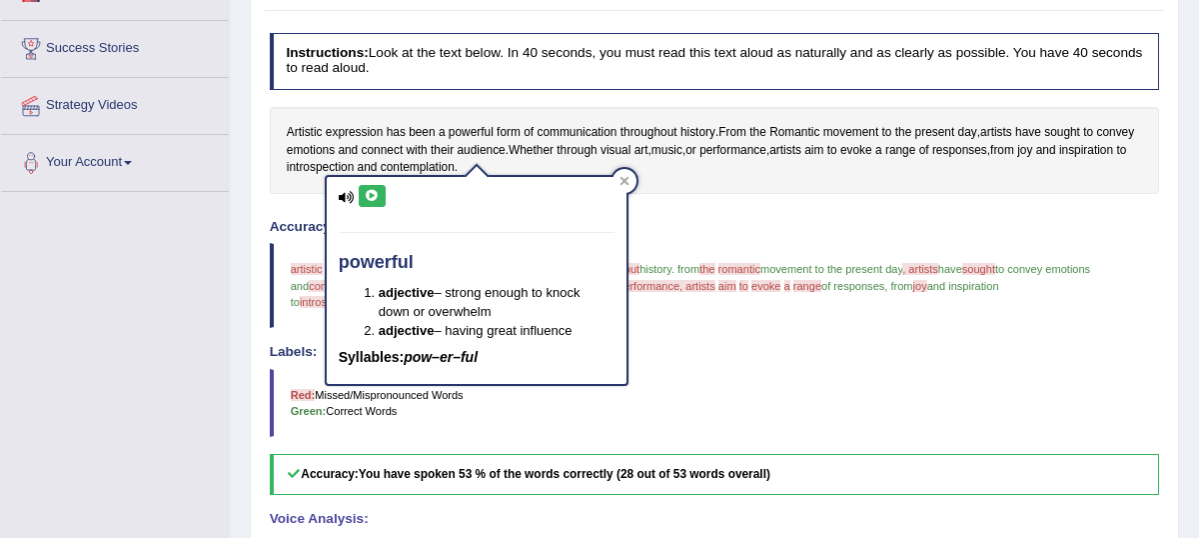
click at [374, 198] on icon at bounding box center [372, 196] width 15 height 12
click at [628, 180] on icon at bounding box center [625, 181] width 10 height 10
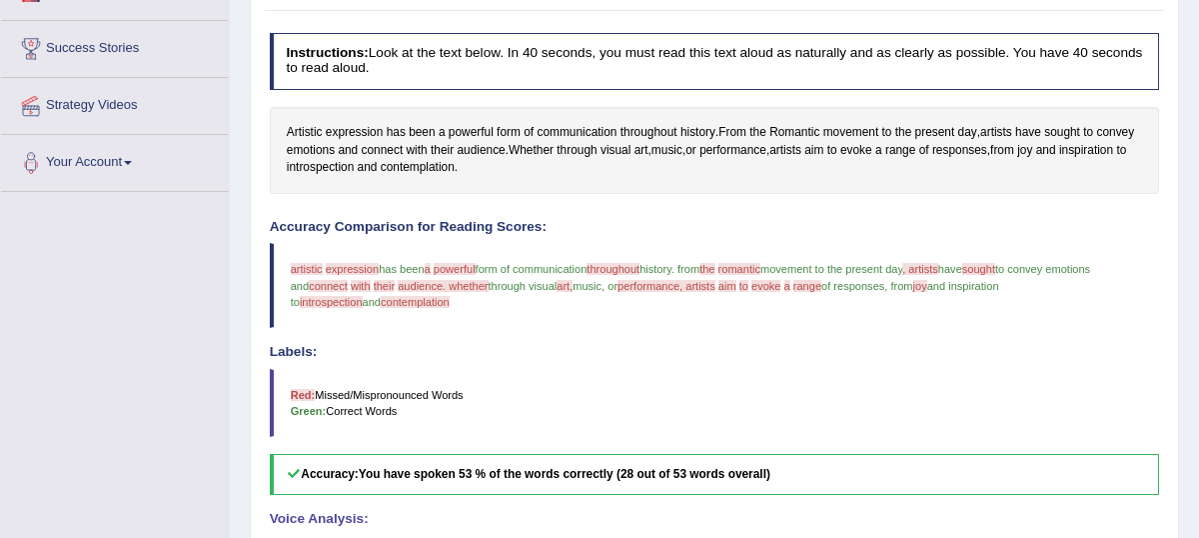
click at [761, 275] on span "romantic" at bounding box center [740, 269] width 42 height 12
click at [658, 142] on span "throughout" at bounding box center [649, 133] width 57 height 18
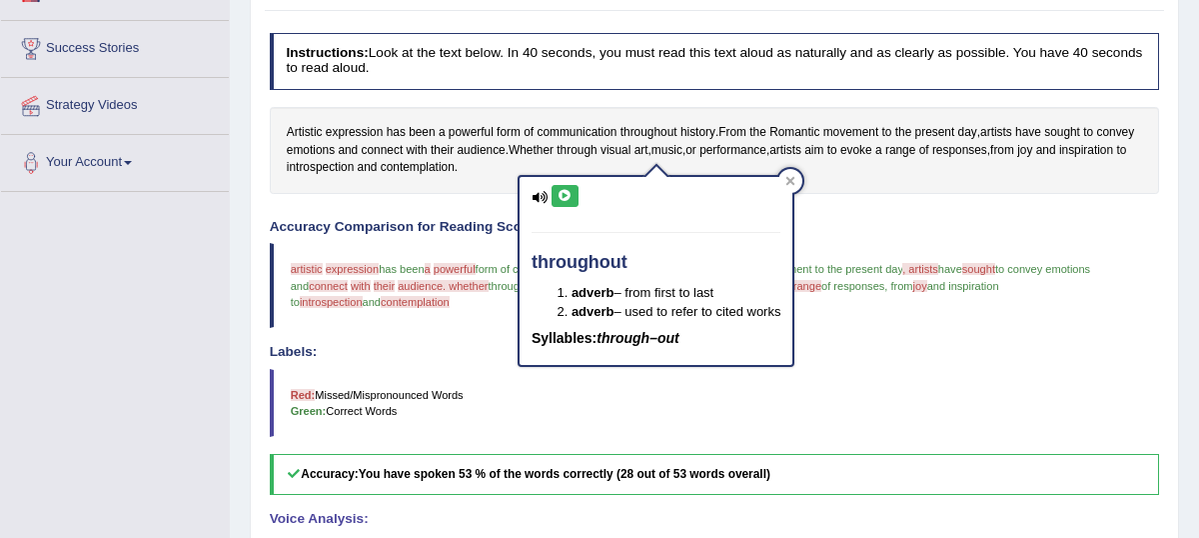
click at [565, 197] on icon at bounding box center [565, 196] width 15 height 12
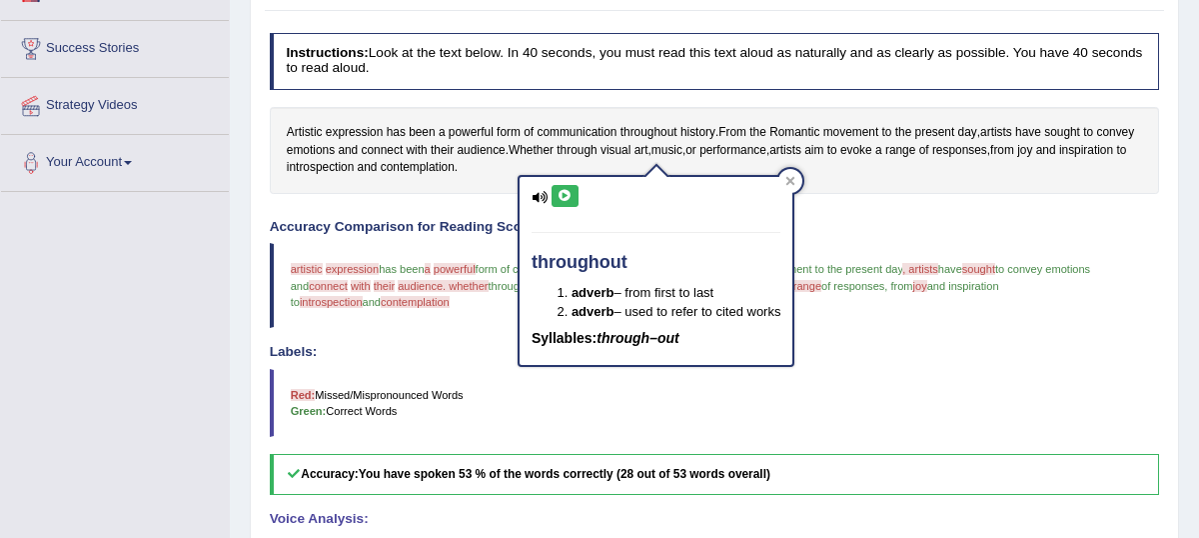
click at [565, 197] on icon at bounding box center [565, 196] width 15 height 12
click at [796, 176] on icon at bounding box center [791, 181] width 10 height 10
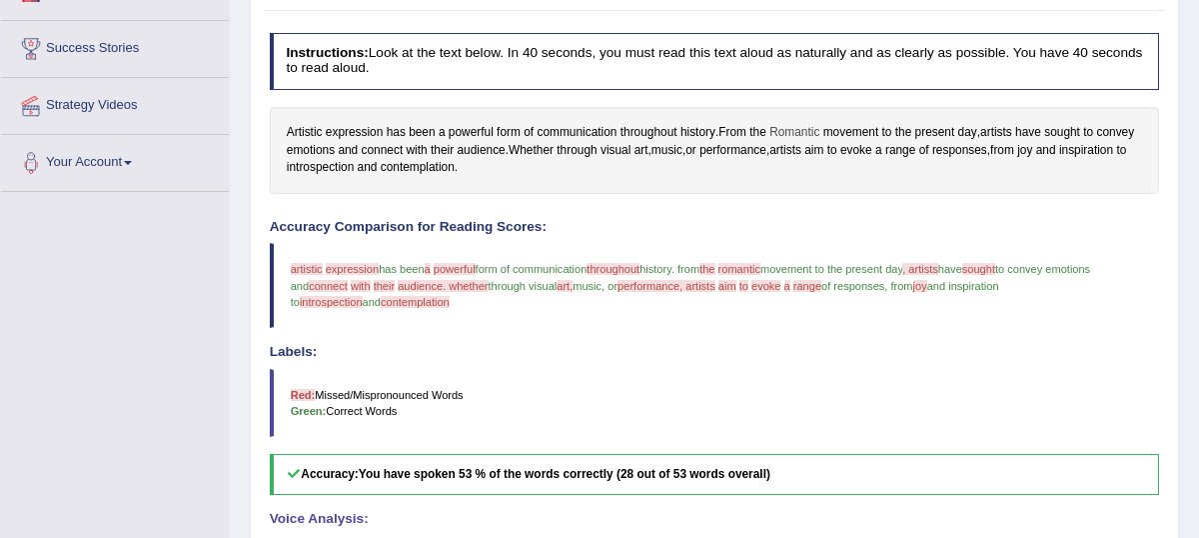
click at [799, 142] on span "Romantic" at bounding box center [795, 133] width 50 height 18
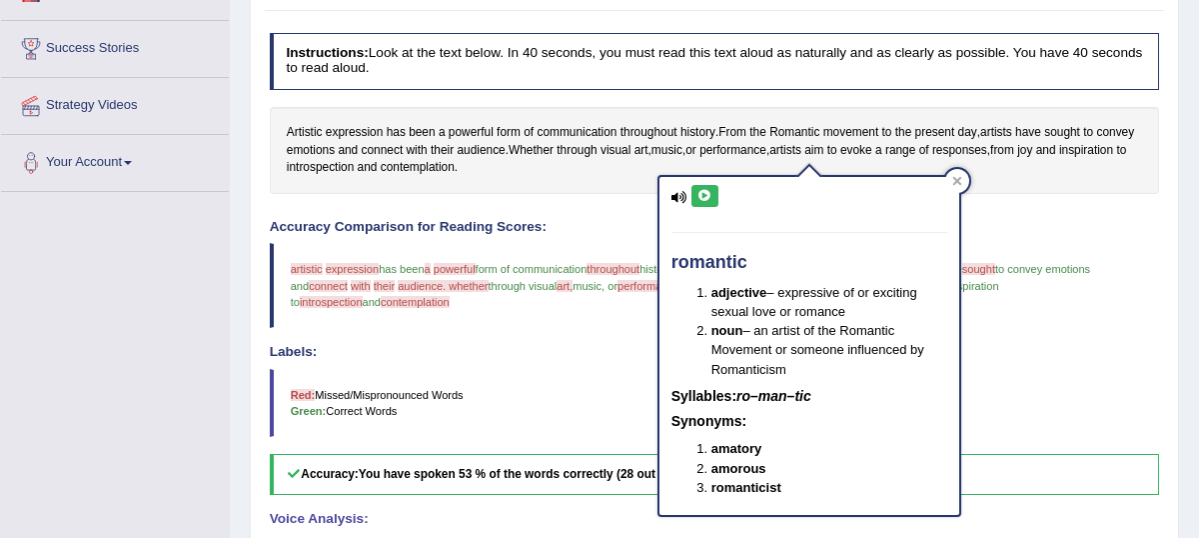
click at [704, 199] on icon at bounding box center [705, 196] width 15 height 12
click at [955, 180] on icon at bounding box center [957, 181] width 9 height 9
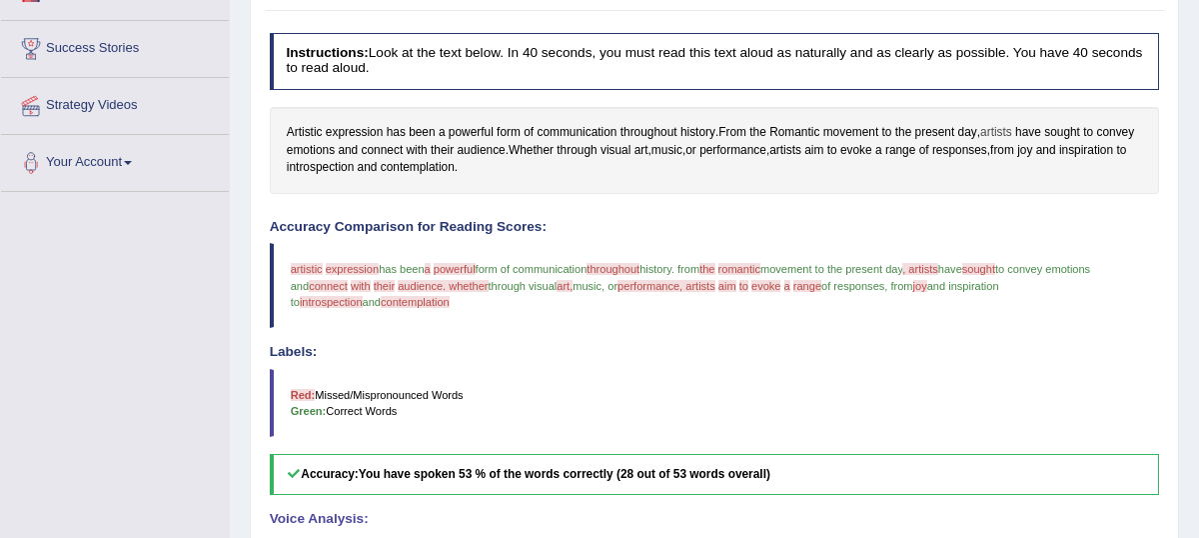
click at [1005, 142] on span "artists" at bounding box center [997, 133] width 32 height 18
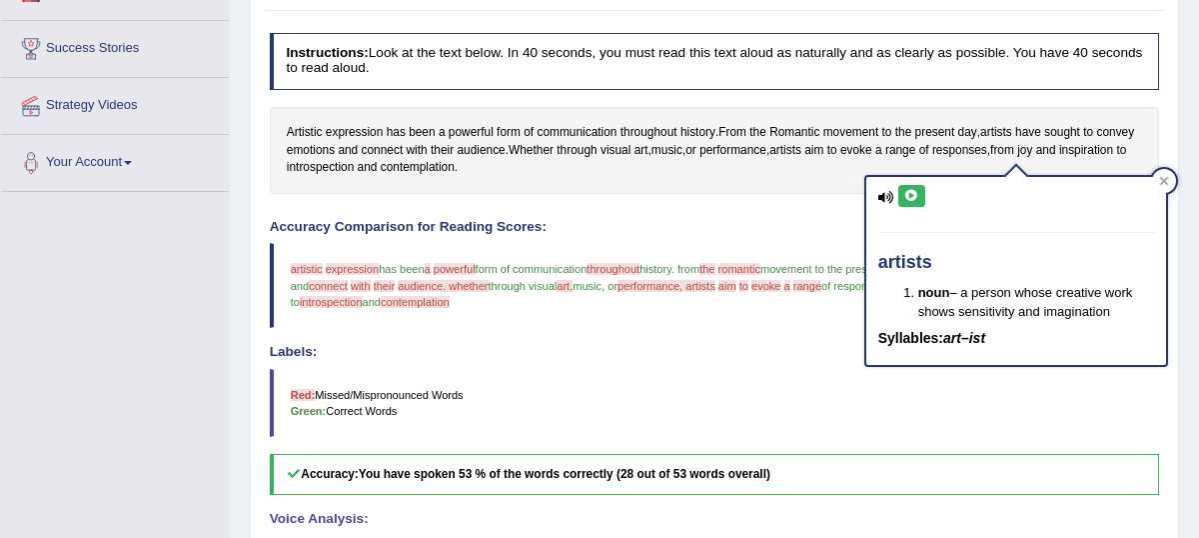
click at [914, 201] on icon at bounding box center [912, 196] width 15 height 12
click at [1169, 180] on div at bounding box center [1164, 181] width 24 height 24
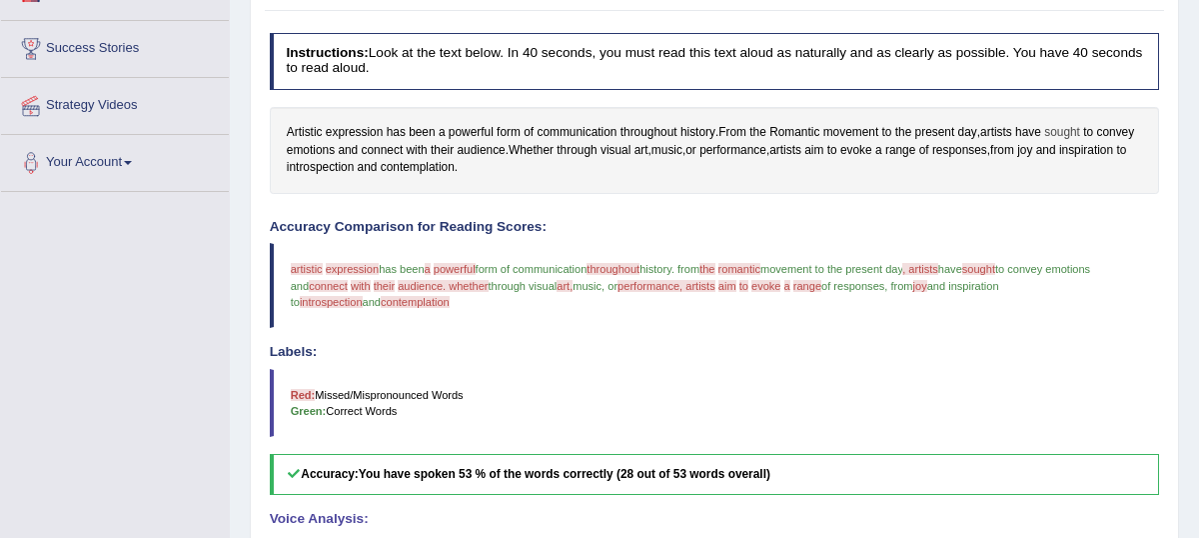
click at [1076, 142] on span "sought" at bounding box center [1062, 133] width 36 height 18
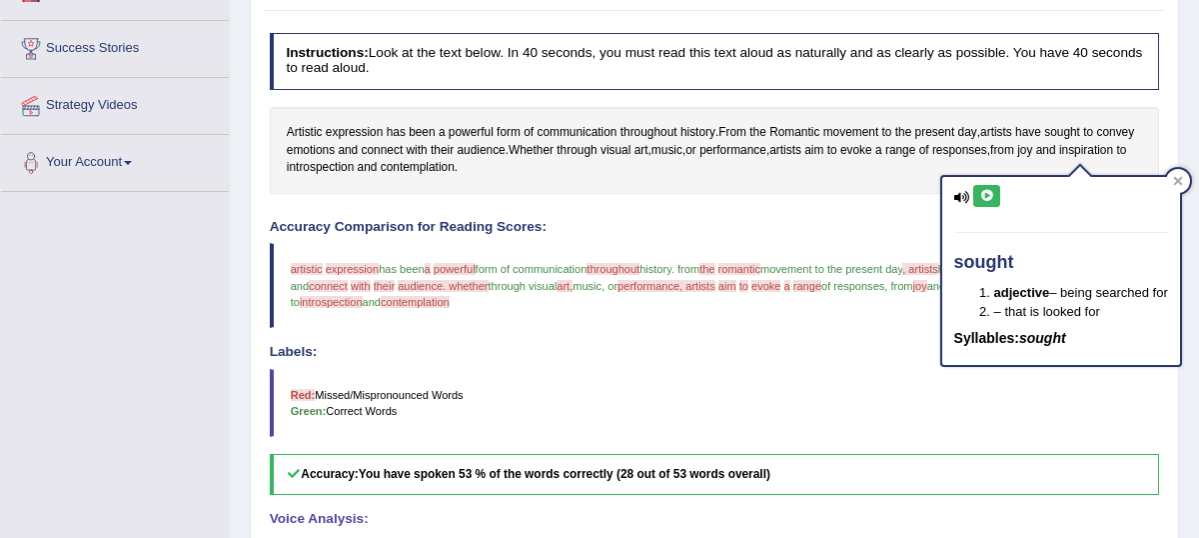
click at [990, 197] on icon at bounding box center [987, 196] width 15 height 12
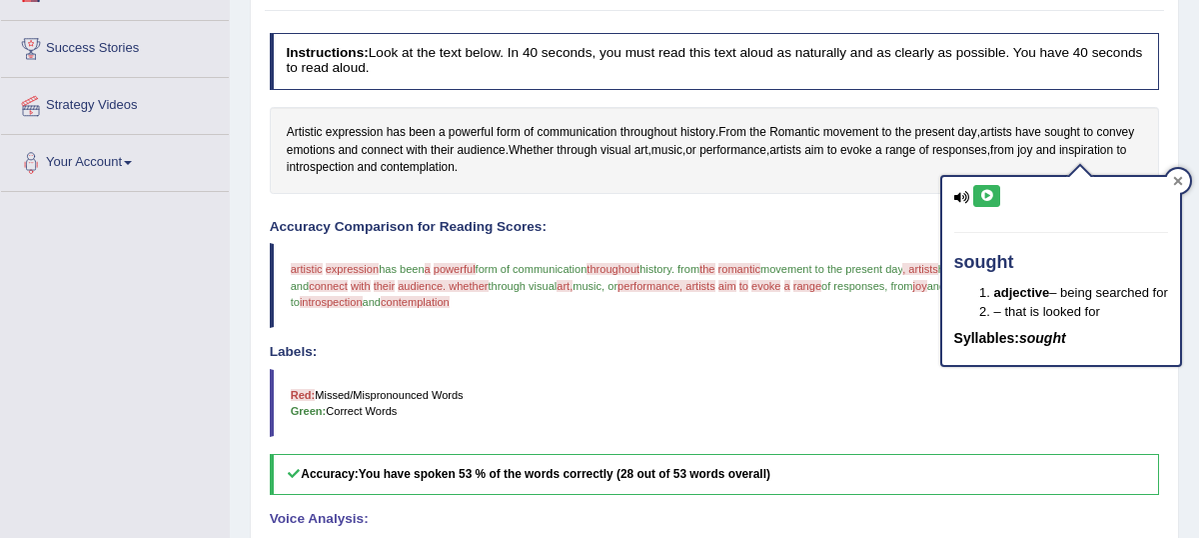
click at [1187, 181] on div at bounding box center [1178, 181] width 24 height 24
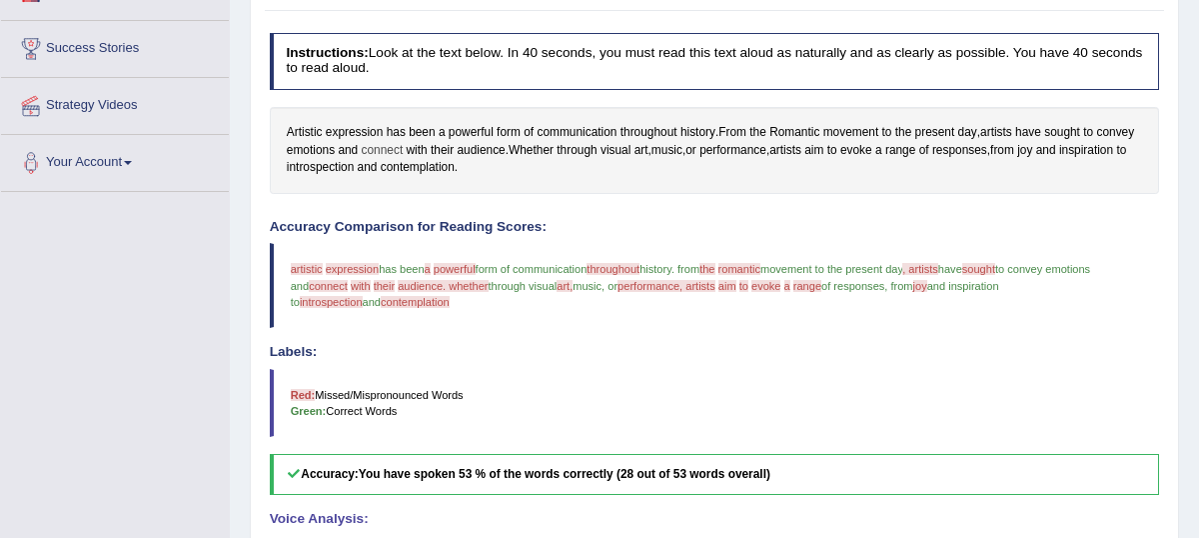
click at [404, 160] on span "connect" at bounding box center [383, 151] width 42 height 18
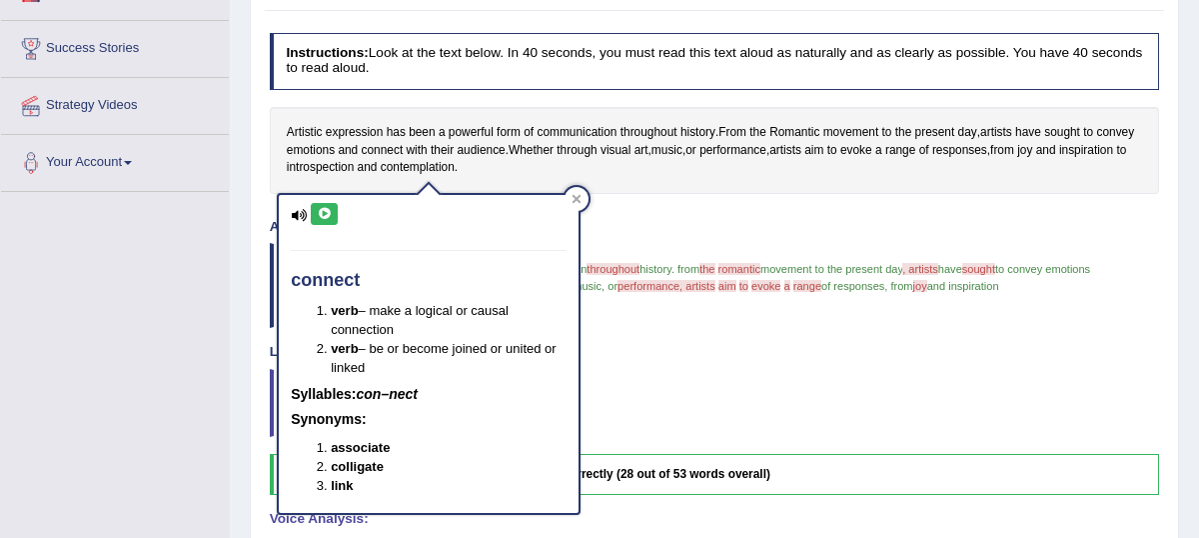
click at [324, 218] on icon at bounding box center [324, 214] width 15 height 12
click at [330, 210] on icon at bounding box center [324, 214] width 15 height 12
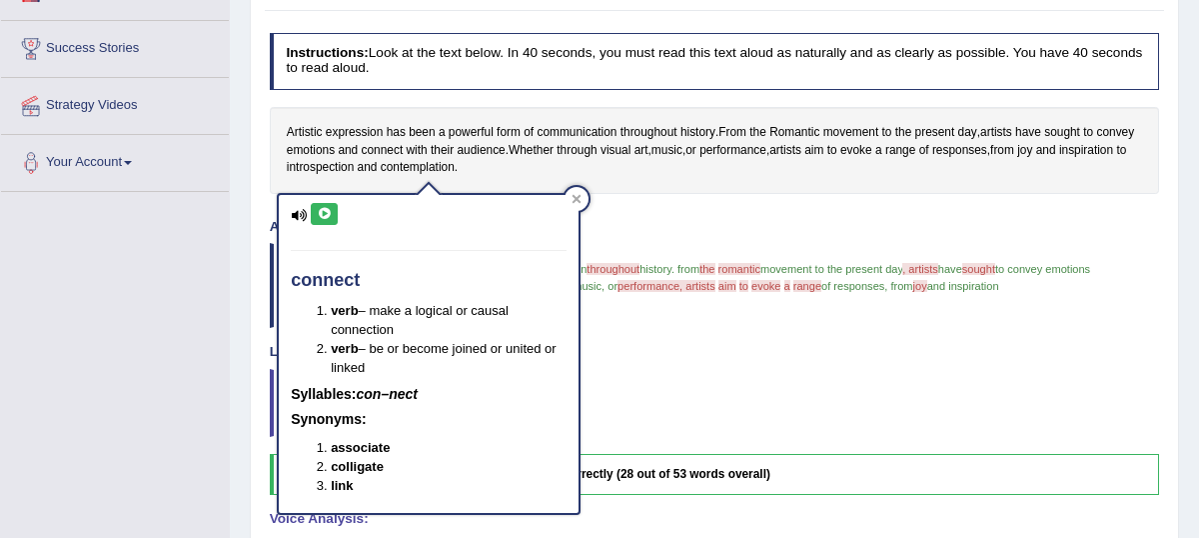
click at [330, 210] on icon at bounding box center [324, 214] width 15 height 12
click at [326, 216] on icon at bounding box center [324, 214] width 15 height 12
click at [576, 199] on icon at bounding box center [577, 198] width 9 height 9
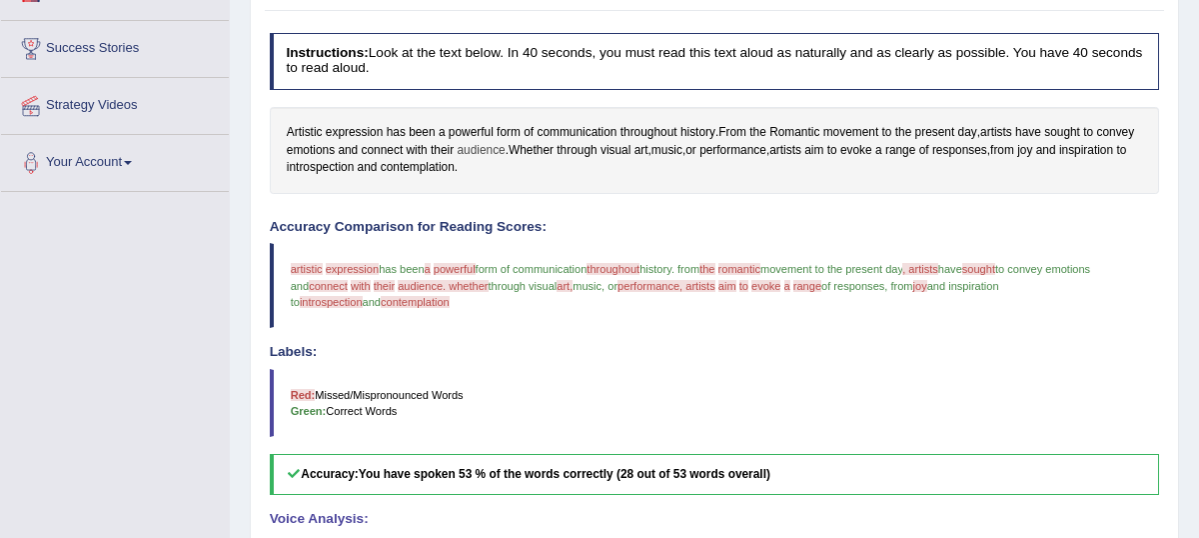
click at [505, 160] on span "audience" at bounding box center [481, 151] width 48 height 18
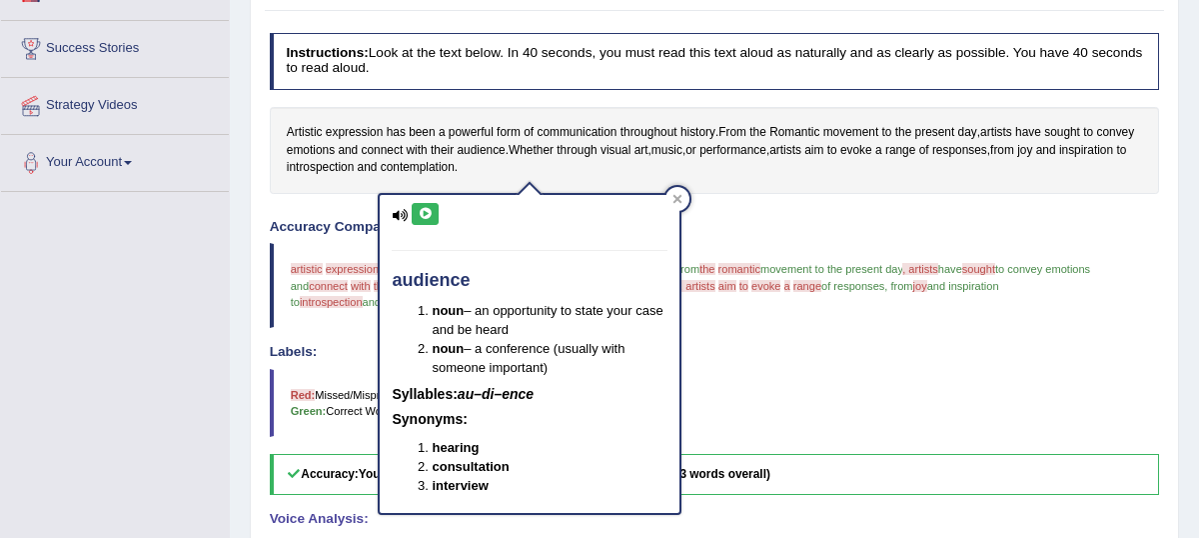
click at [427, 214] on icon at bounding box center [425, 214] width 15 height 12
click at [685, 202] on div at bounding box center [678, 199] width 24 height 24
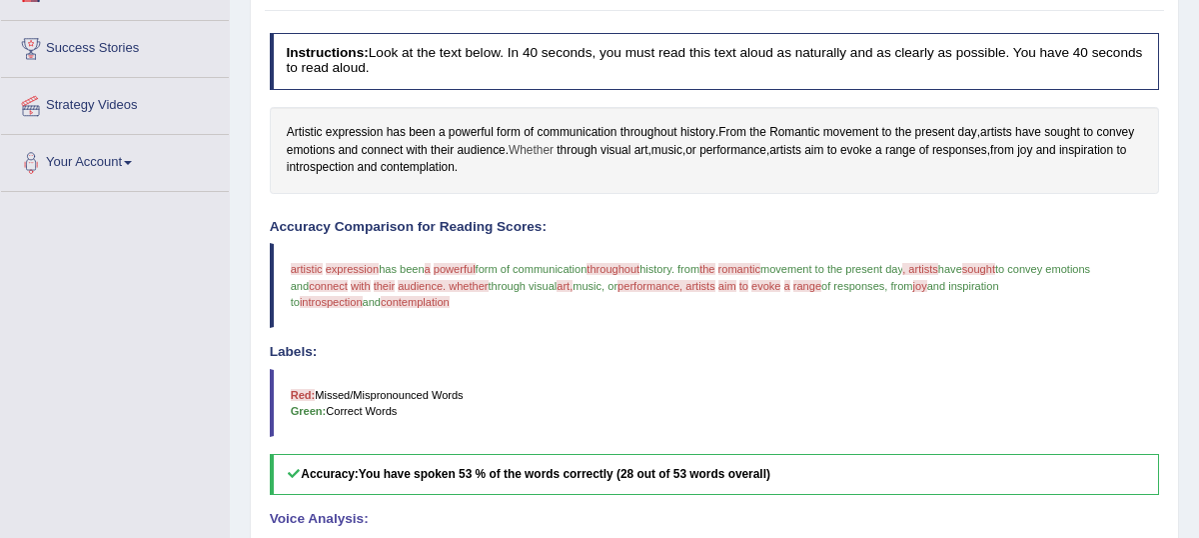
click at [554, 160] on span "Whether" at bounding box center [531, 151] width 45 height 18
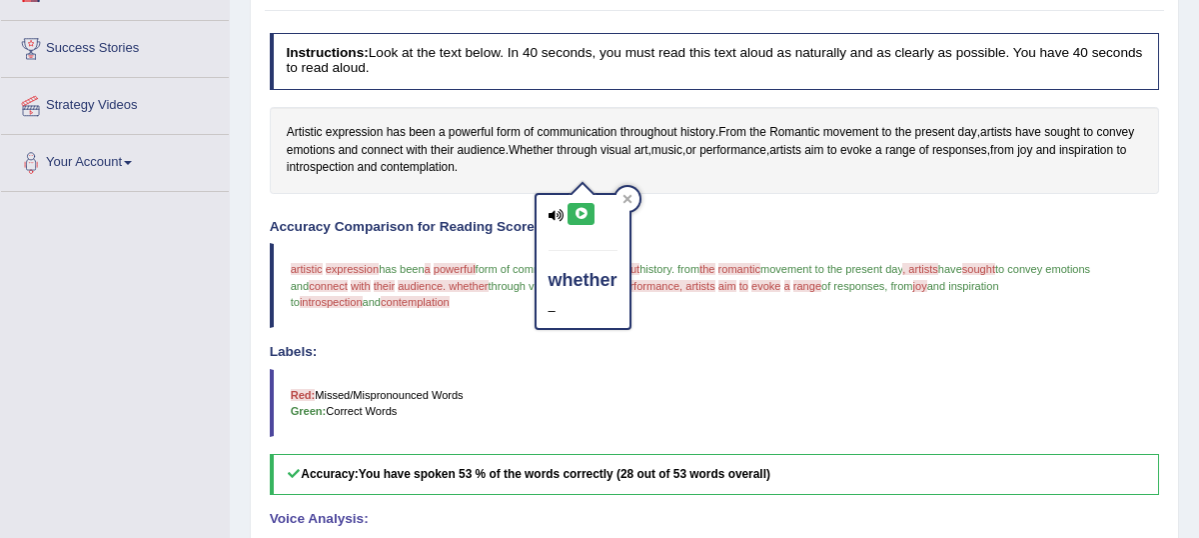
click at [585, 218] on icon at bounding box center [581, 214] width 15 height 12
click at [583, 214] on icon at bounding box center [581, 214] width 15 height 12
click at [629, 201] on icon at bounding box center [628, 199] width 10 height 10
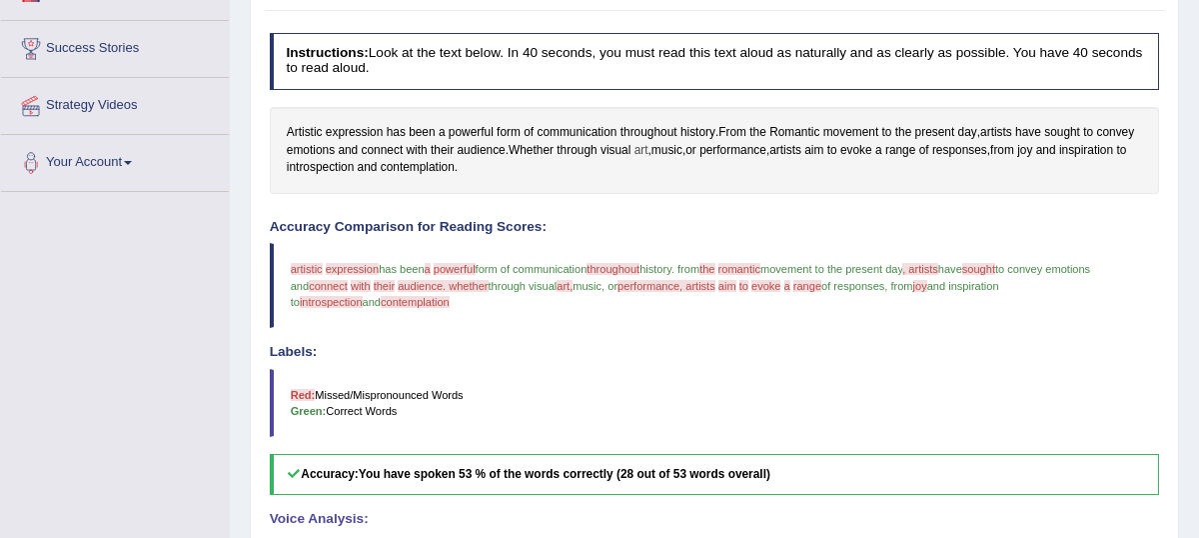
click at [649, 160] on span "art" at bounding box center [642, 151] width 14 height 18
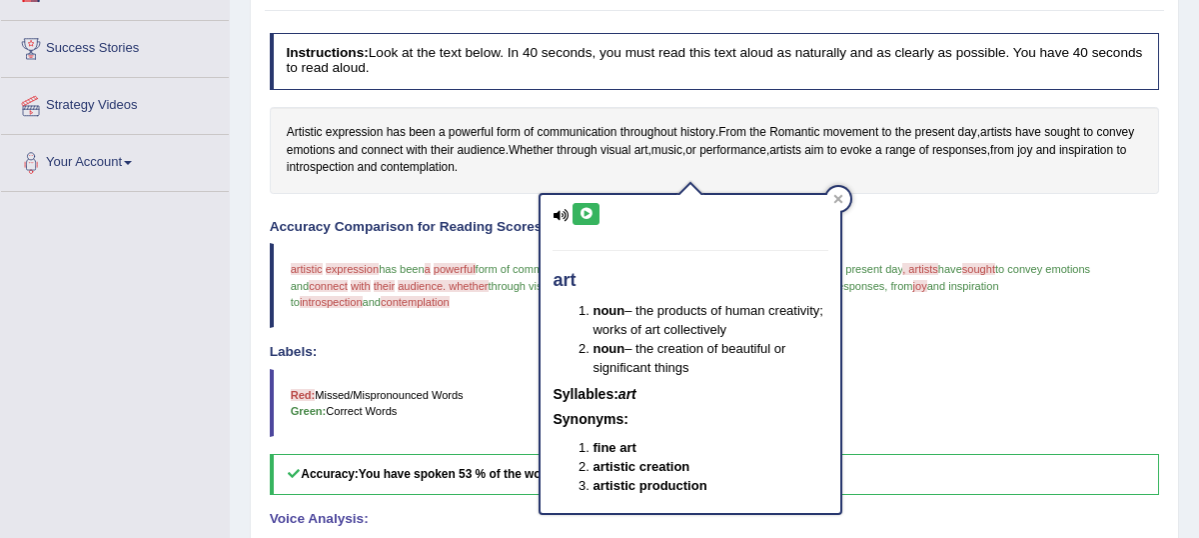
click at [584, 210] on icon at bounding box center [586, 214] width 15 height 12
click at [835, 200] on icon at bounding box center [839, 199] width 10 height 10
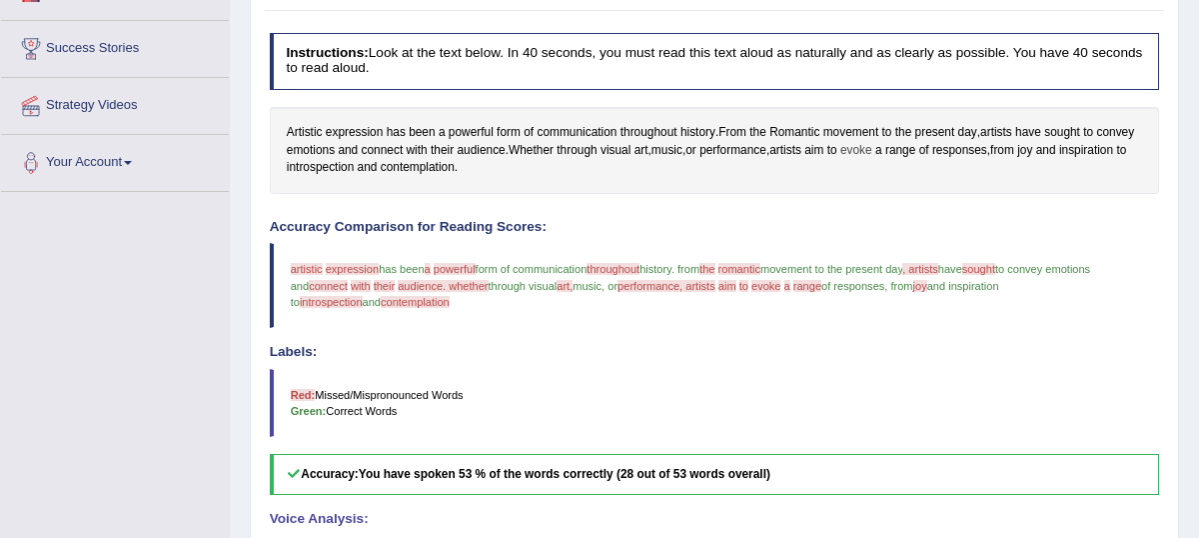
click at [873, 160] on span "evoke" at bounding box center [857, 151] width 32 height 18
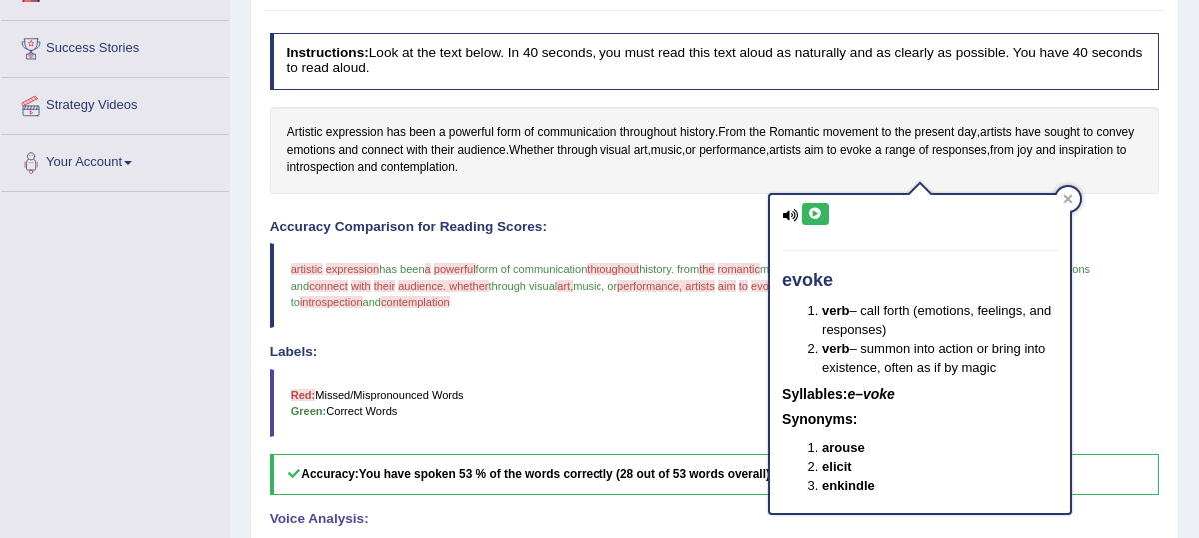
click at [812, 210] on icon at bounding box center [816, 214] width 15 height 12
click at [814, 216] on icon at bounding box center [816, 214] width 15 height 12
click at [823, 216] on icon at bounding box center [816, 214] width 15 height 12
click at [1077, 200] on div at bounding box center [1068, 199] width 24 height 24
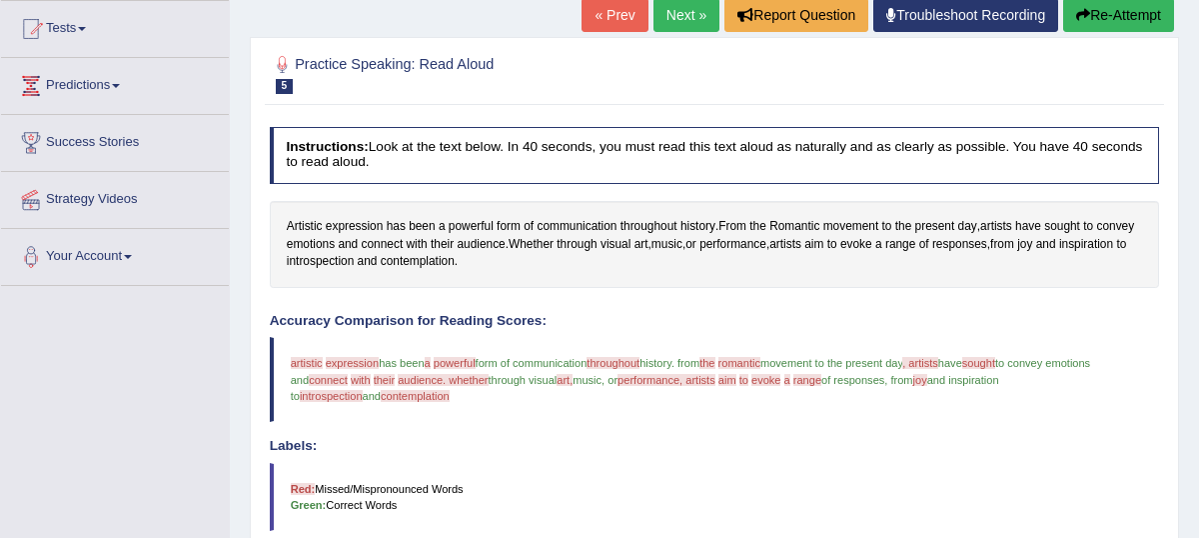
scroll to position [205, 0]
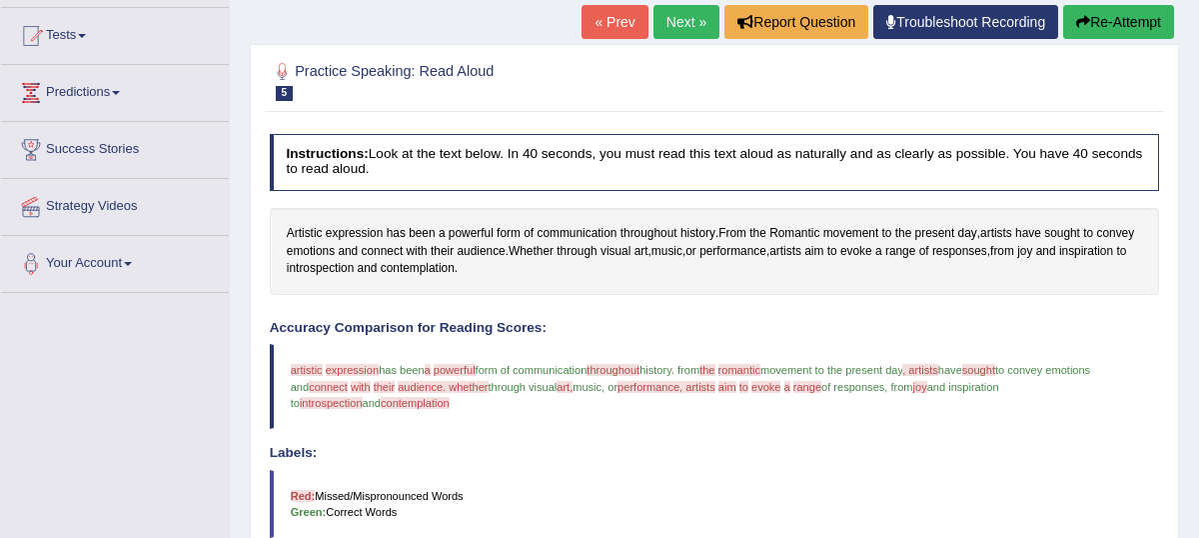
click at [662, 39] on link "Next »" at bounding box center [687, 22] width 66 height 34
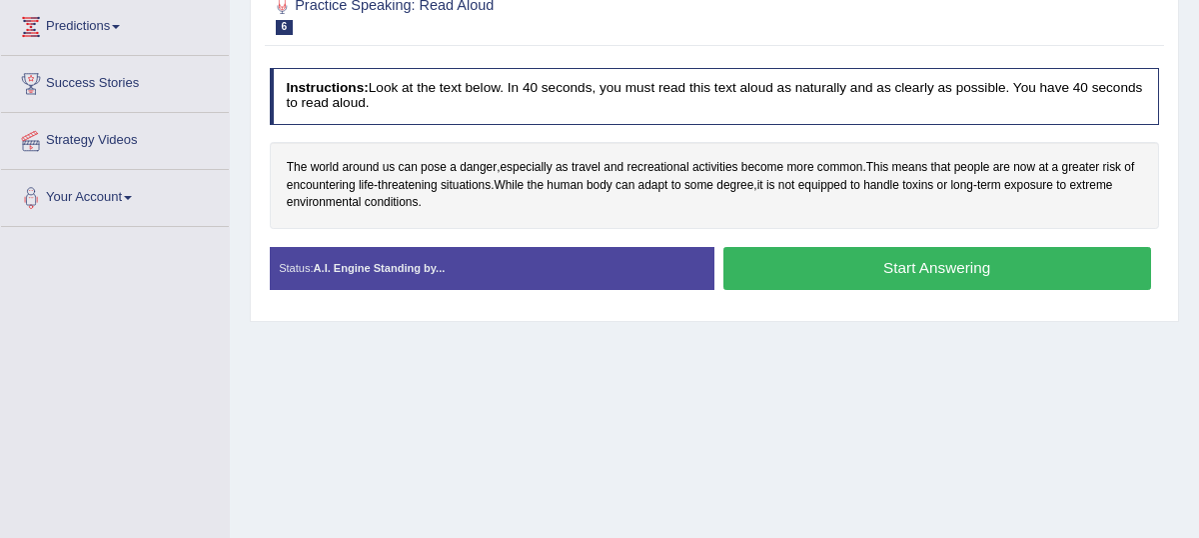
click at [861, 290] on button "Start Answering" at bounding box center [938, 268] width 428 height 43
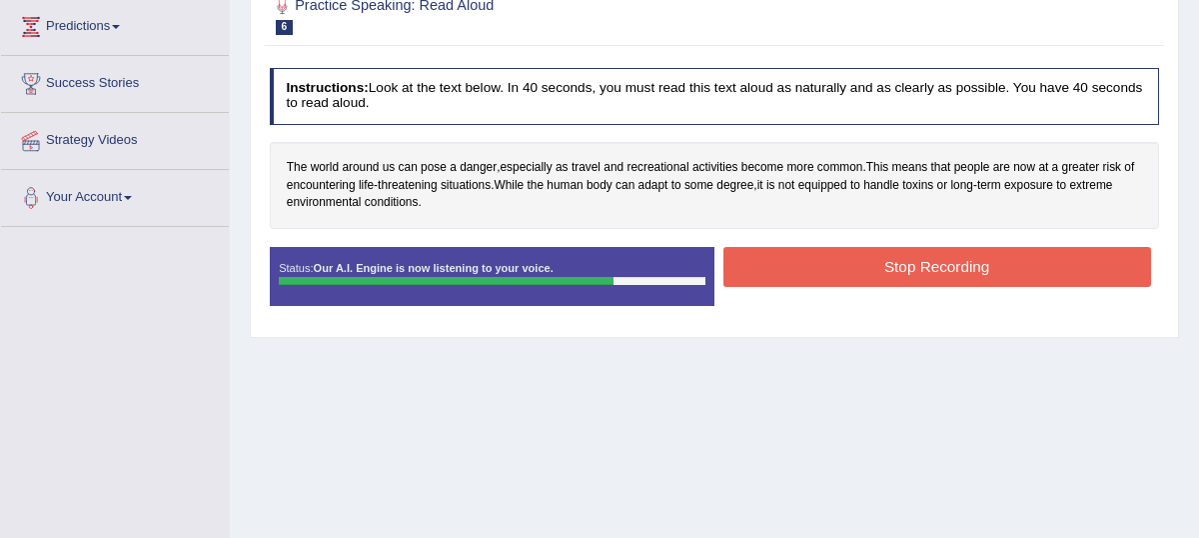
click at [818, 282] on button "Stop Recording" at bounding box center [938, 266] width 428 height 39
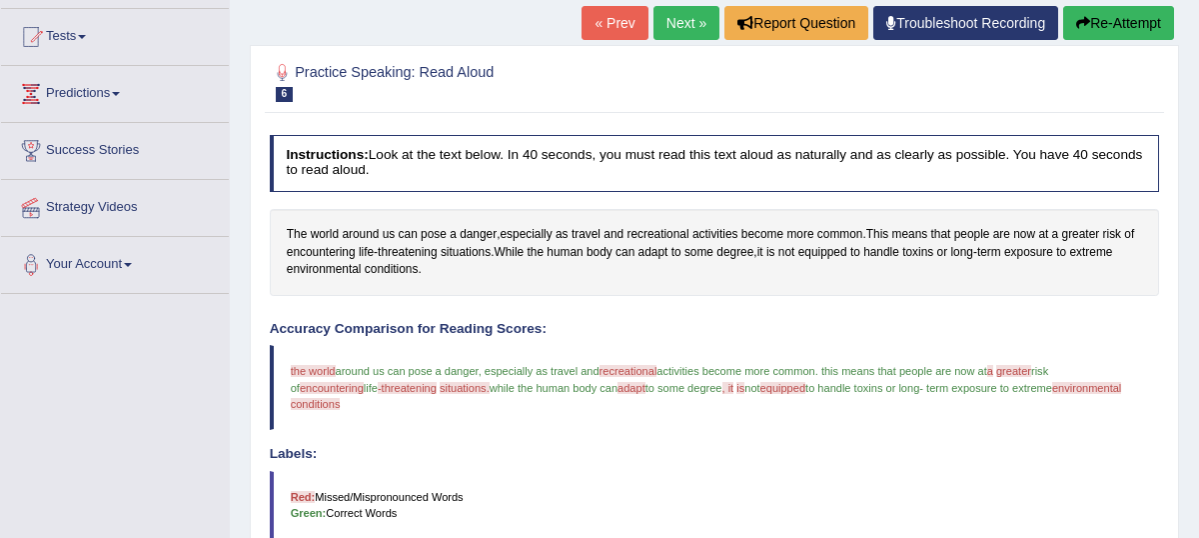
scroll to position [207, 0]
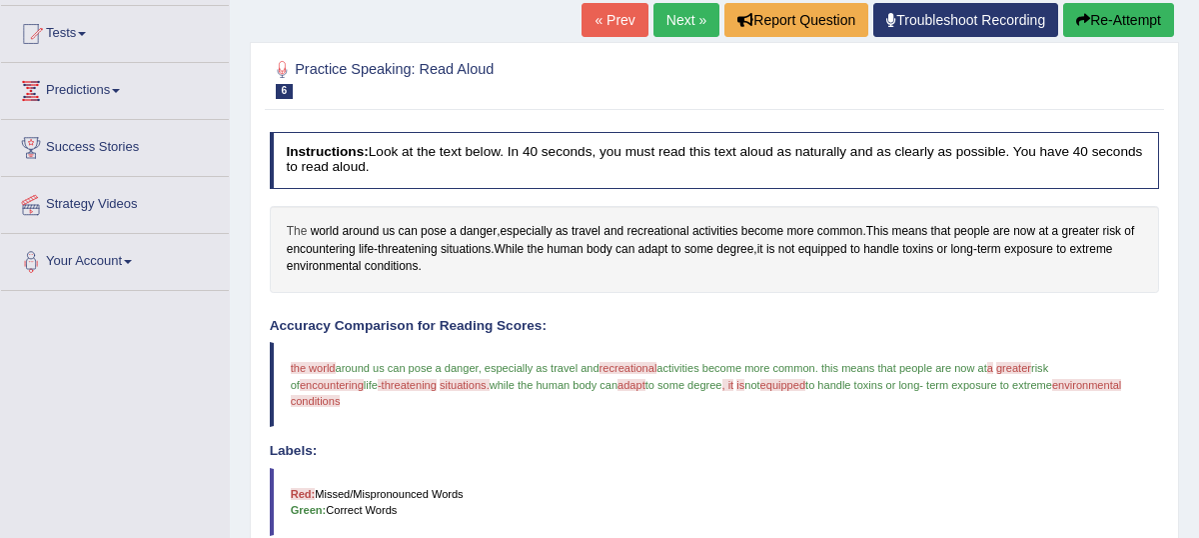
click at [296, 241] on span "The" at bounding box center [297, 232] width 21 height 18
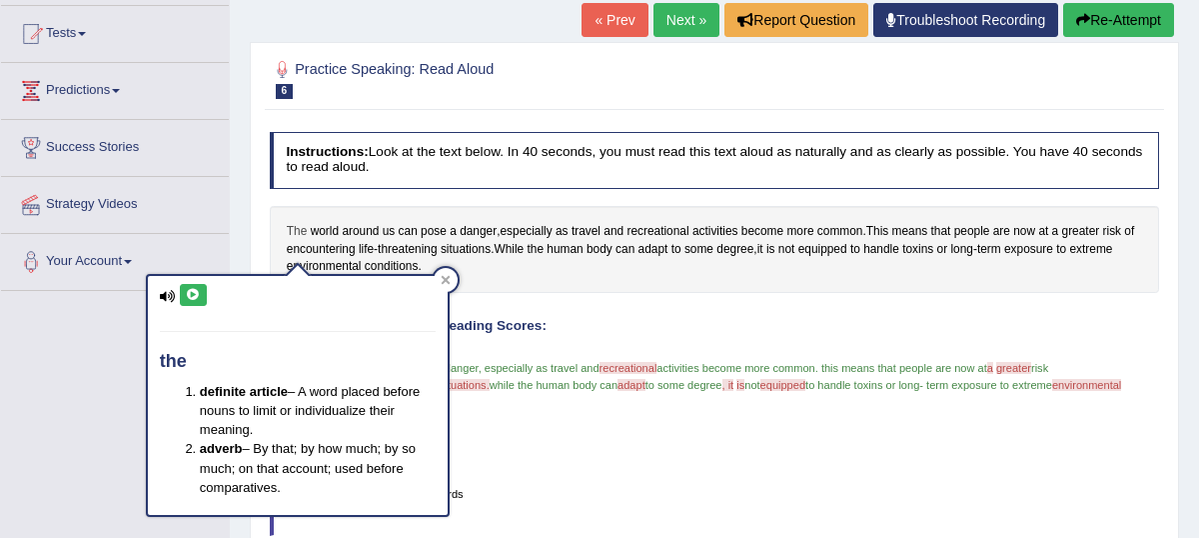
click at [296, 241] on span "The" at bounding box center [297, 232] width 21 height 18
click at [188, 294] on icon at bounding box center [193, 295] width 15 height 12
click at [200, 299] on icon at bounding box center [193, 295] width 15 height 12
click at [447, 276] on icon at bounding box center [446, 280] width 10 height 10
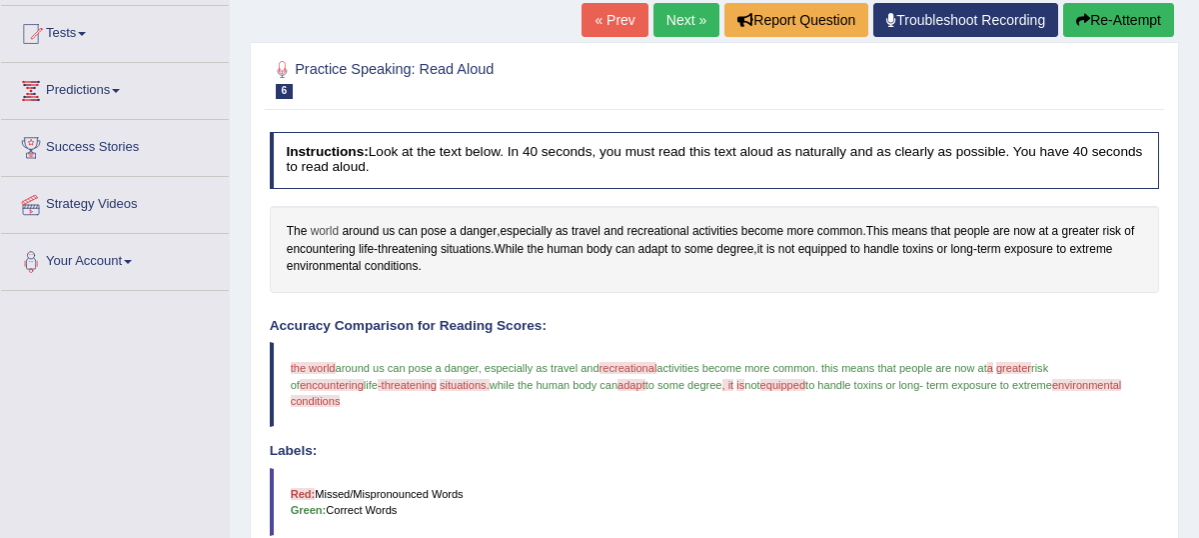
click at [322, 241] on span "world" at bounding box center [325, 232] width 28 height 18
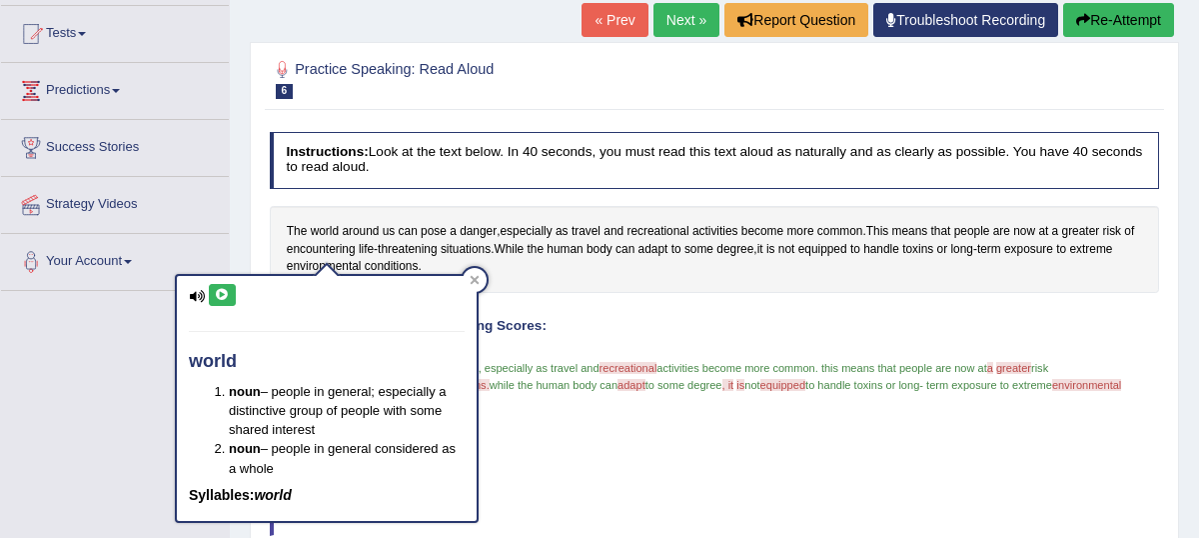
click at [220, 292] on icon at bounding box center [222, 295] width 15 height 12
click at [224, 292] on icon at bounding box center [222, 295] width 15 height 12
click at [478, 277] on icon at bounding box center [475, 280] width 10 height 10
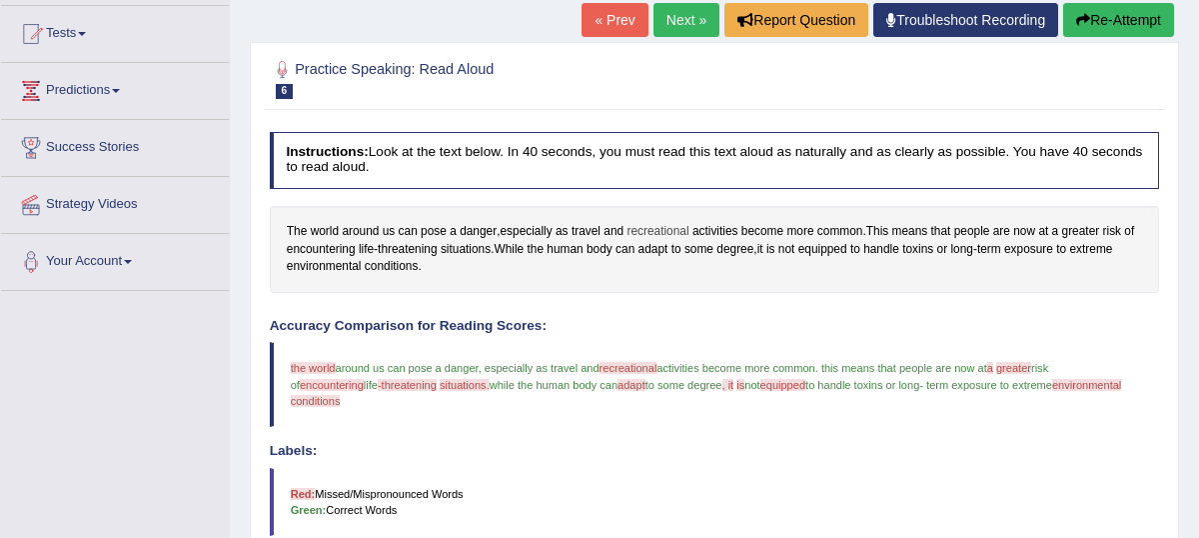
click at [665, 241] on span "recreational" at bounding box center [658, 232] width 62 height 18
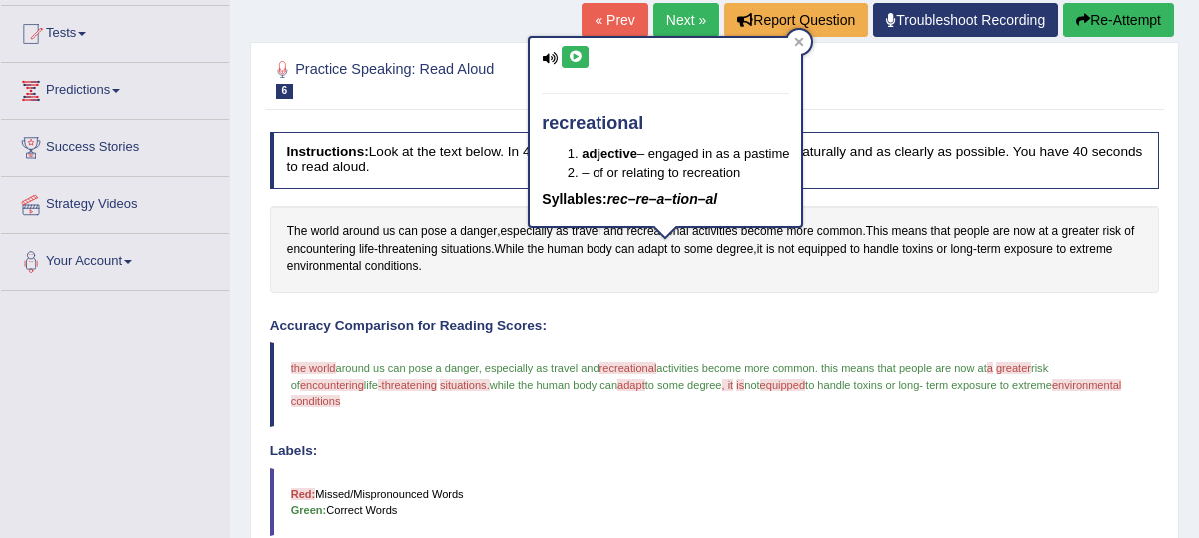
click at [571, 59] on icon at bounding box center [575, 57] width 15 height 12
click at [576, 57] on icon at bounding box center [575, 57] width 15 height 12
click at [805, 39] on icon at bounding box center [800, 42] width 9 height 9
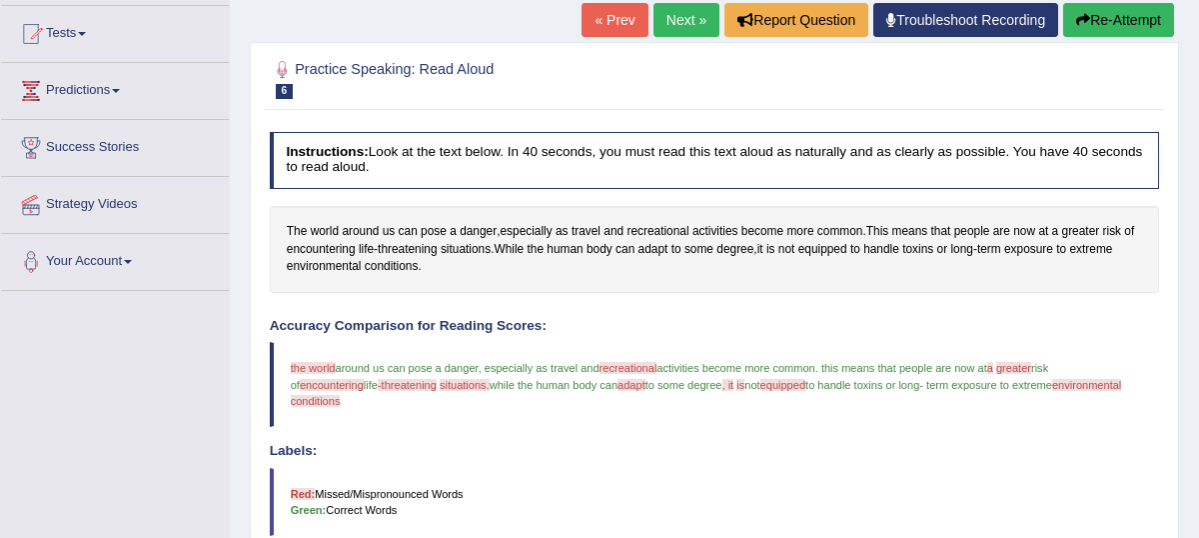
click at [1031, 374] on span "greater" at bounding box center [1014, 368] width 35 height 12
click at [1096, 241] on span "greater" at bounding box center [1081, 232] width 38 height 18
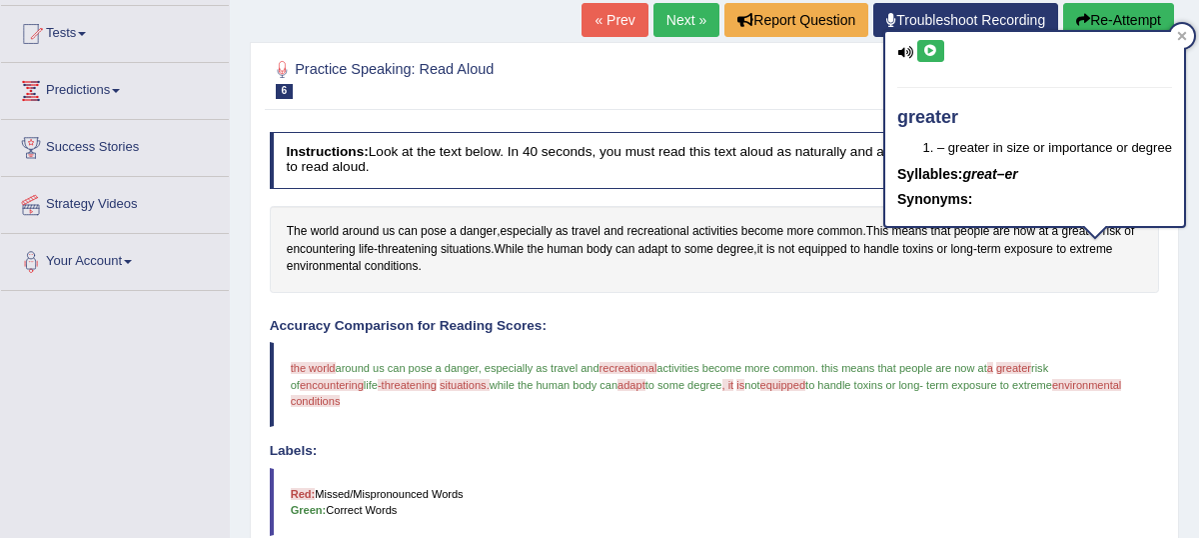
click at [935, 51] on icon at bounding box center [931, 51] width 15 height 12
click at [309, 408] on blockquote "the world around us can pose a danger , especially as travel and recreational r…" at bounding box center [715, 384] width 891 height 85
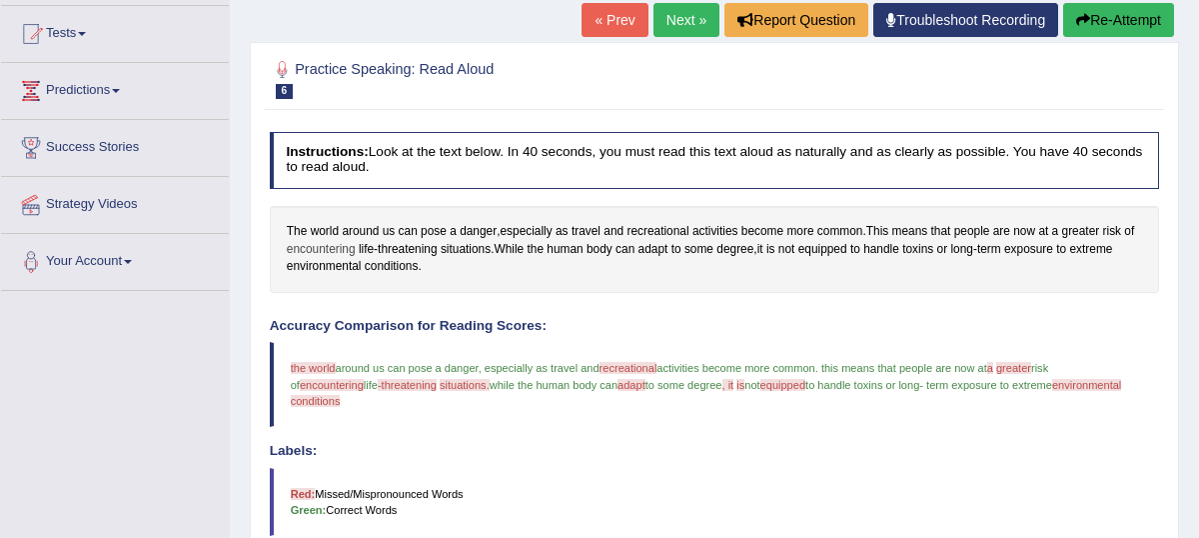
click at [343, 259] on span "encountering" at bounding box center [321, 250] width 69 height 18
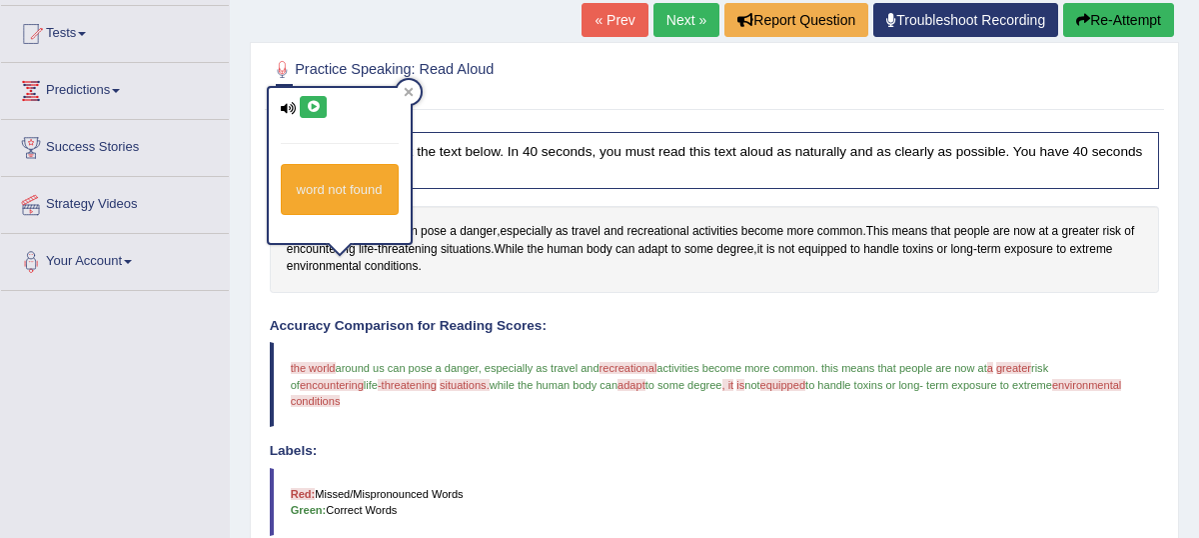
click at [316, 112] on icon at bounding box center [313, 107] width 15 height 12
click at [407, 92] on icon at bounding box center [409, 92] width 10 height 10
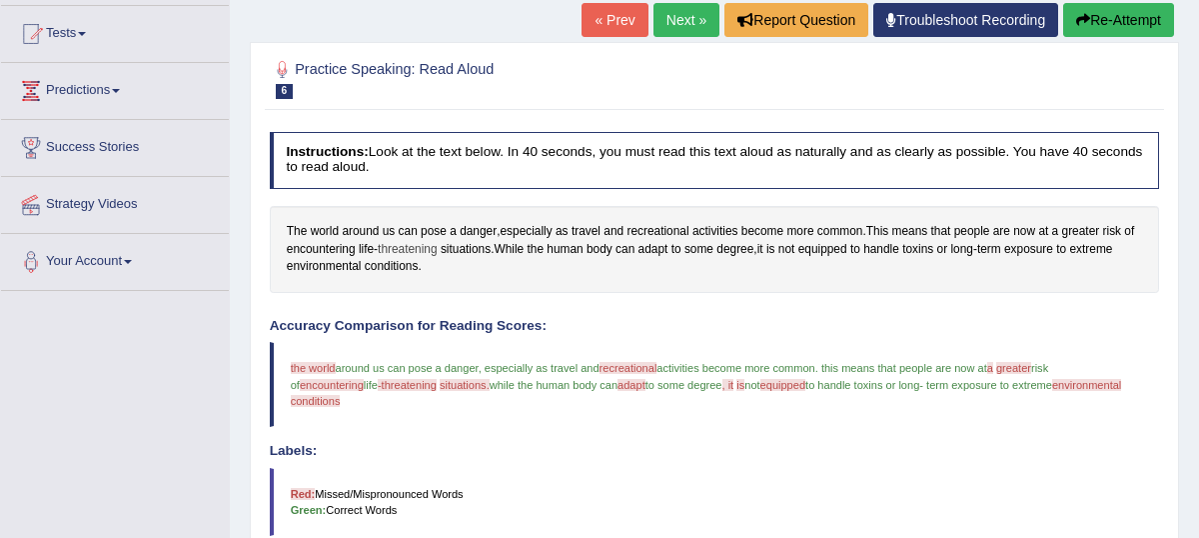
click at [410, 259] on span "threatening" at bounding box center [408, 250] width 60 height 18
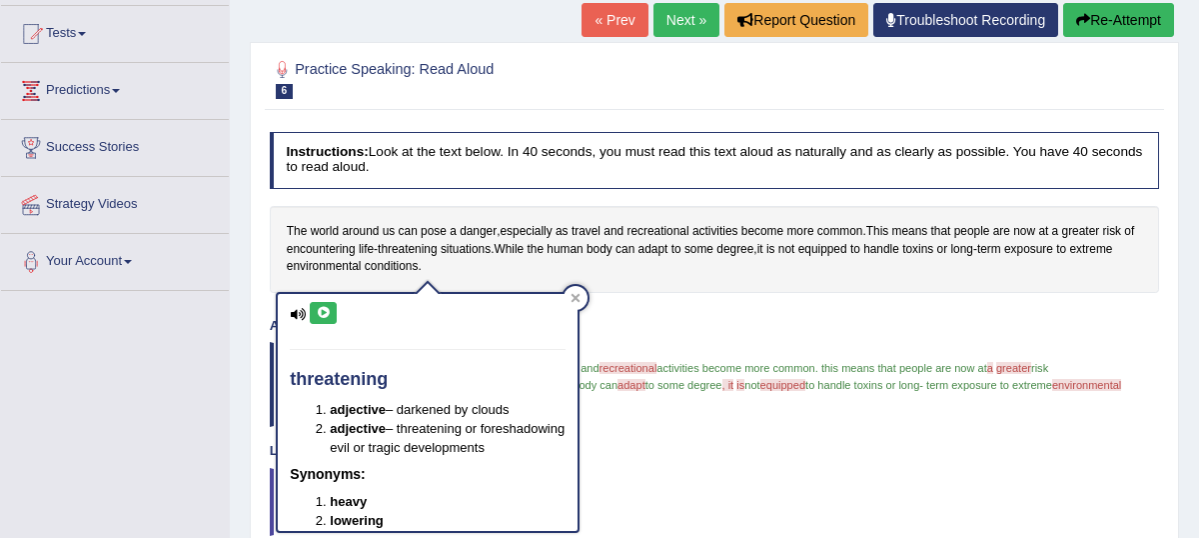
click at [325, 315] on icon at bounding box center [323, 313] width 15 height 12
click at [576, 298] on icon at bounding box center [576, 297] width 9 height 9
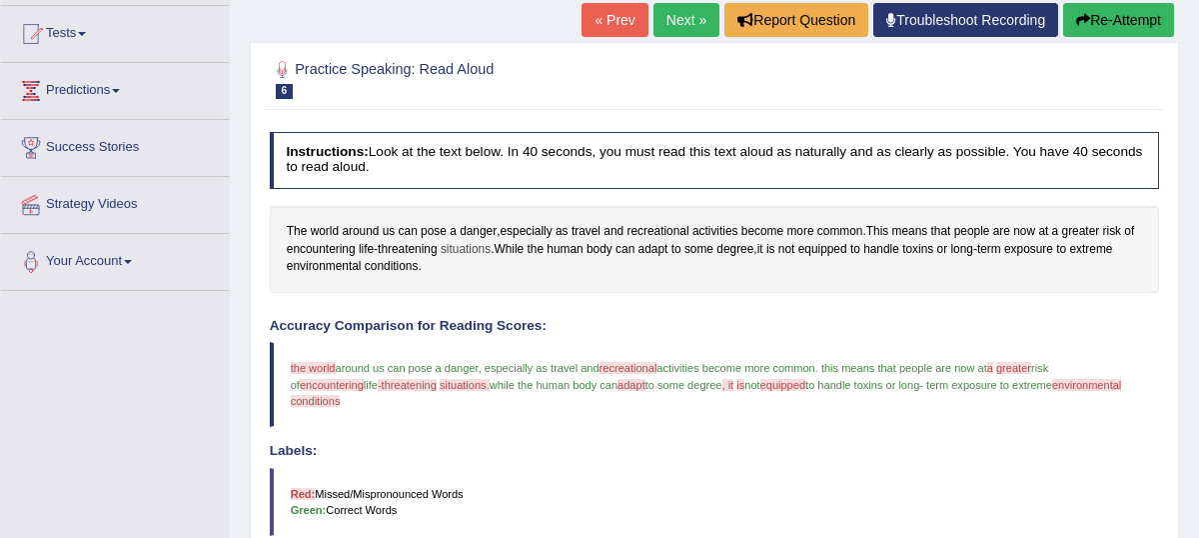
click at [481, 259] on span "situations" at bounding box center [466, 250] width 50 height 18
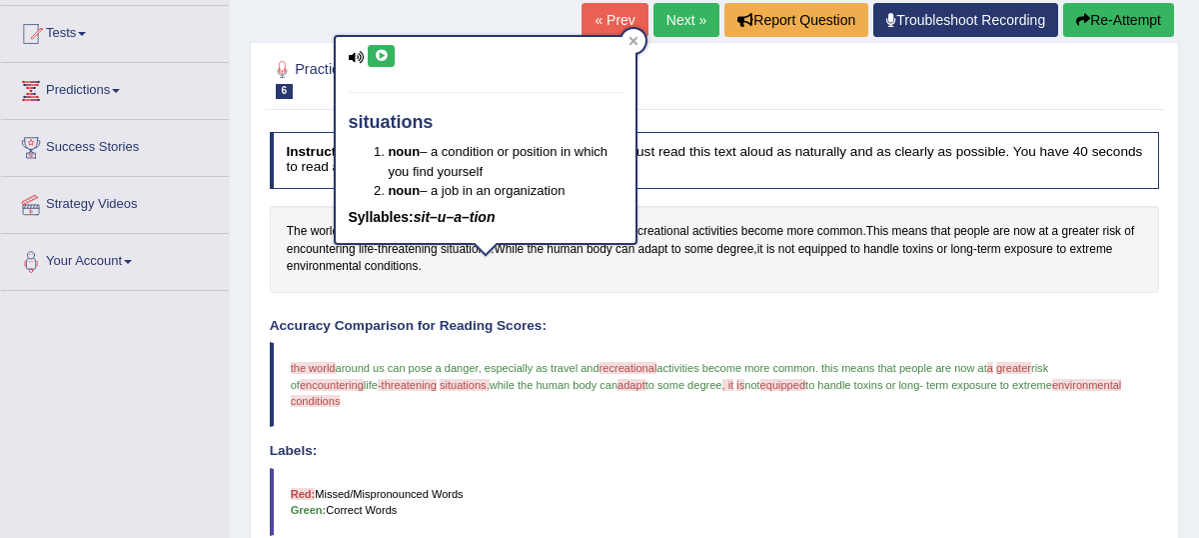
click at [378, 51] on icon at bounding box center [381, 56] width 15 height 12
click at [632, 34] on div at bounding box center [634, 41] width 24 height 24
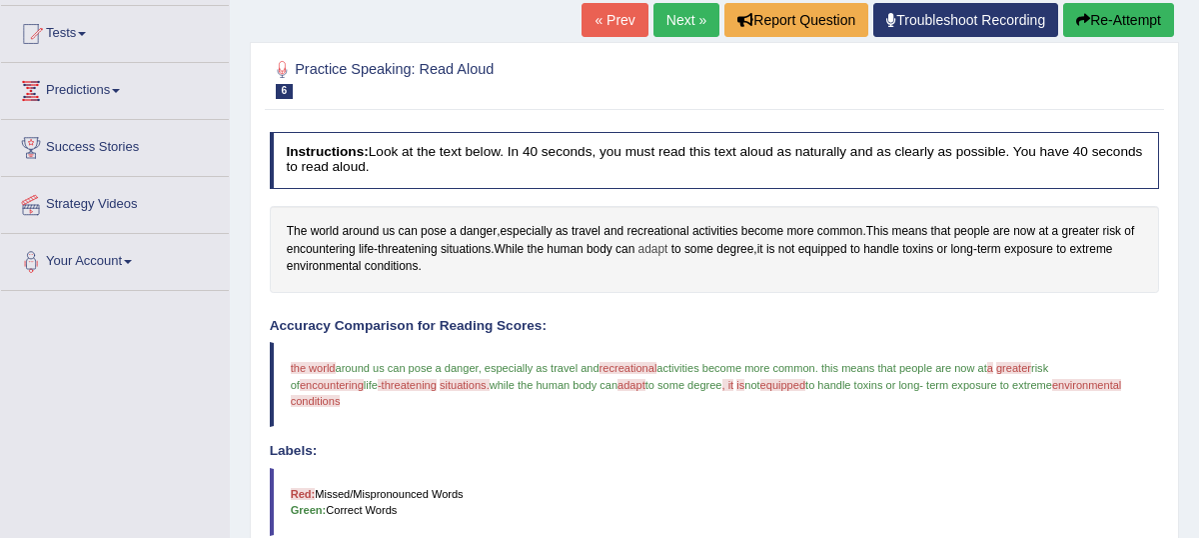
click at [669, 259] on span "adapt" at bounding box center [654, 250] width 30 height 18
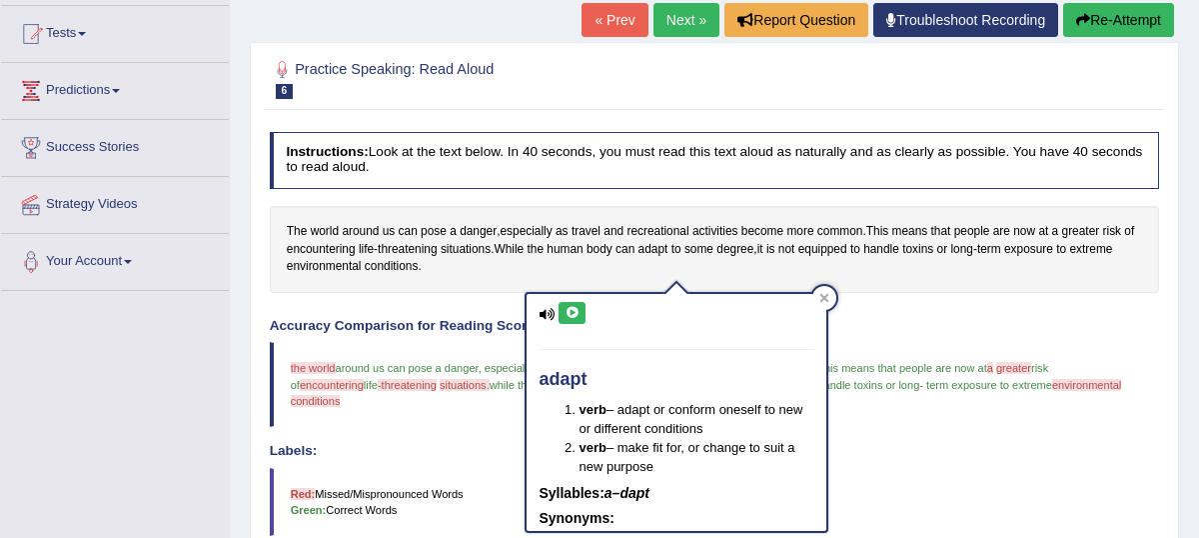
click at [573, 315] on icon at bounding box center [572, 313] width 15 height 12
click at [828, 299] on icon at bounding box center [825, 298] width 10 height 10
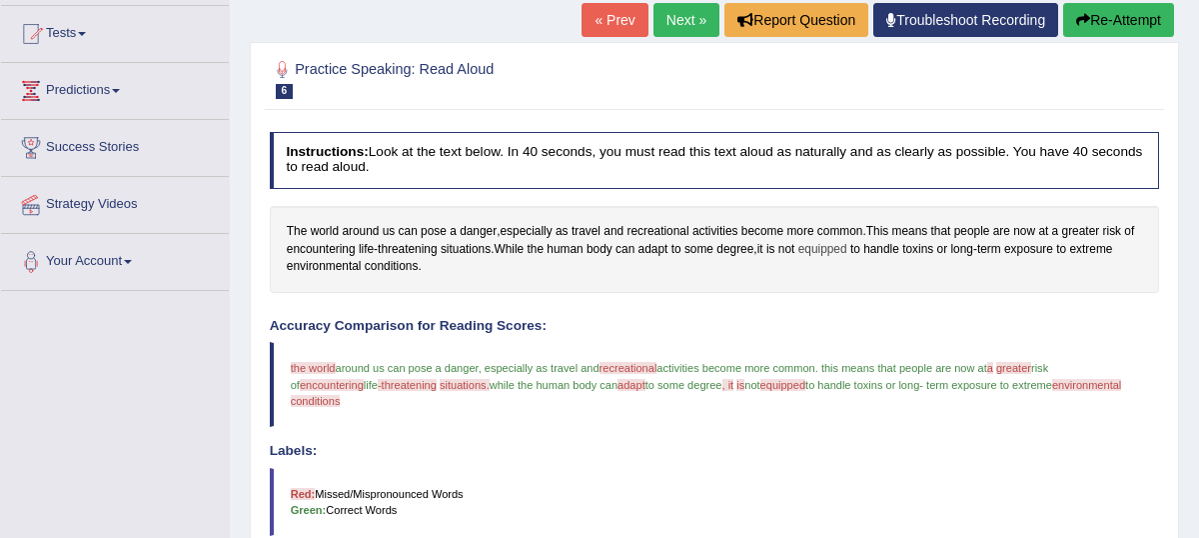
click at [848, 259] on span "equipped" at bounding box center [823, 250] width 49 height 18
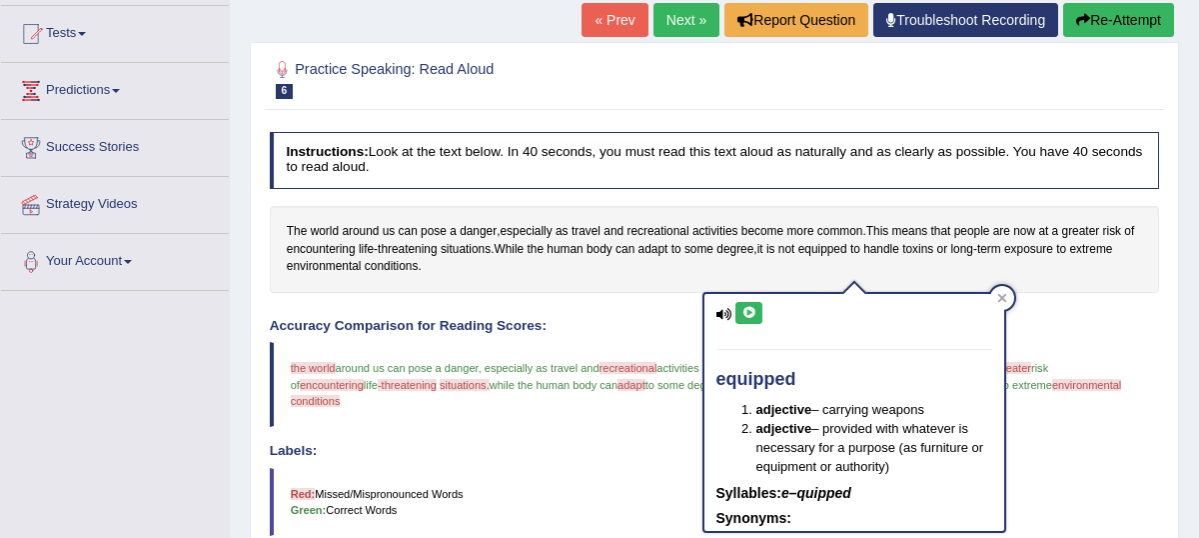
click at [749, 310] on icon at bounding box center [749, 313] width 15 height 12
click at [1003, 300] on icon at bounding box center [1003, 298] width 10 height 10
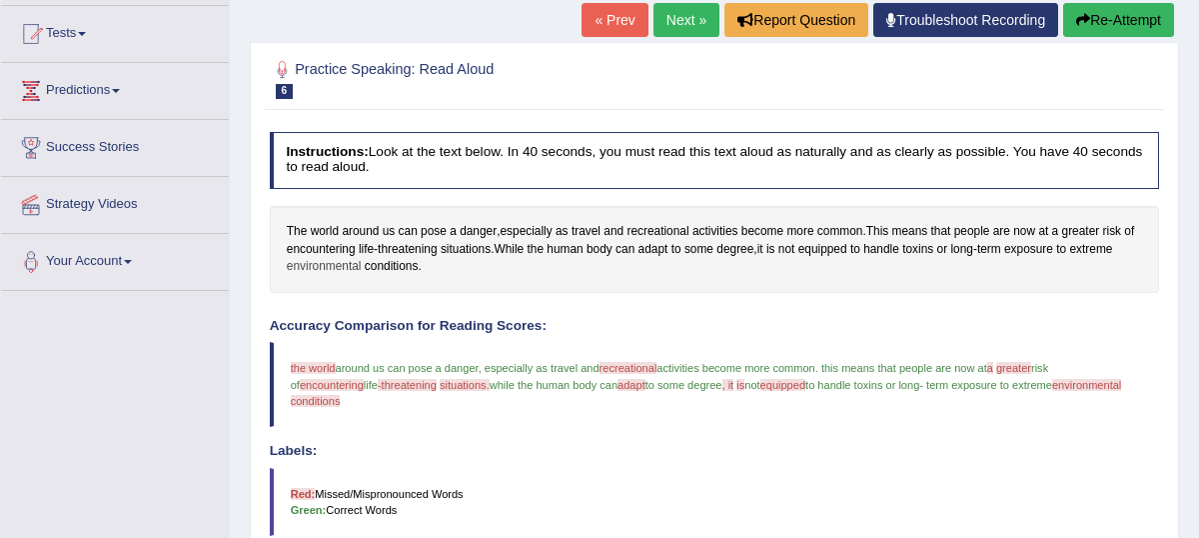
click at [351, 276] on span "environmental" at bounding box center [324, 267] width 75 height 18
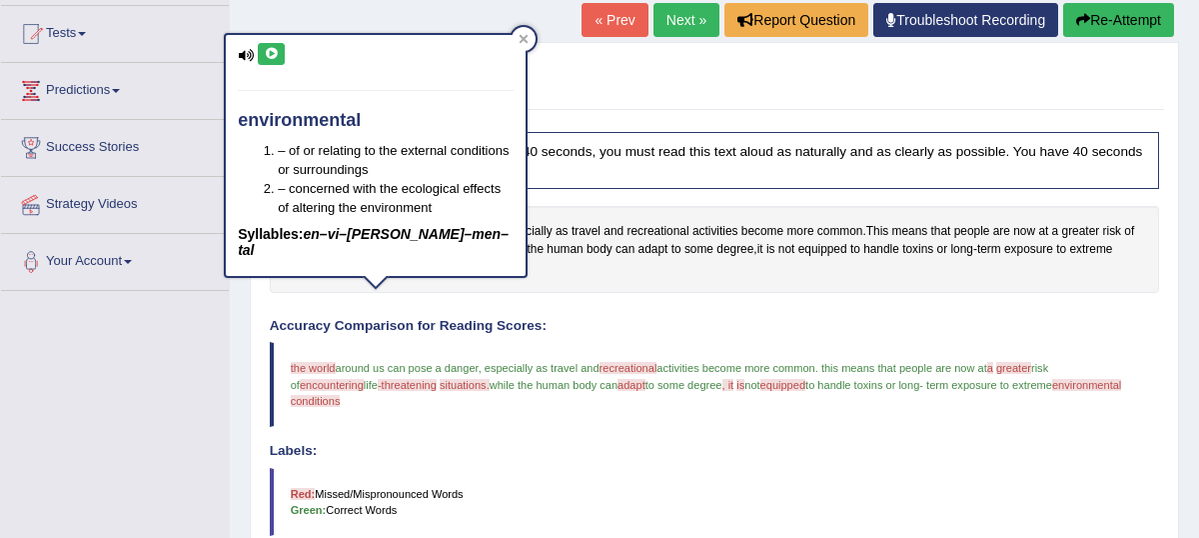
click at [272, 55] on icon at bounding box center [271, 54] width 15 height 12
click at [528, 37] on icon at bounding box center [524, 39] width 10 height 10
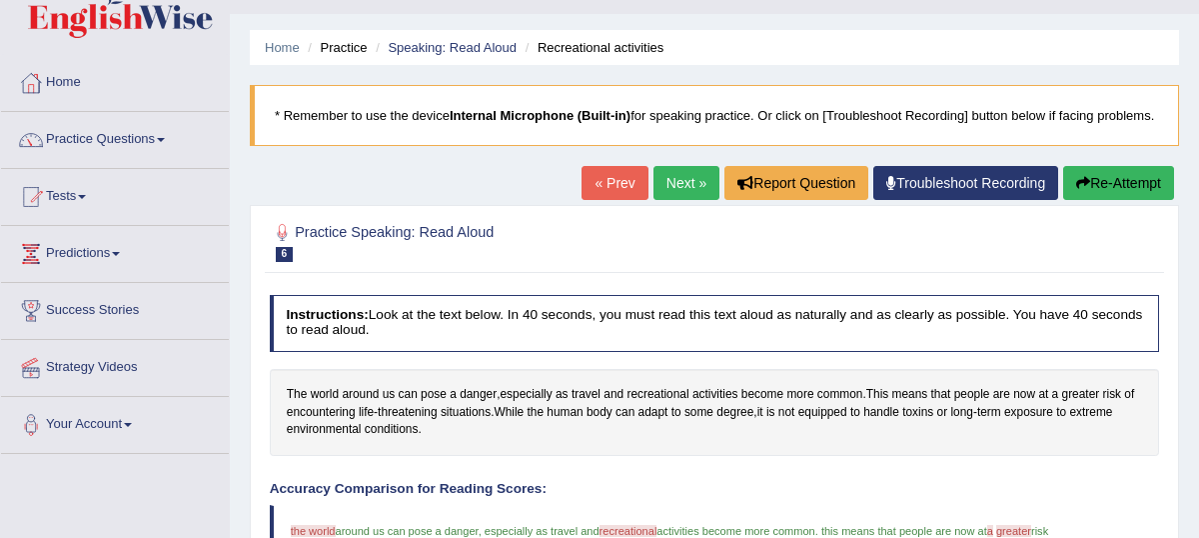
scroll to position [41, 0]
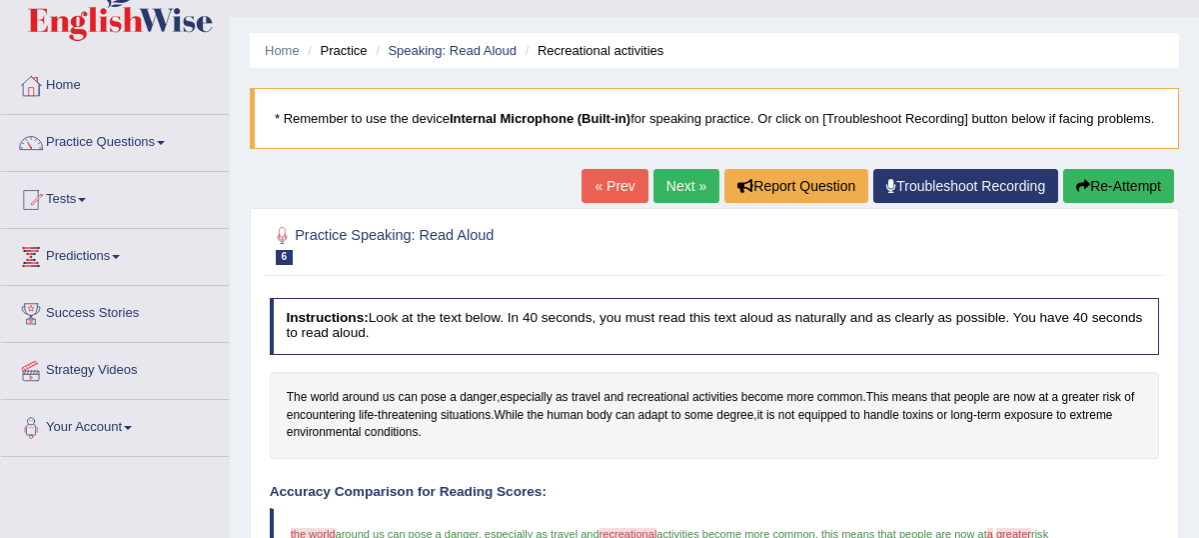
click at [671, 203] on link "Next »" at bounding box center [687, 186] width 66 height 34
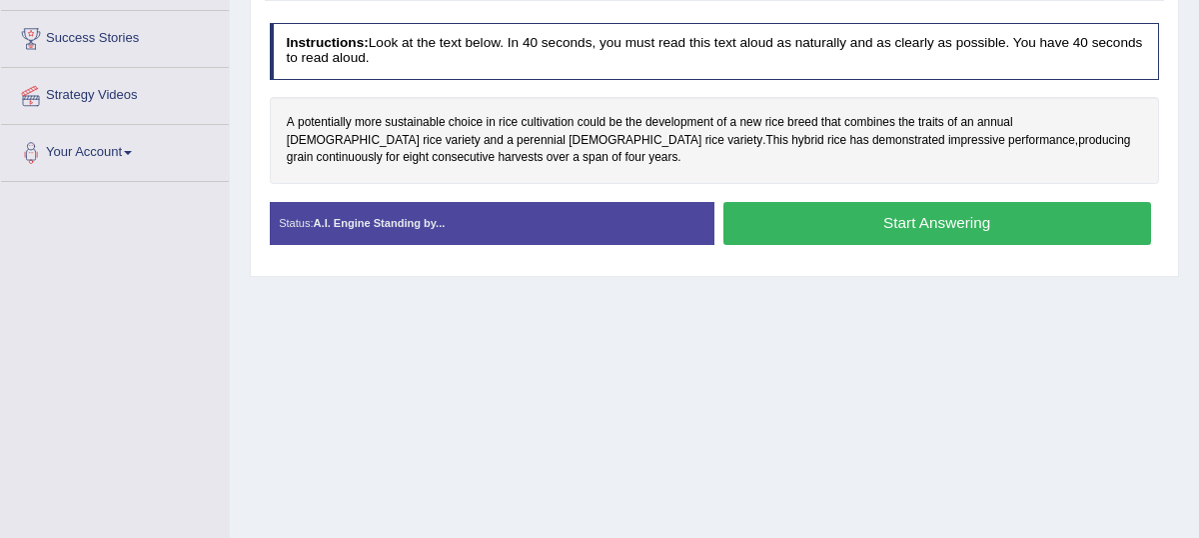
scroll to position [308, 0]
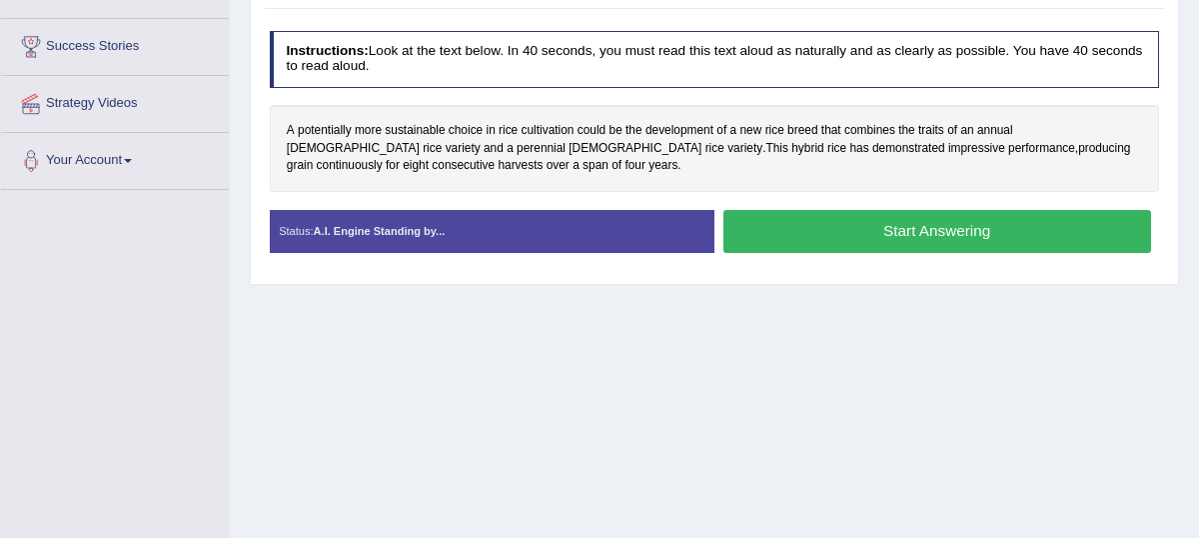
click at [870, 253] on button "Start Answering" at bounding box center [938, 231] width 428 height 43
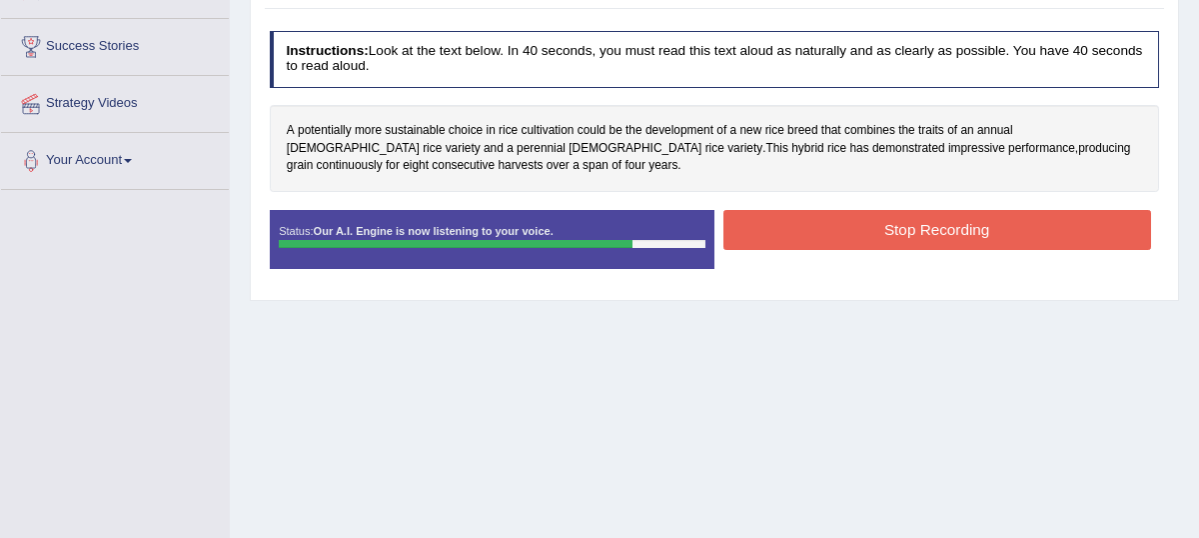
click at [836, 246] on button "Stop Recording" at bounding box center [938, 229] width 428 height 39
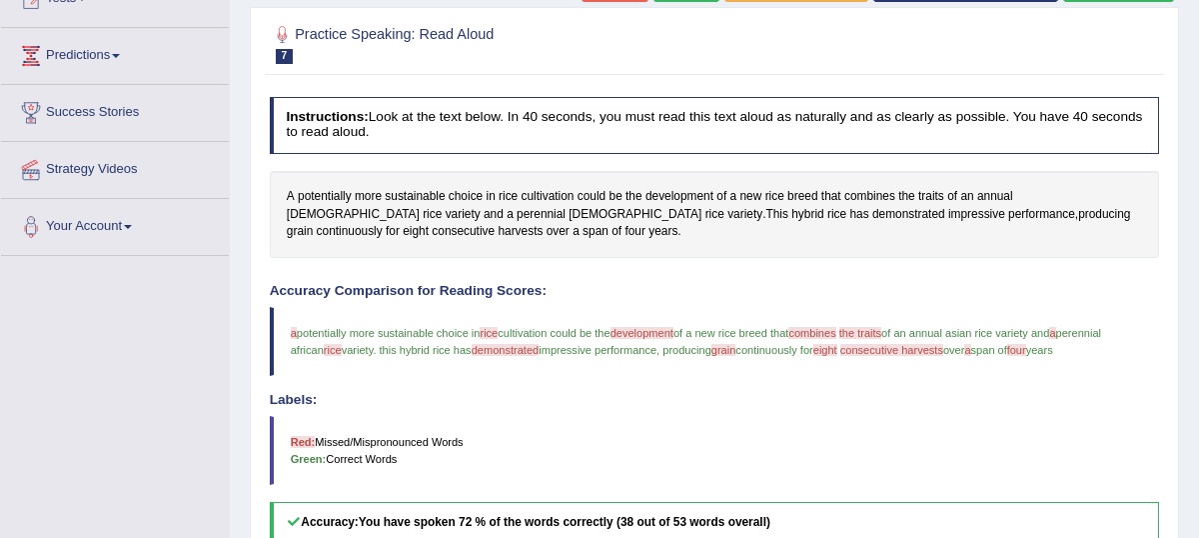
scroll to position [241, 0]
click at [875, 207] on span "combines" at bounding box center [870, 198] width 51 height 18
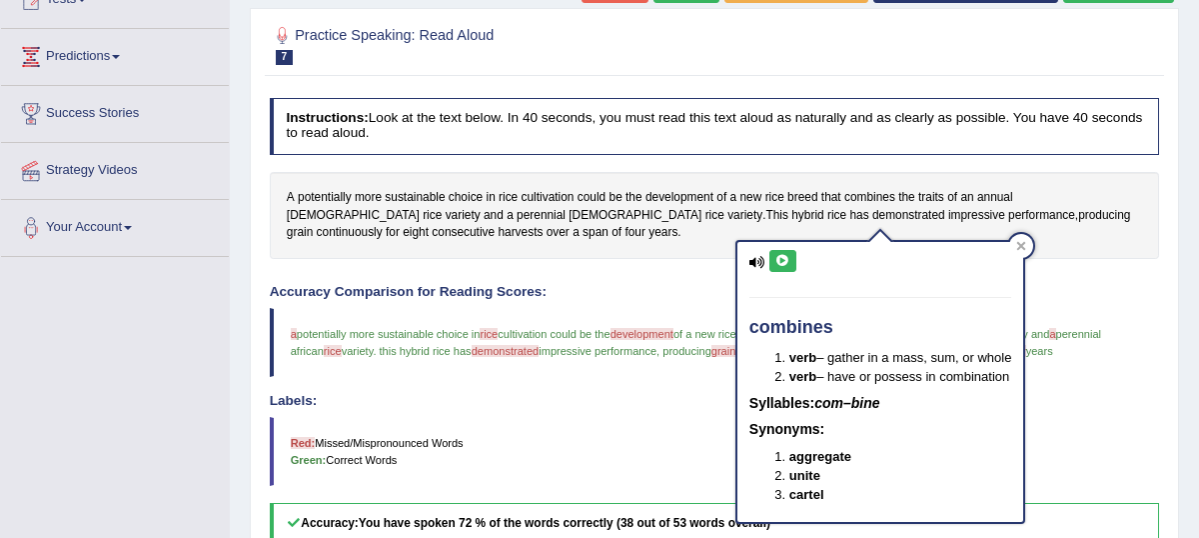
click at [781, 267] on button at bounding box center [783, 261] width 27 height 22
click at [1026, 243] on icon at bounding box center [1021, 246] width 9 height 9
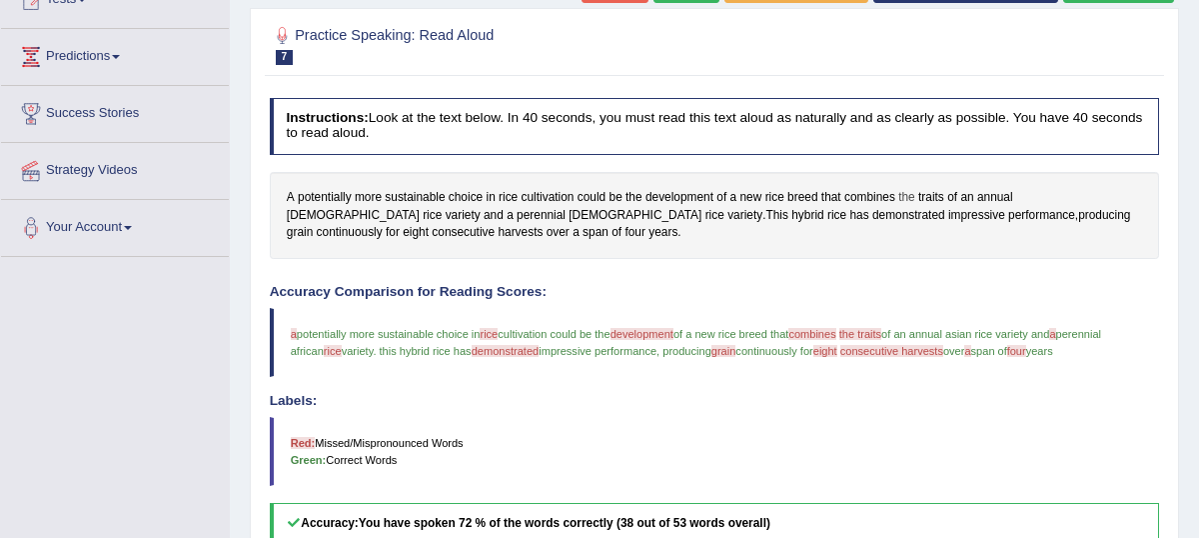
click at [916, 207] on span "the" at bounding box center [907, 198] width 17 height 18
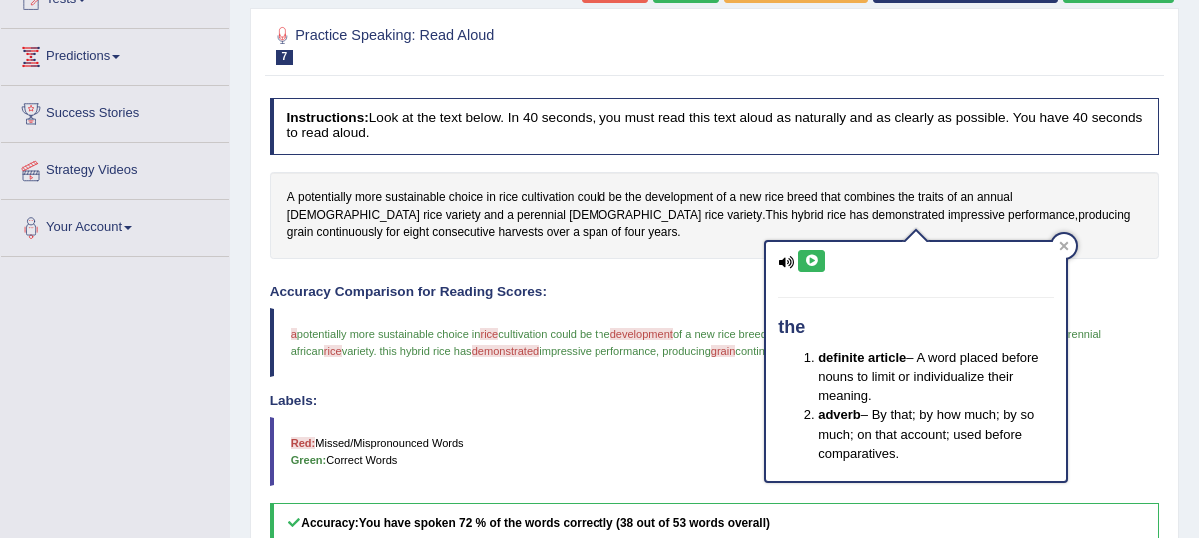
click at [816, 255] on icon at bounding box center [812, 261] width 15 height 12
click at [1065, 242] on icon at bounding box center [1064, 246] width 10 height 10
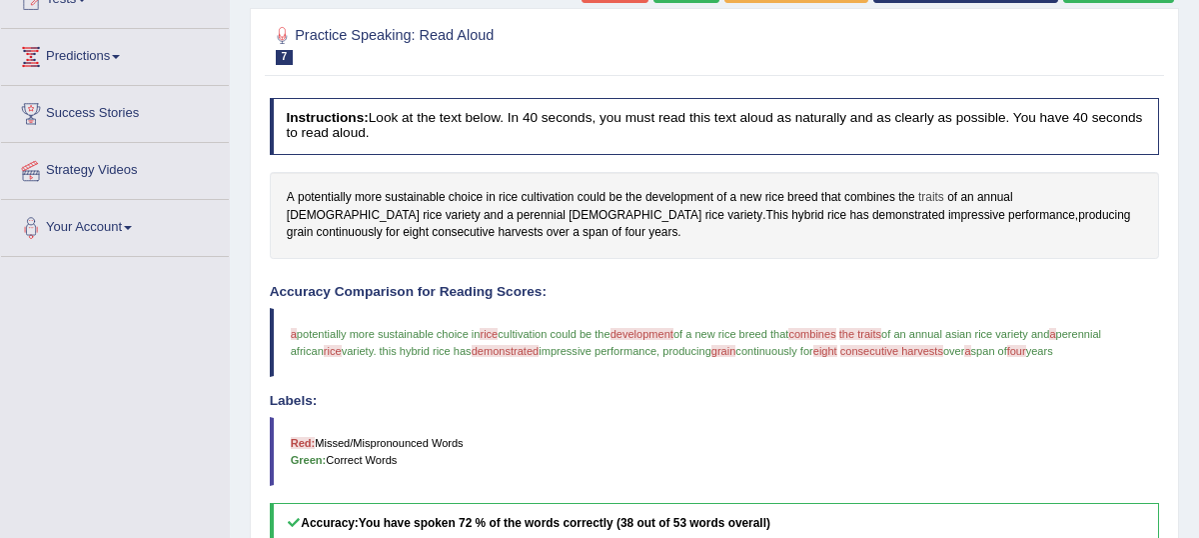
click at [945, 207] on span "traits" at bounding box center [932, 198] width 26 height 18
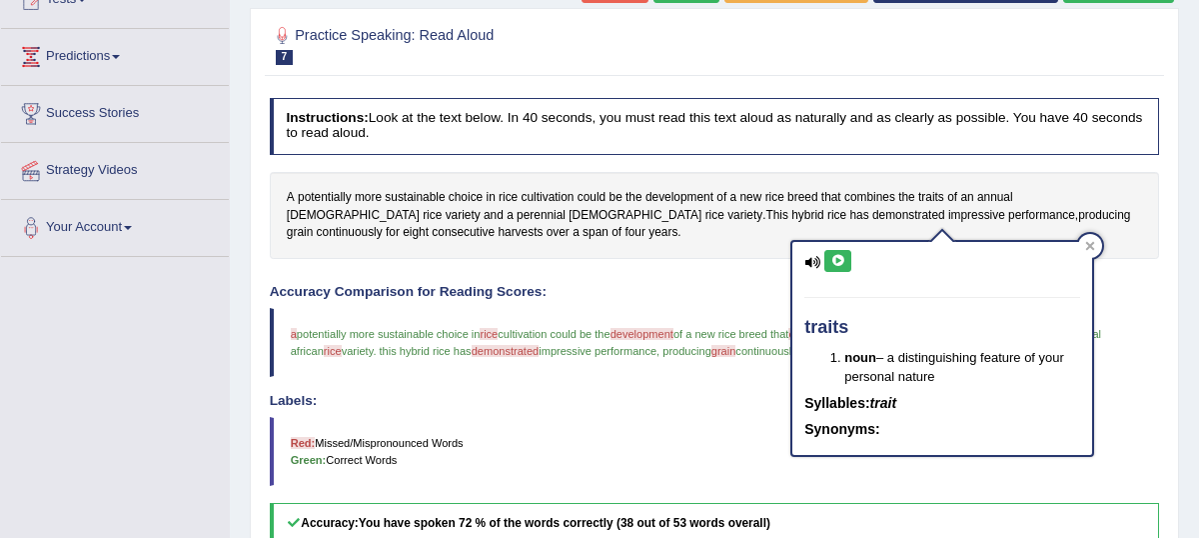
click at [837, 265] on icon at bounding box center [838, 261] width 15 height 12
click at [1092, 248] on icon at bounding box center [1090, 246] width 9 height 9
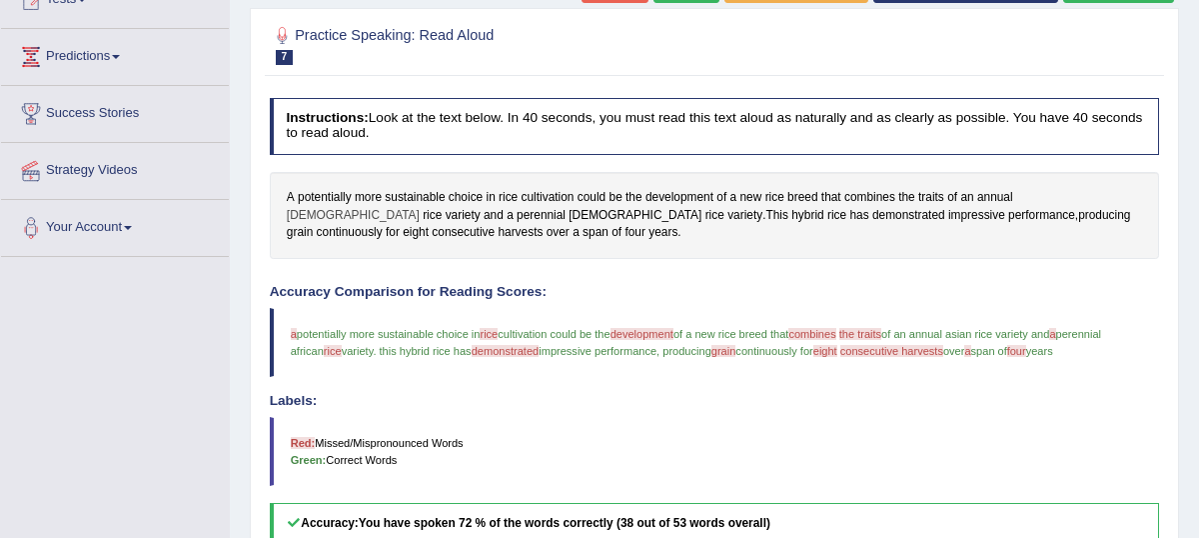
click at [420, 216] on span "Asian" at bounding box center [353, 216] width 133 height 18
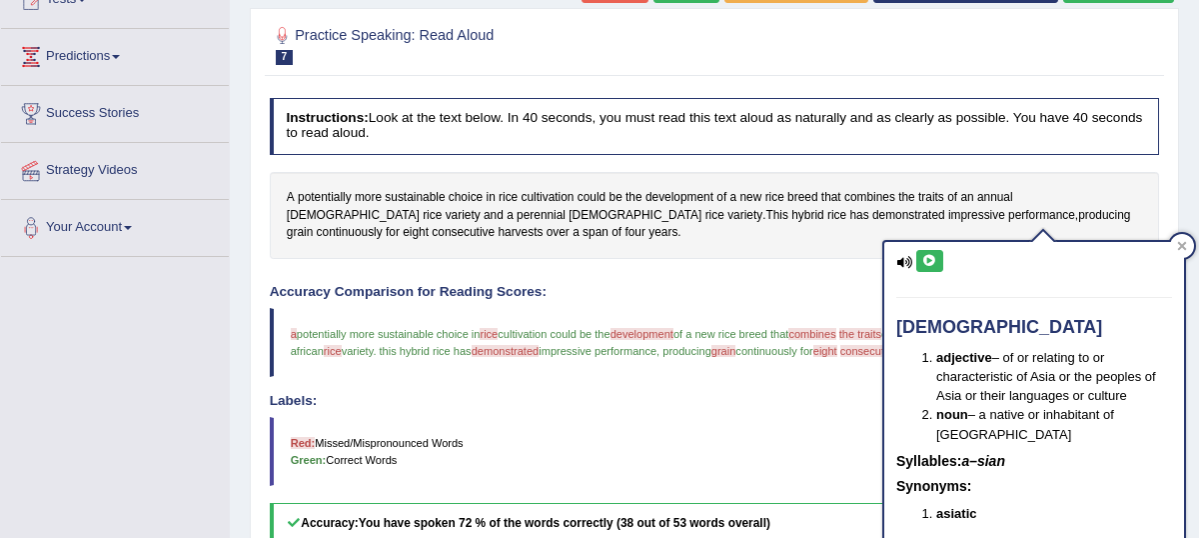
click at [929, 256] on icon at bounding box center [930, 261] width 15 height 12
click at [1189, 245] on div at bounding box center [1182, 246] width 24 height 24
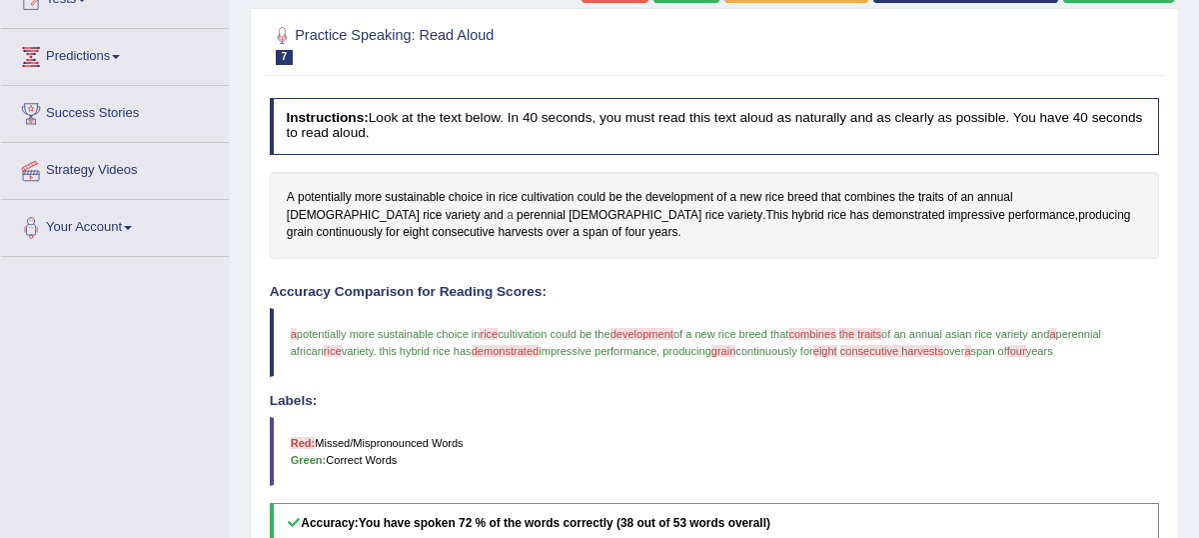
click at [507, 225] on span "a" at bounding box center [510, 216] width 7 height 18
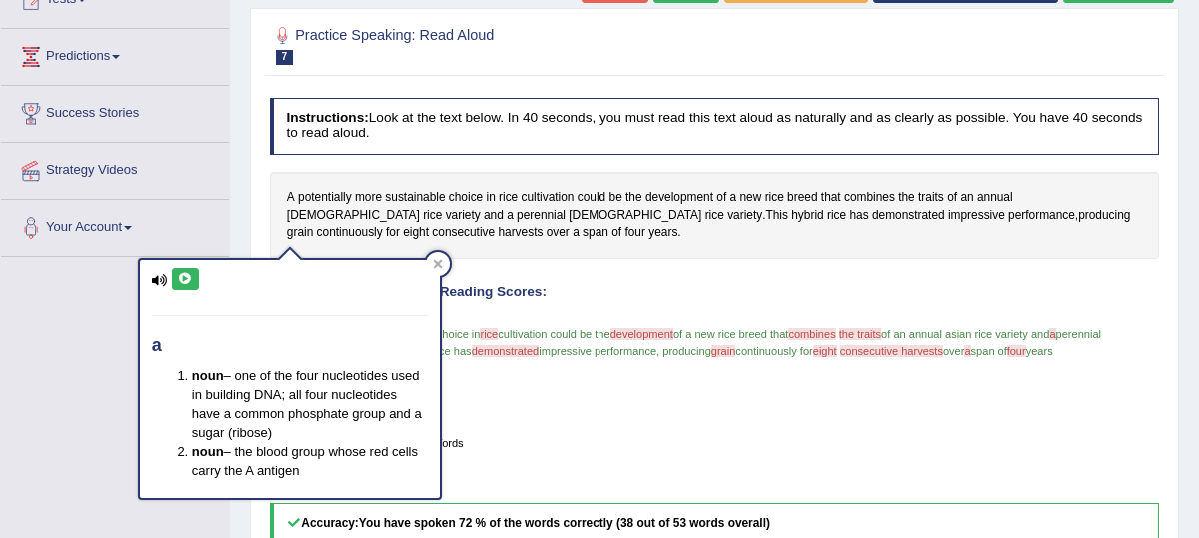
click at [185, 278] on icon at bounding box center [185, 279] width 15 height 12
click at [184, 279] on icon at bounding box center [185, 279] width 15 height 12
click at [443, 263] on div at bounding box center [438, 264] width 24 height 24
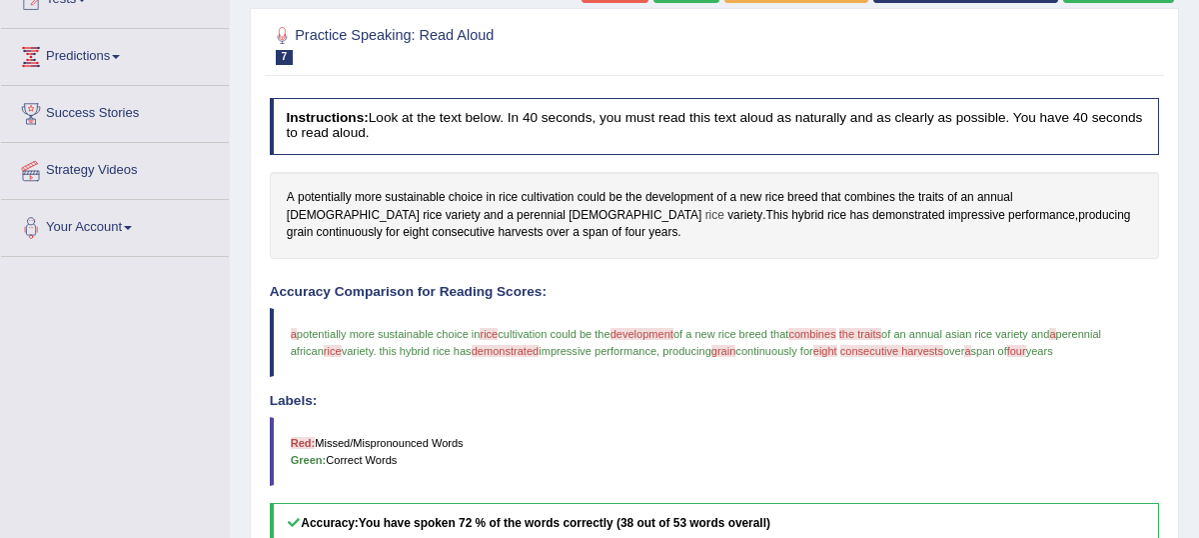
click at [706, 225] on span "rice" at bounding box center [715, 216] width 19 height 18
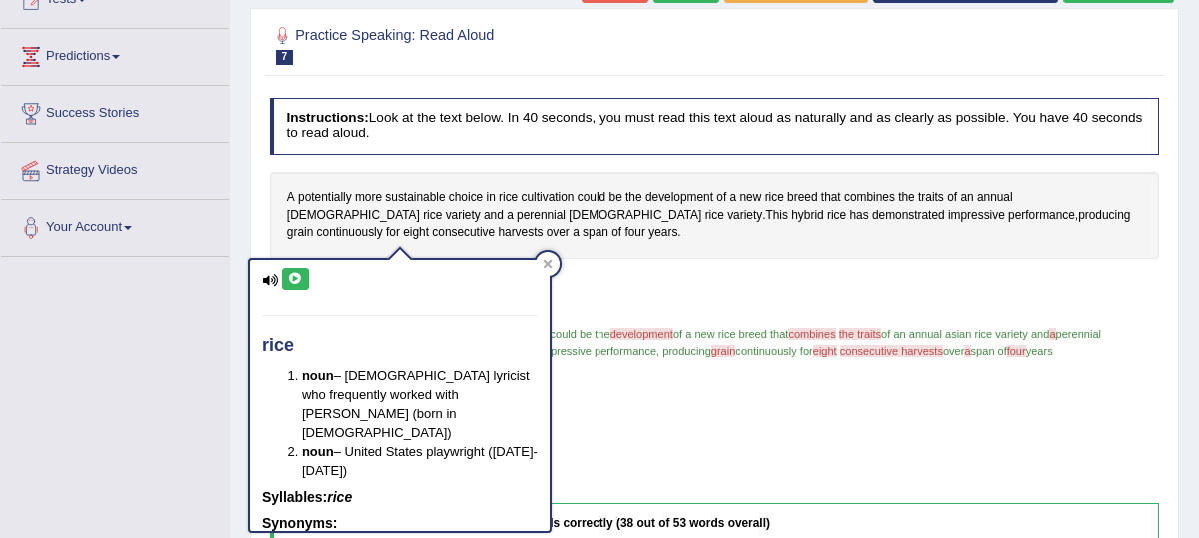
click at [298, 275] on icon at bounding box center [295, 279] width 15 height 12
click at [552, 263] on icon at bounding box center [548, 264] width 10 height 10
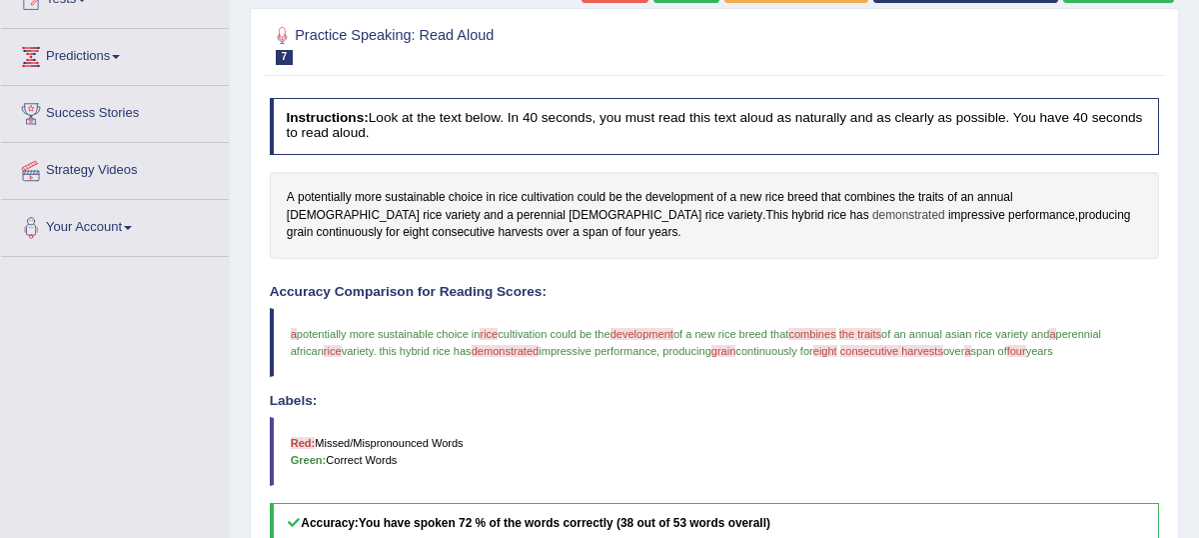
click at [873, 225] on span "demonstrated" at bounding box center [909, 216] width 73 height 18
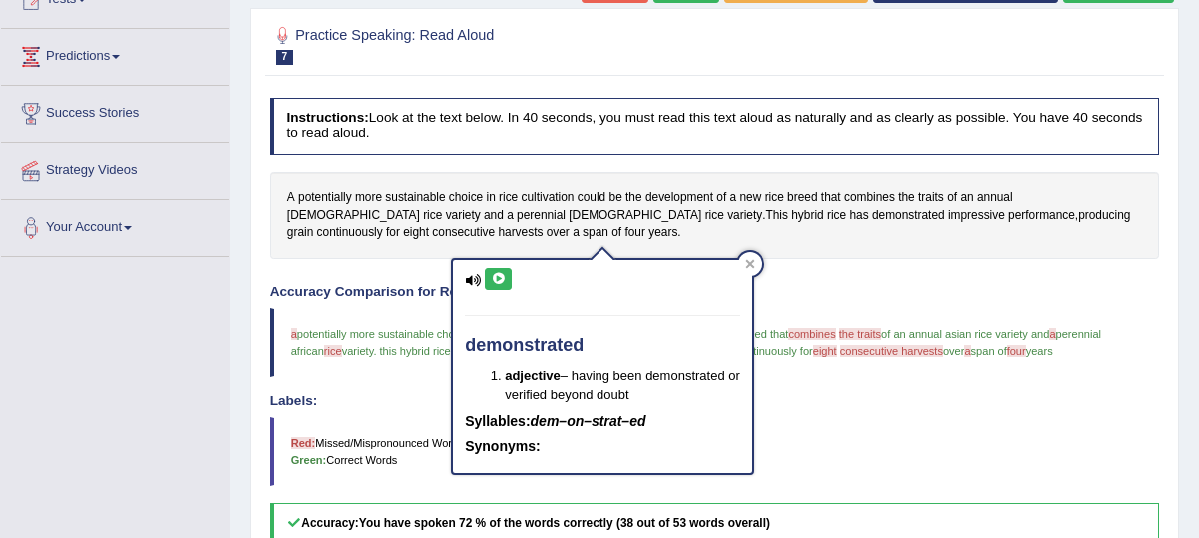
click at [495, 278] on icon at bounding box center [498, 279] width 15 height 12
click at [500, 281] on icon at bounding box center [498, 279] width 15 height 12
click at [753, 266] on icon at bounding box center [751, 263] width 9 height 9
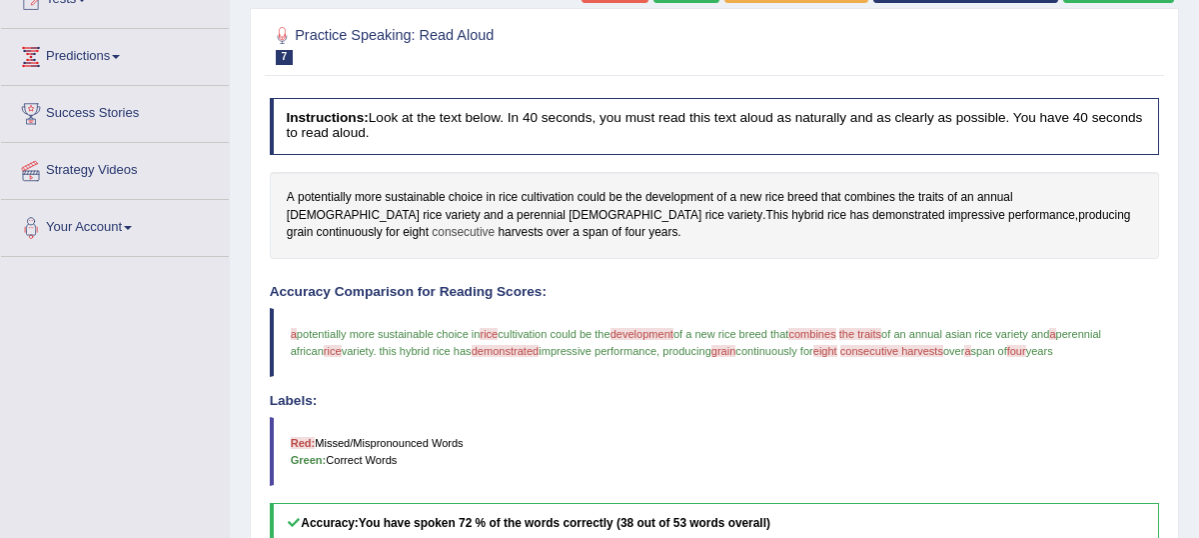
click at [495, 234] on span "consecutive" at bounding box center [463, 233] width 63 height 18
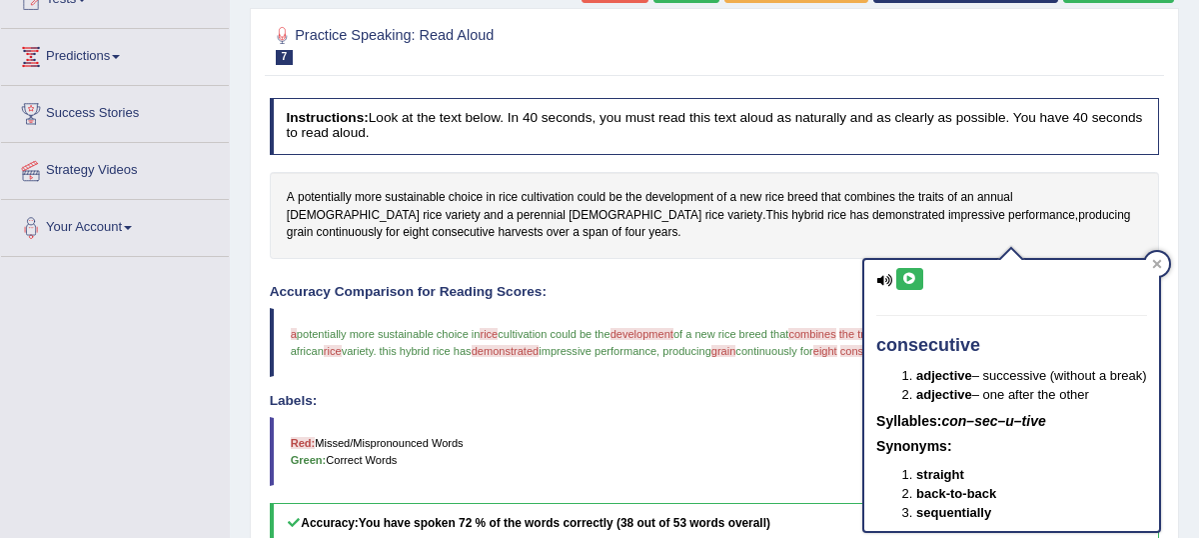
click at [912, 275] on icon at bounding box center [910, 279] width 15 height 12
click at [1162, 264] on icon at bounding box center [1157, 264] width 10 height 10
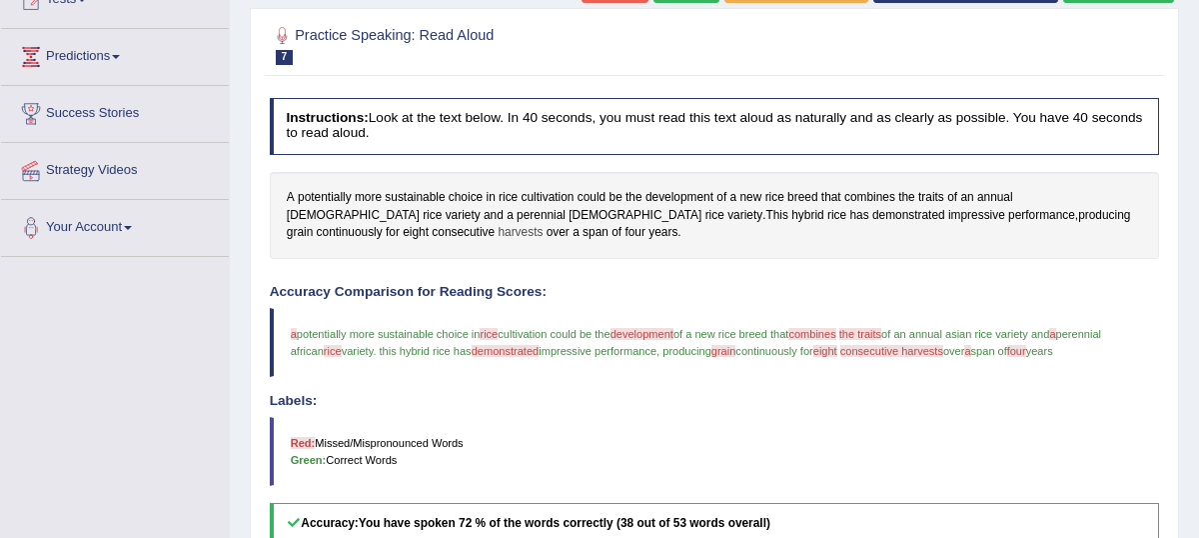
click at [543, 226] on span "harvests" at bounding box center [520, 233] width 45 height 18
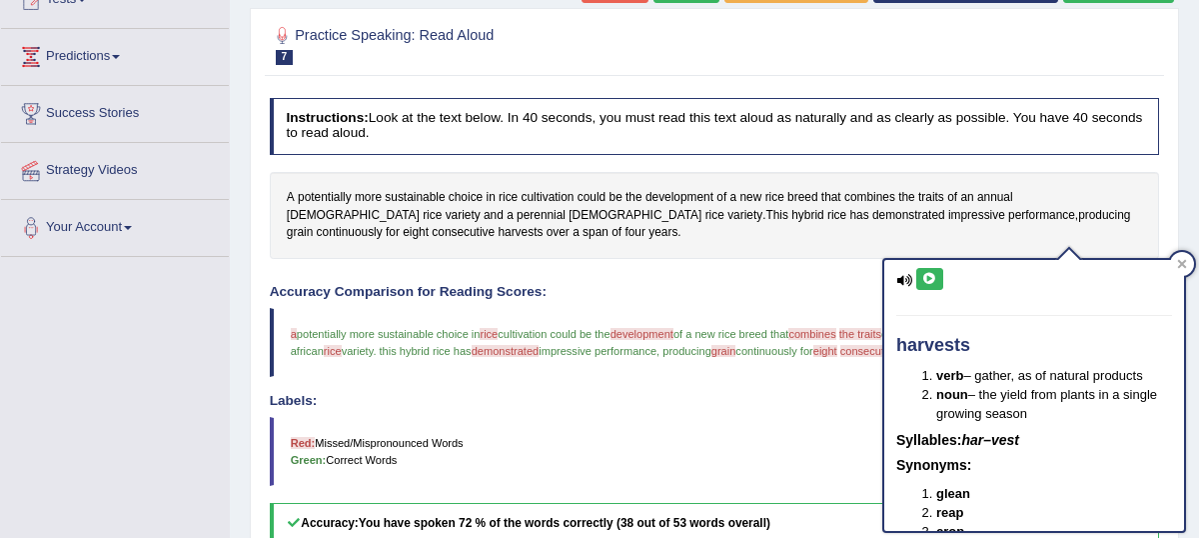
click at [934, 276] on icon at bounding box center [930, 279] width 15 height 12
click at [1184, 262] on icon at bounding box center [1182, 263] width 9 height 9
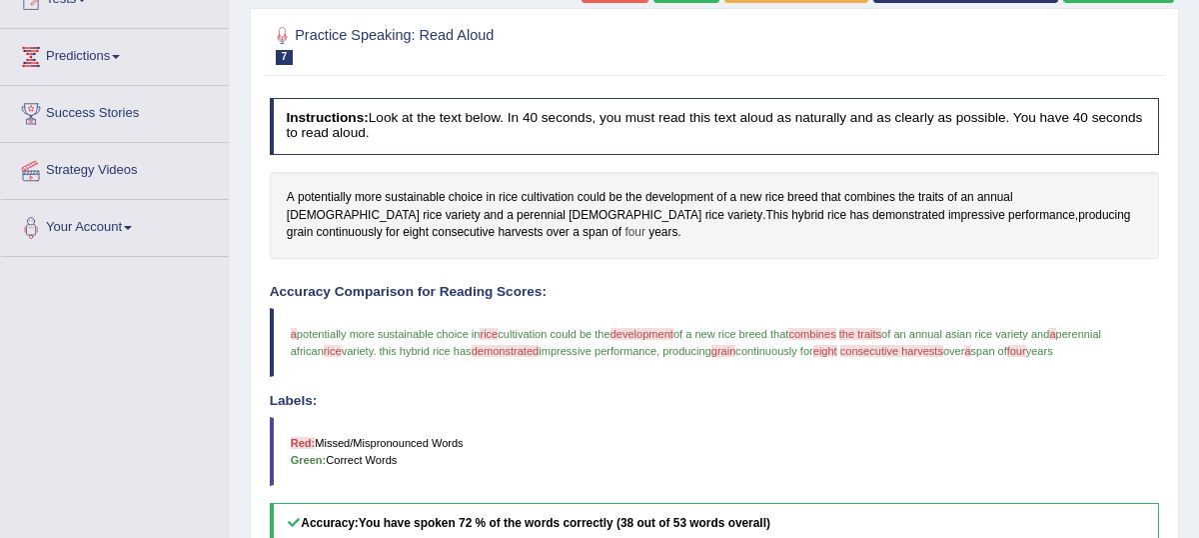
click at [625, 242] on span "four" at bounding box center [635, 233] width 21 height 18
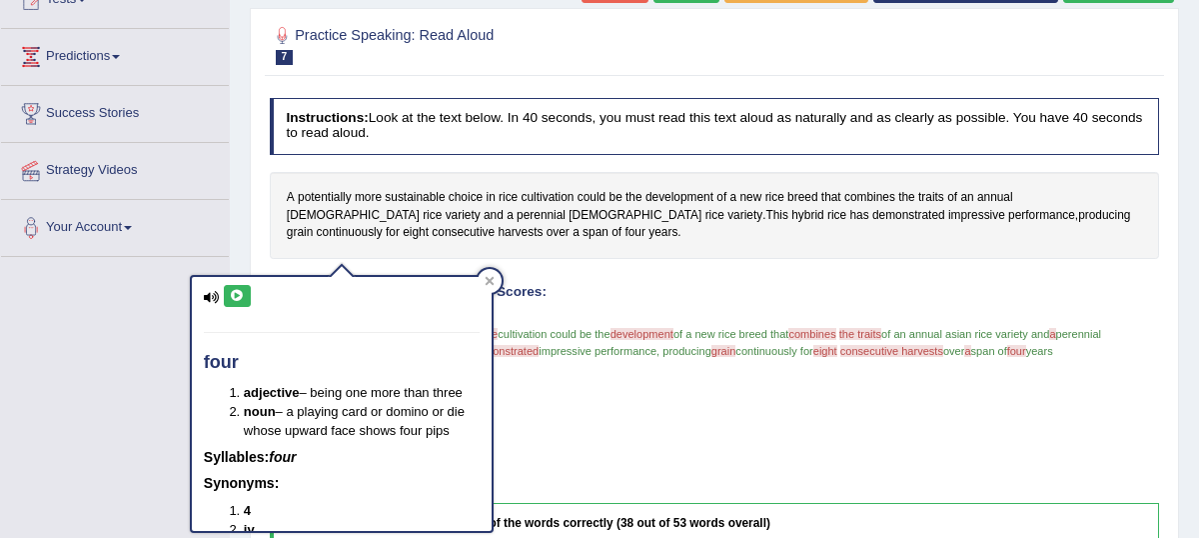
click at [234, 298] on icon at bounding box center [237, 296] width 15 height 12
click at [491, 282] on icon at bounding box center [489, 281] width 9 height 9
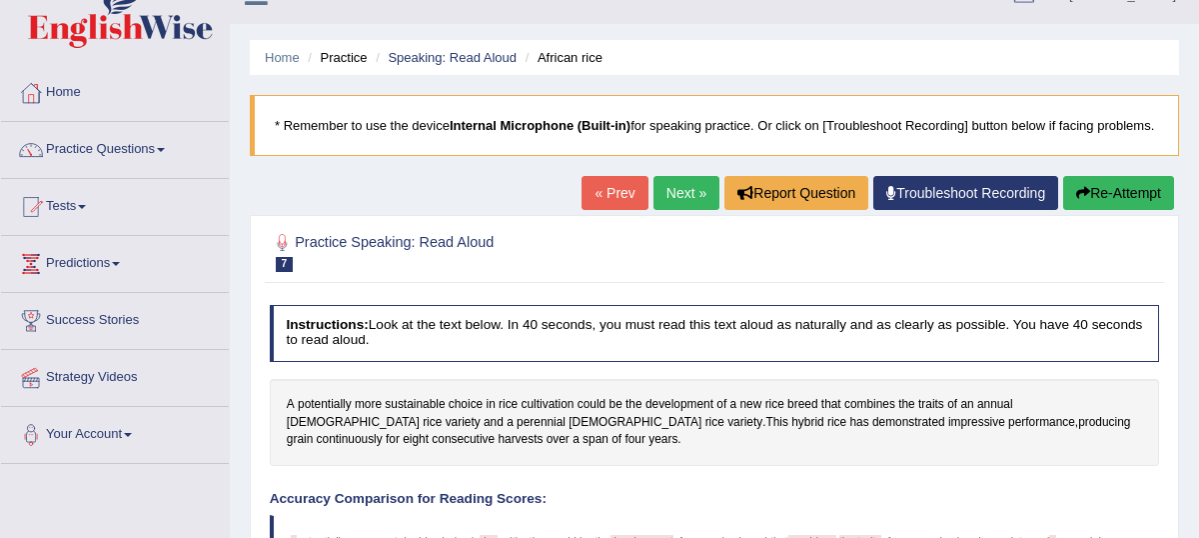
scroll to position [33, 0]
click at [669, 211] on link "Next »" at bounding box center [687, 194] width 66 height 34
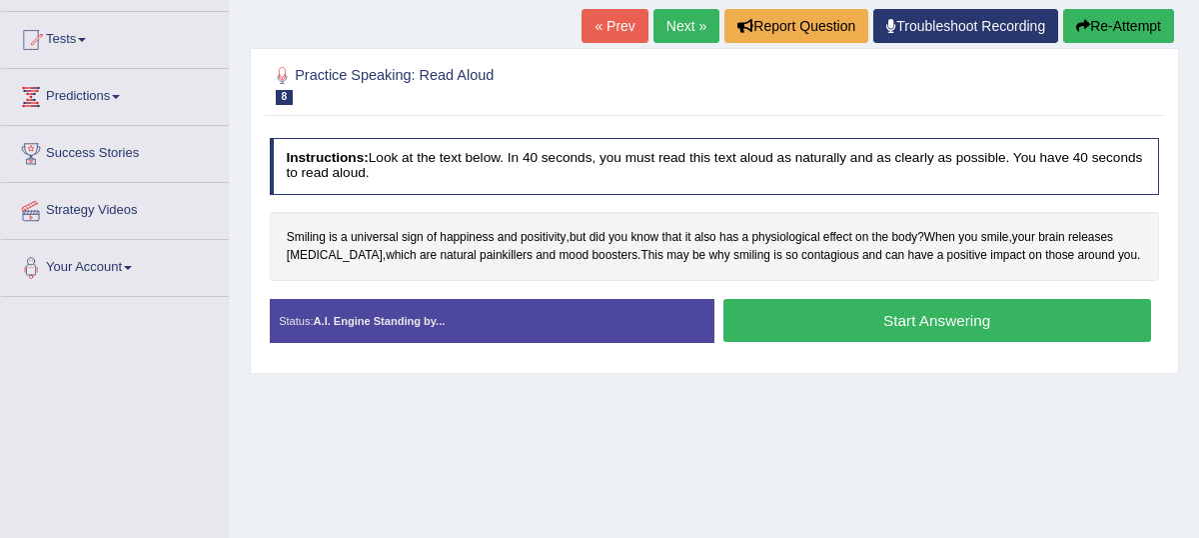
scroll to position [192, 0]
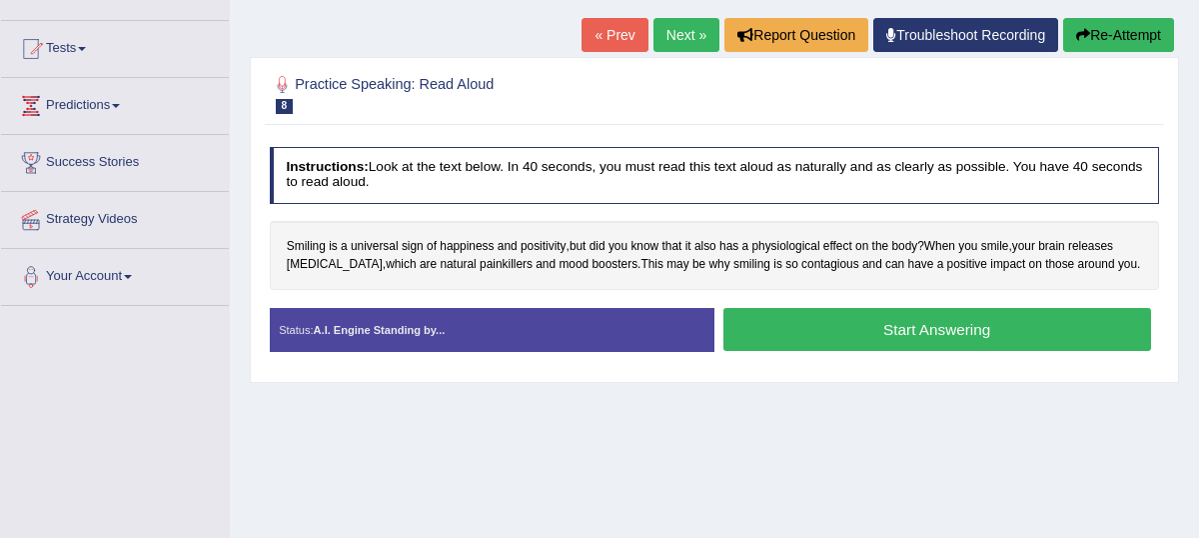
click at [886, 351] on button "Start Answering" at bounding box center [938, 329] width 428 height 43
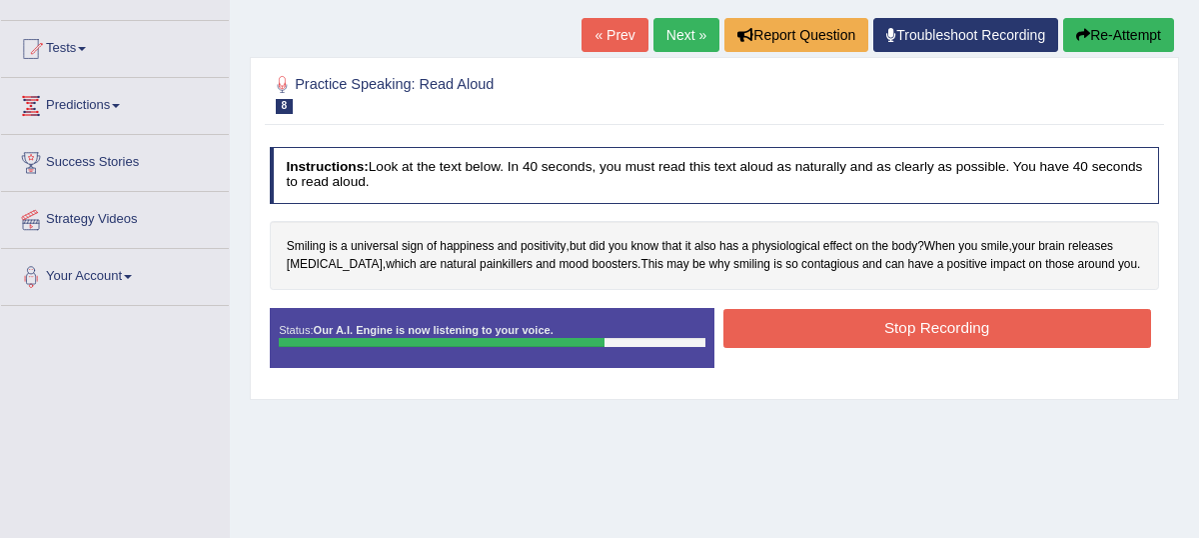
click at [886, 343] on button "Stop Recording" at bounding box center [938, 328] width 428 height 39
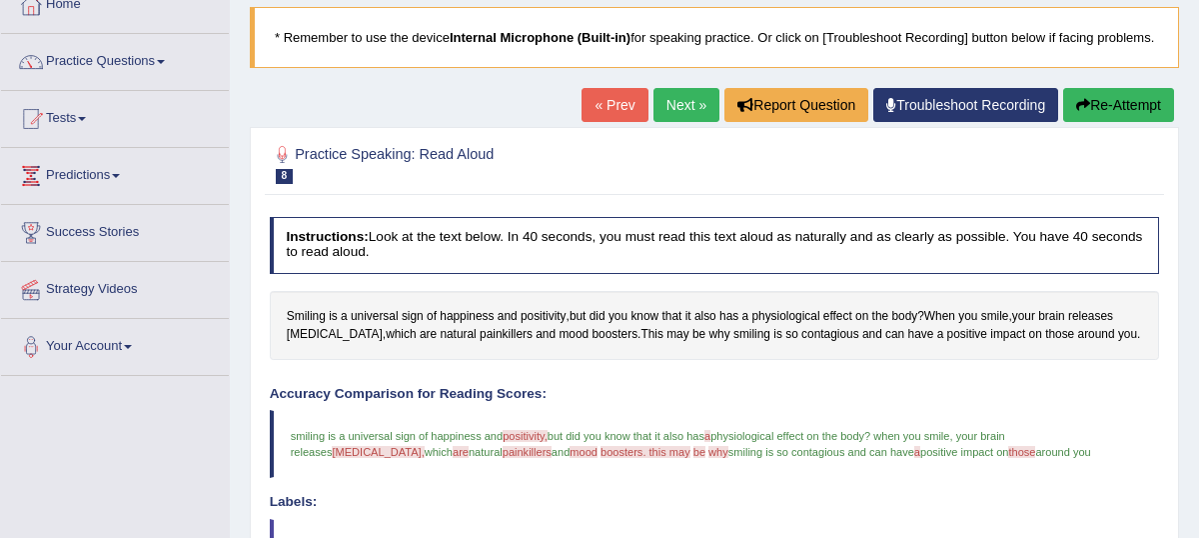
scroll to position [121, 0]
click at [541, 327] on span "positivity" at bounding box center [544, 318] width 46 height 18
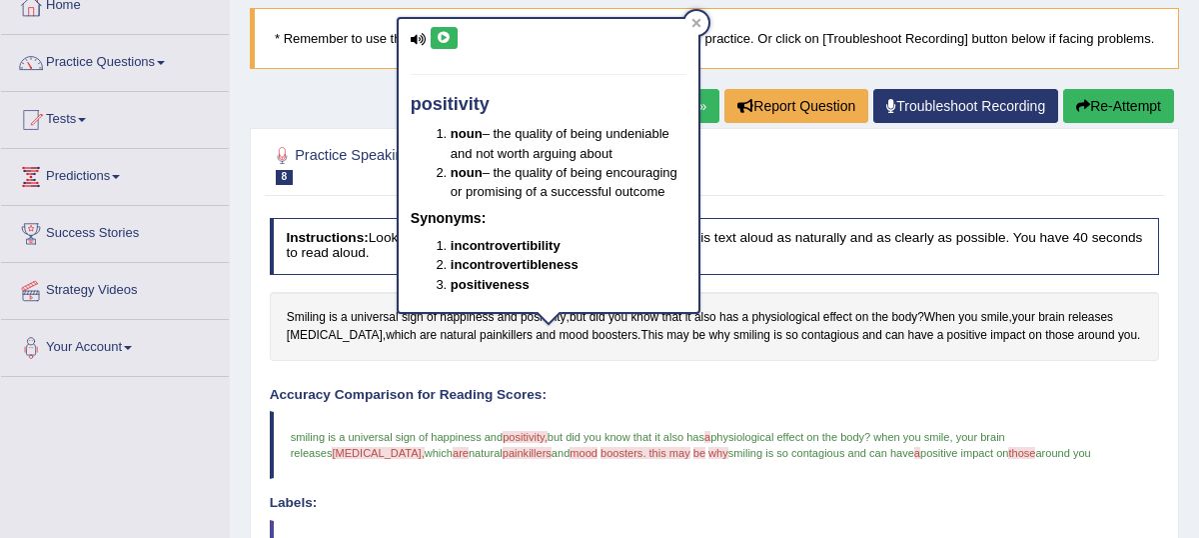
click at [445, 40] on icon at bounding box center [444, 38] width 15 height 12
click at [694, 27] on icon at bounding box center [697, 23] width 10 height 10
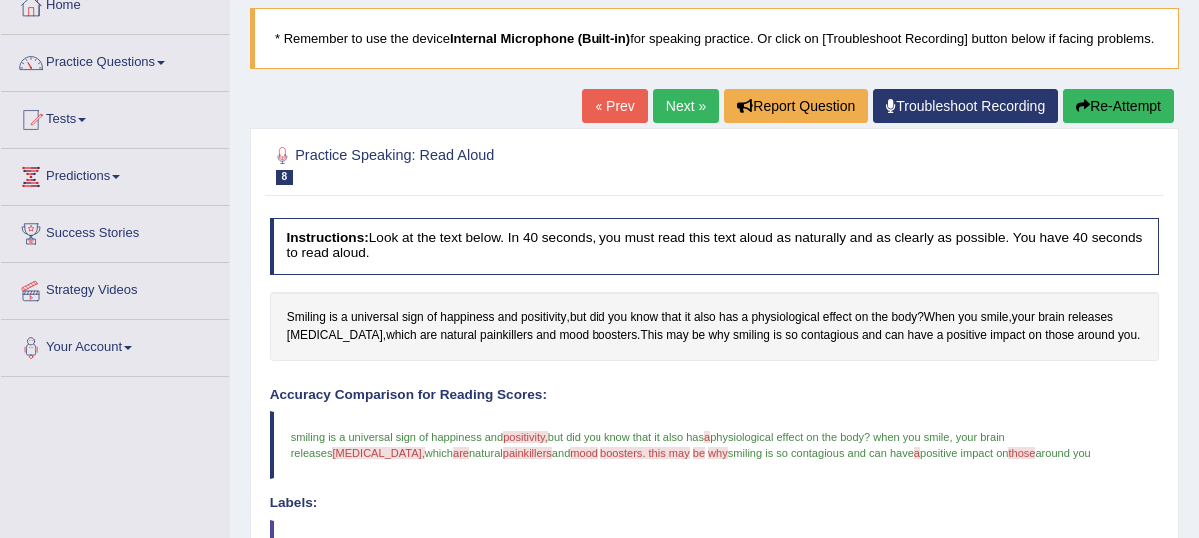
click at [424, 458] on span "[MEDICAL_DATA]," at bounding box center [378, 453] width 92 height 12
click at [309, 345] on span "[MEDICAL_DATA]" at bounding box center [335, 336] width 96 height 18
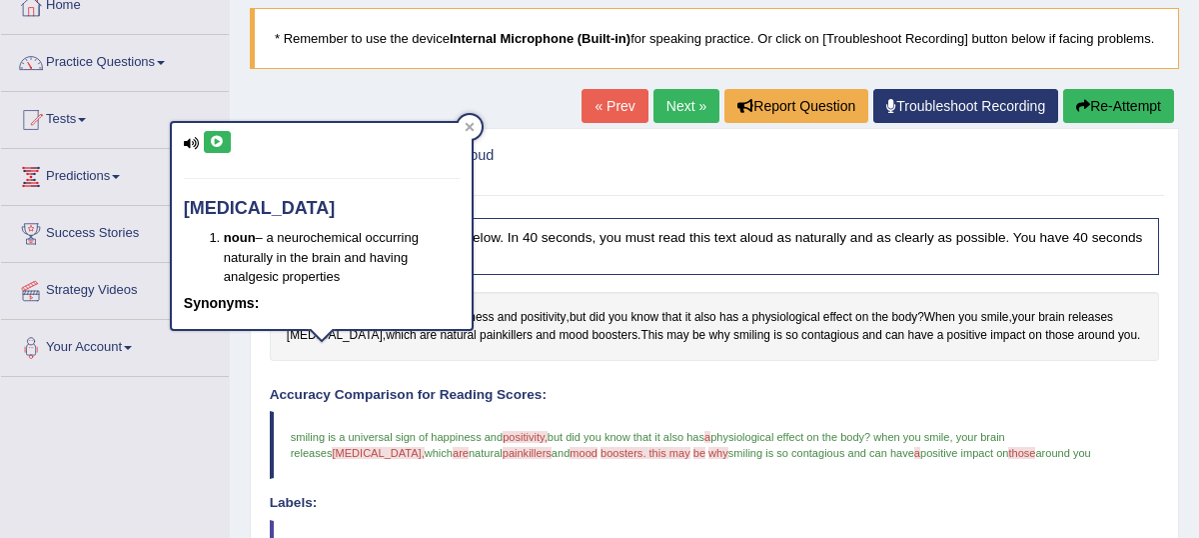
click at [218, 131] on button at bounding box center [217, 142] width 27 height 22
click at [217, 144] on icon at bounding box center [217, 142] width 15 height 12
click at [470, 131] on icon at bounding box center [470, 127] width 10 height 10
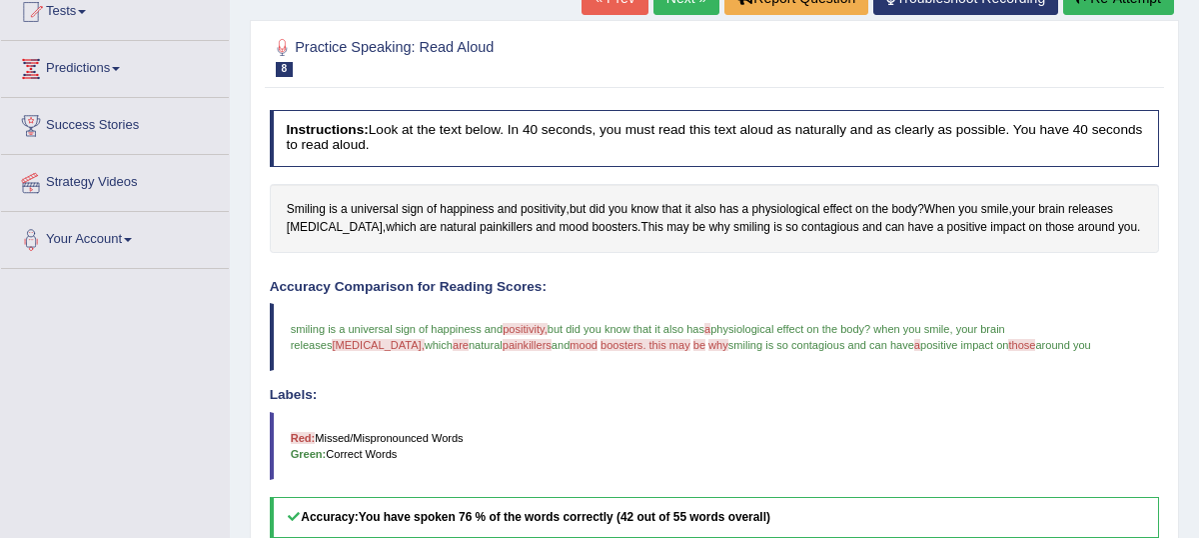
scroll to position [233, 0]
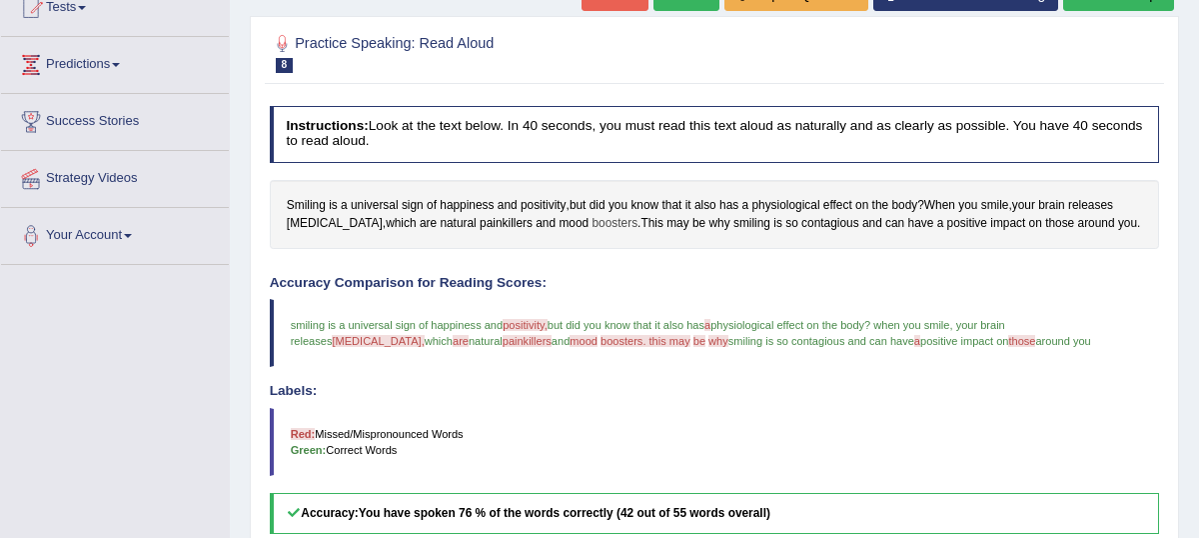
click at [592, 233] on span "boosters" at bounding box center [615, 224] width 46 height 18
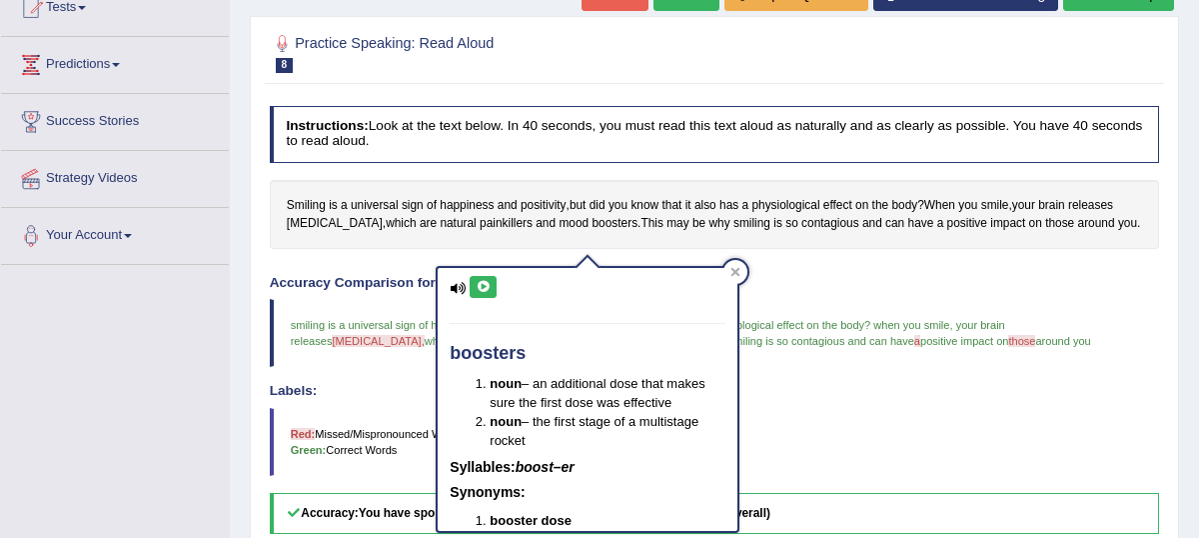
click at [489, 289] on icon at bounding box center [483, 287] width 15 height 12
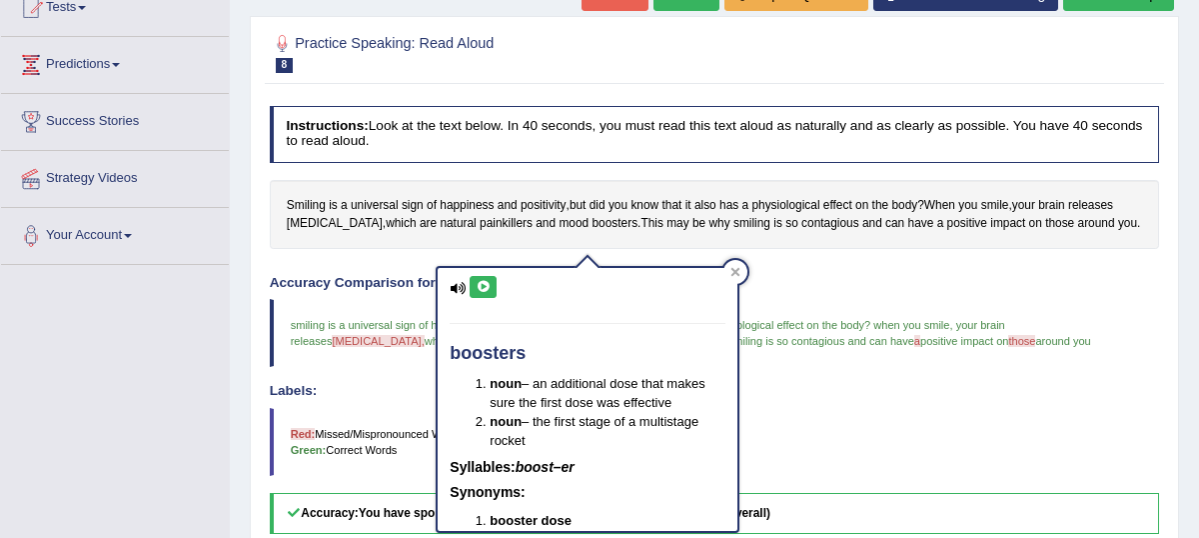
click at [481, 285] on icon at bounding box center [483, 287] width 15 height 12
click at [745, 267] on div at bounding box center [736, 272] width 24 height 24
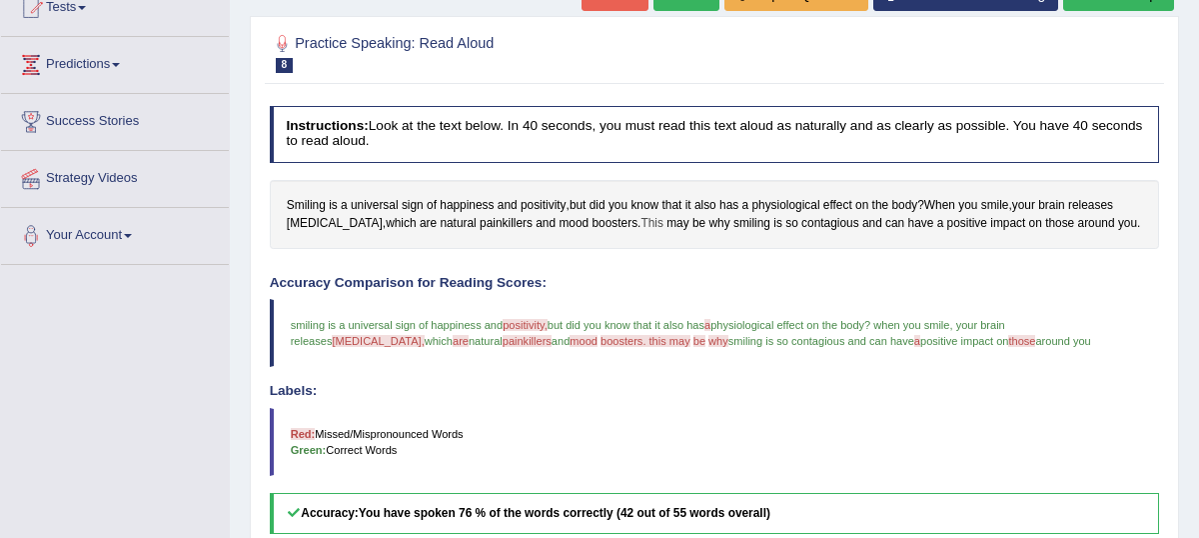
click at [641, 233] on span "This" at bounding box center [652, 224] width 22 height 18
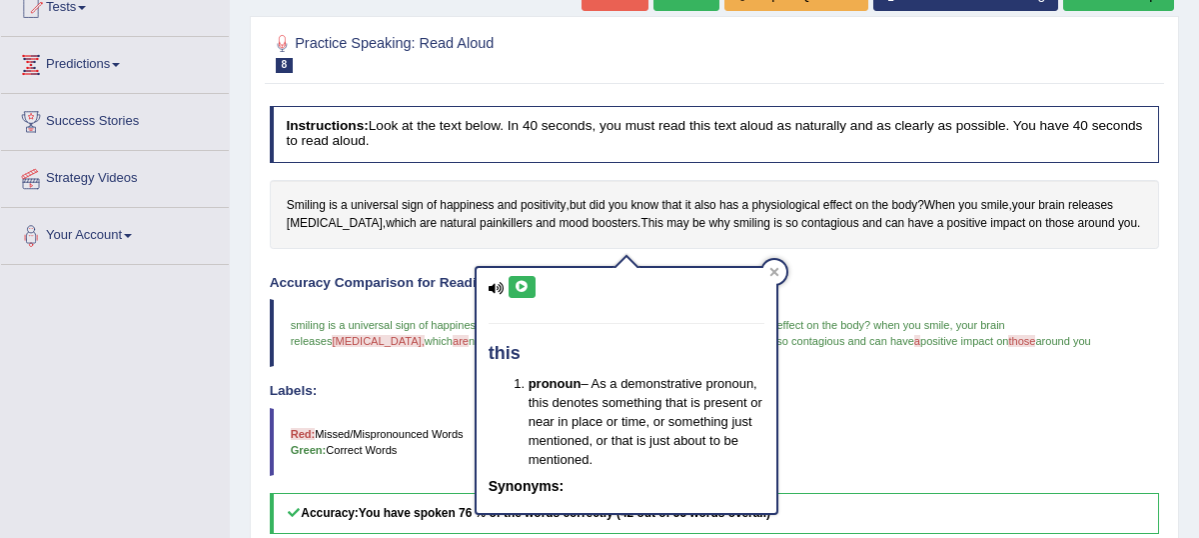
click at [527, 290] on icon at bounding box center [522, 287] width 15 height 12
click at [778, 271] on icon at bounding box center [775, 272] width 10 height 10
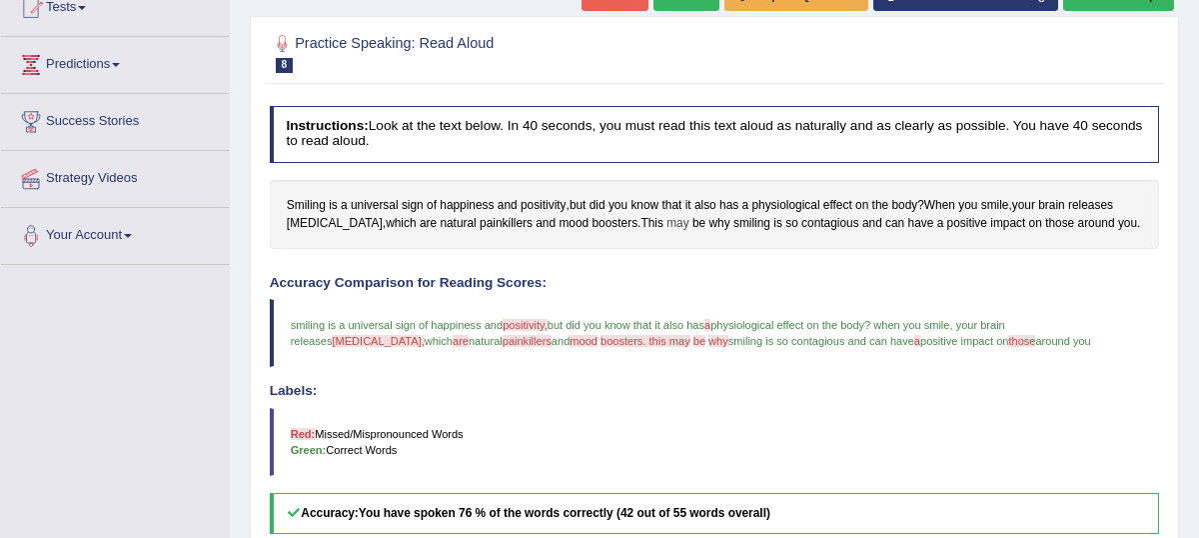
click at [667, 233] on span "may" at bounding box center [678, 224] width 22 height 18
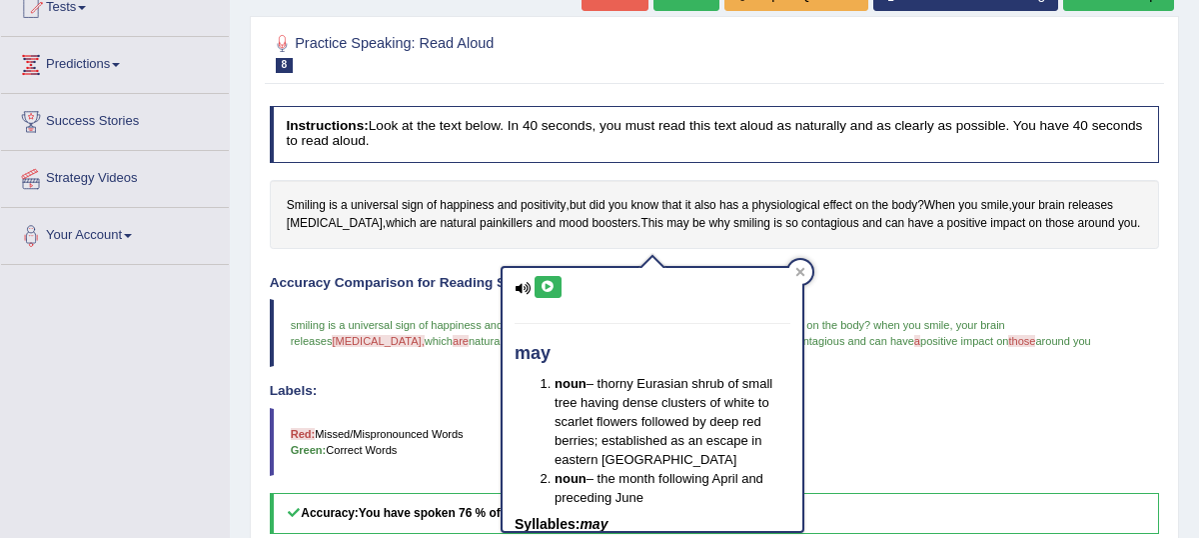
click at [551, 292] on icon at bounding box center [548, 287] width 15 height 12
click at [796, 268] on icon at bounding box center [801, 272] width 10 height 10
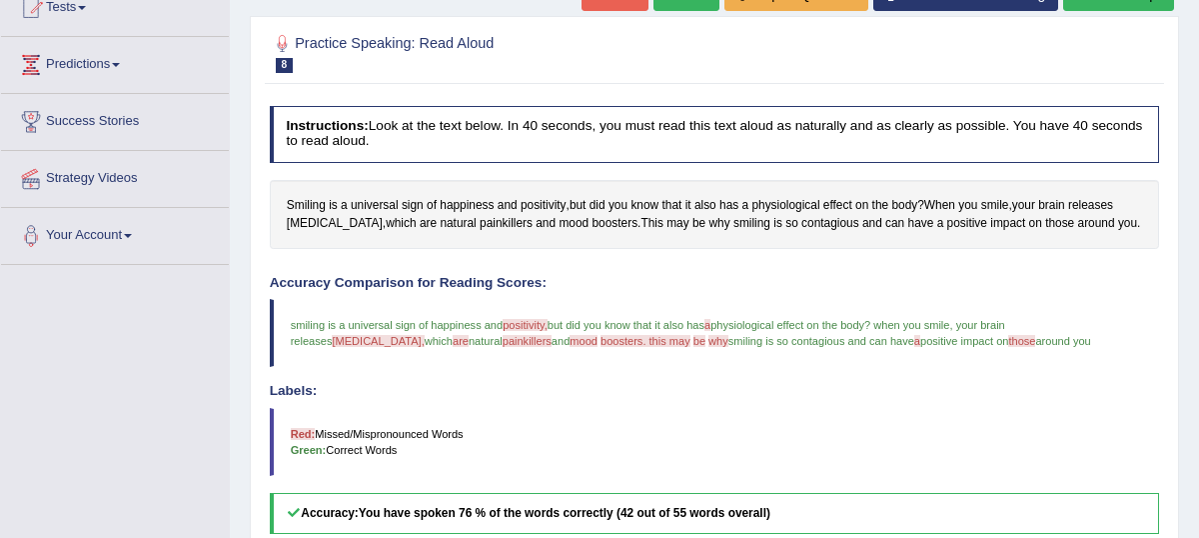
click at [709, 347] on span "why" at bounding box center [719, 341] width 20 height 12
click at [710, 233] on span "why" at bounding box center [720, 224] width 21 height 18
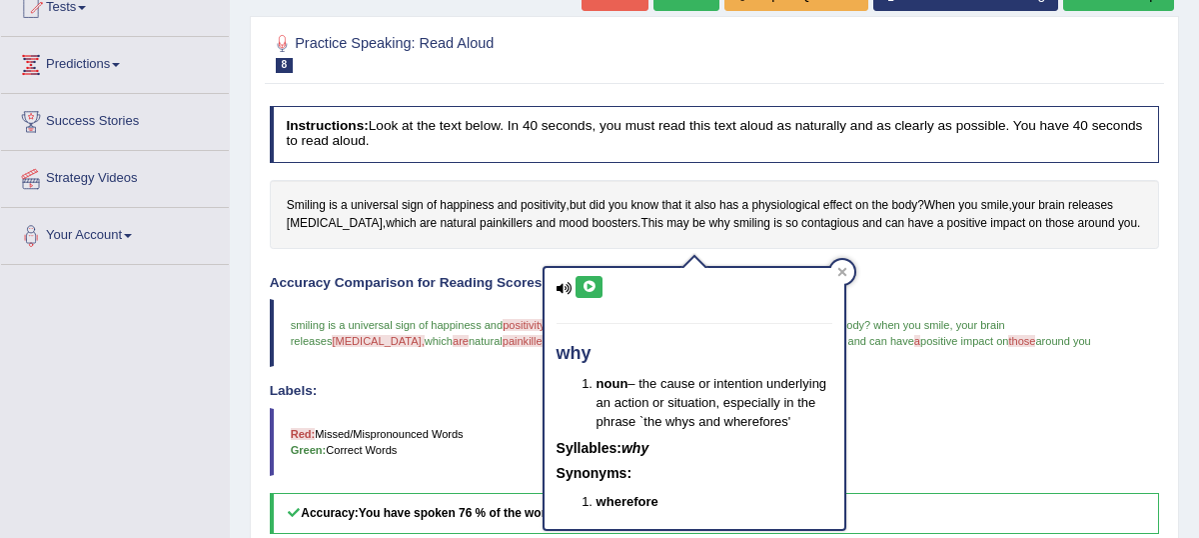
click at [577, 289] on button at bounding box center [589, 287] width 27 height 22
click at [846, 272] on icon at bounding box center [843, 272] width 10 height 10
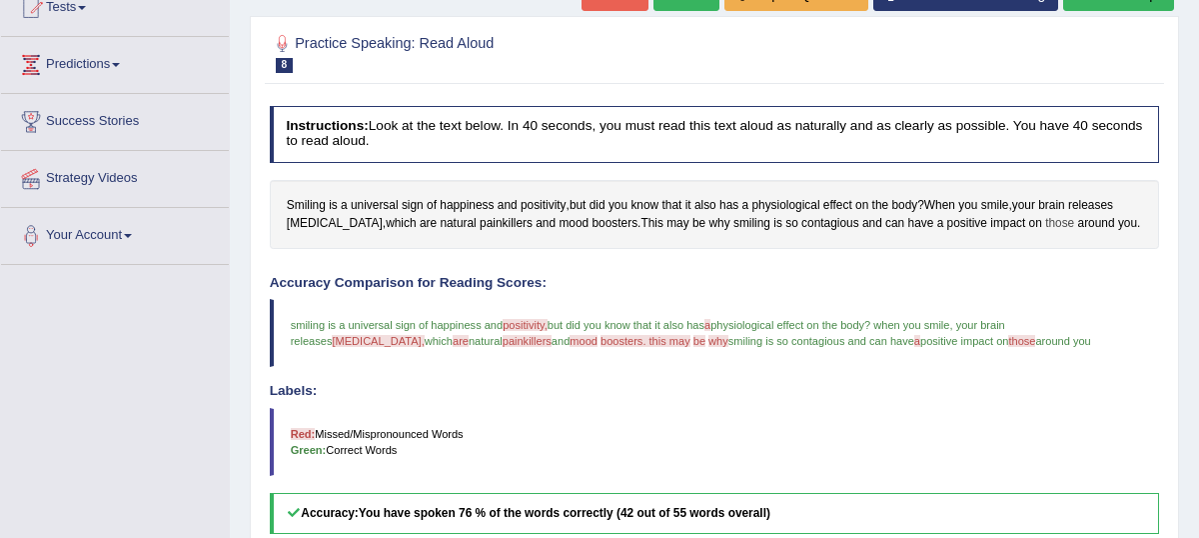
click at [1045, 233] on span "those" at bounding box center [1059, 224] width 29 height 18
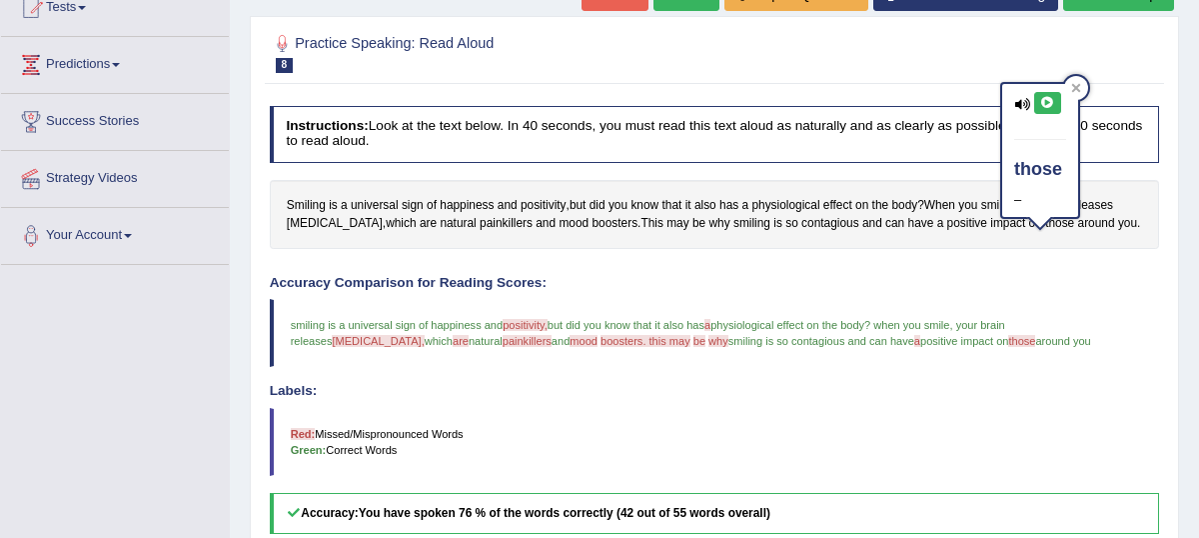
click at [1044, 106] on icon at bounding box center [1047, 103] width 15 height 12
click at [1055, 99] on button at bounding box center [1047, 103] width 27 height 22
click at [1078, 81] on div at bounding box center [1076, 88] width 24 height 24
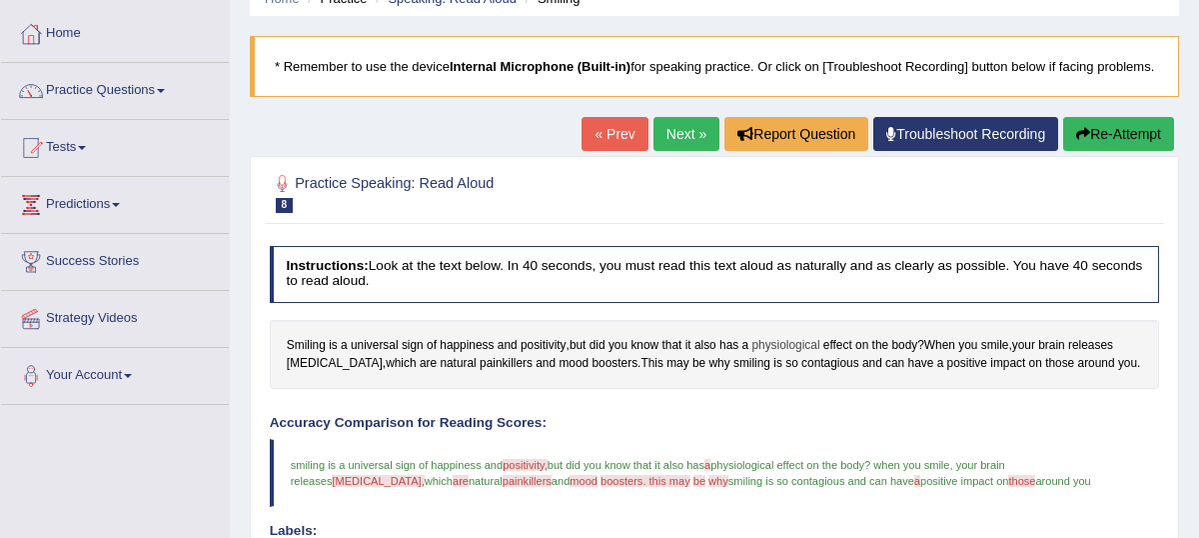
scroll to position [0, 0]
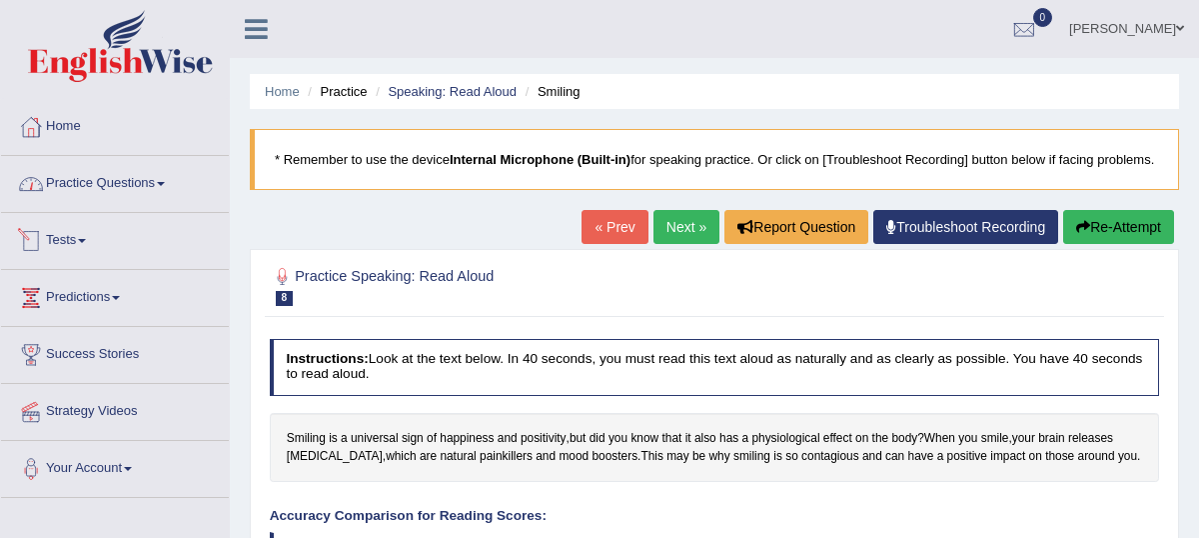
click at [160, 178] on link "Practice Questions" at bounding box center [115, 181] width 228 height 50
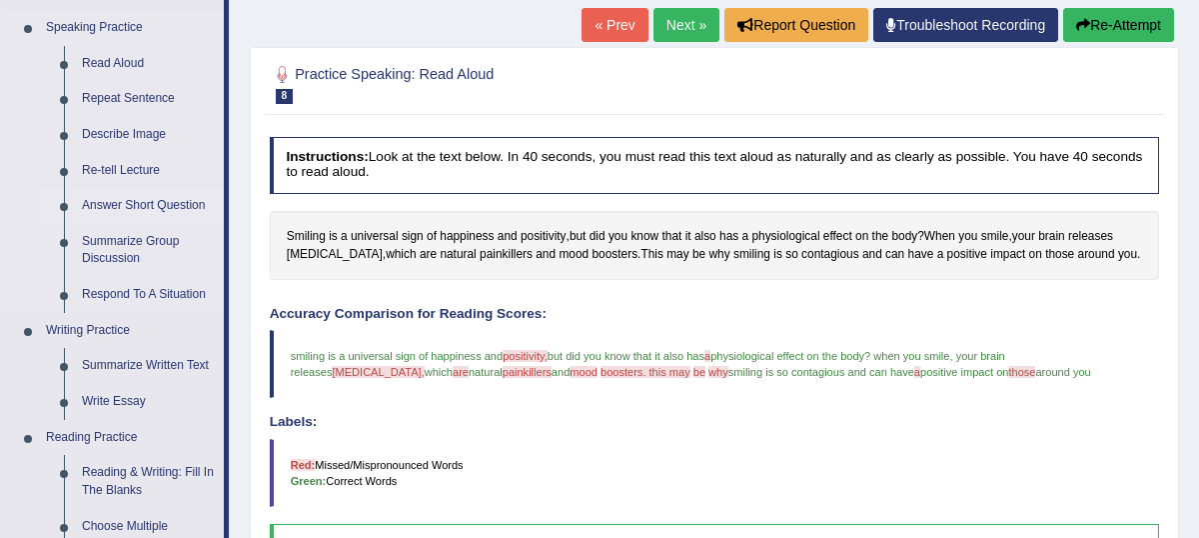
scroll to position [199, 0]
